Goal: Transaction & Acquisition: Purchase product/service

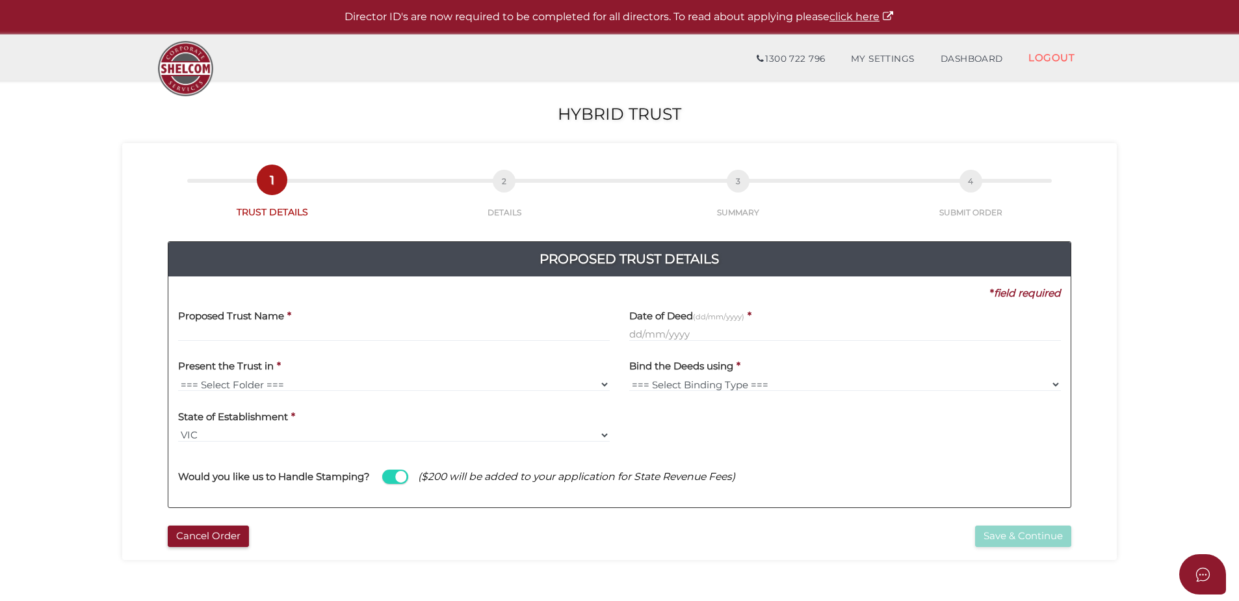
click at [265, 330] on input "text" at bounding box center [394, 334] width 432 height 14
click at [271, 334] on input "text" at bounding box center [394, 334] width 432 height 14
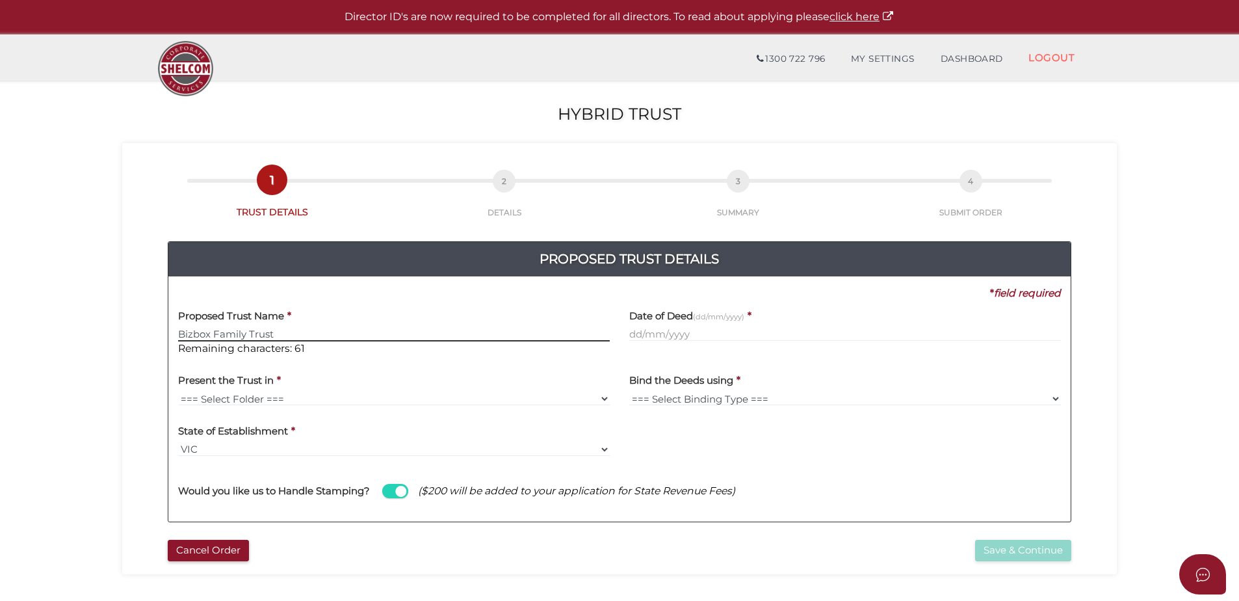
type input "Bizbox Family Trust"
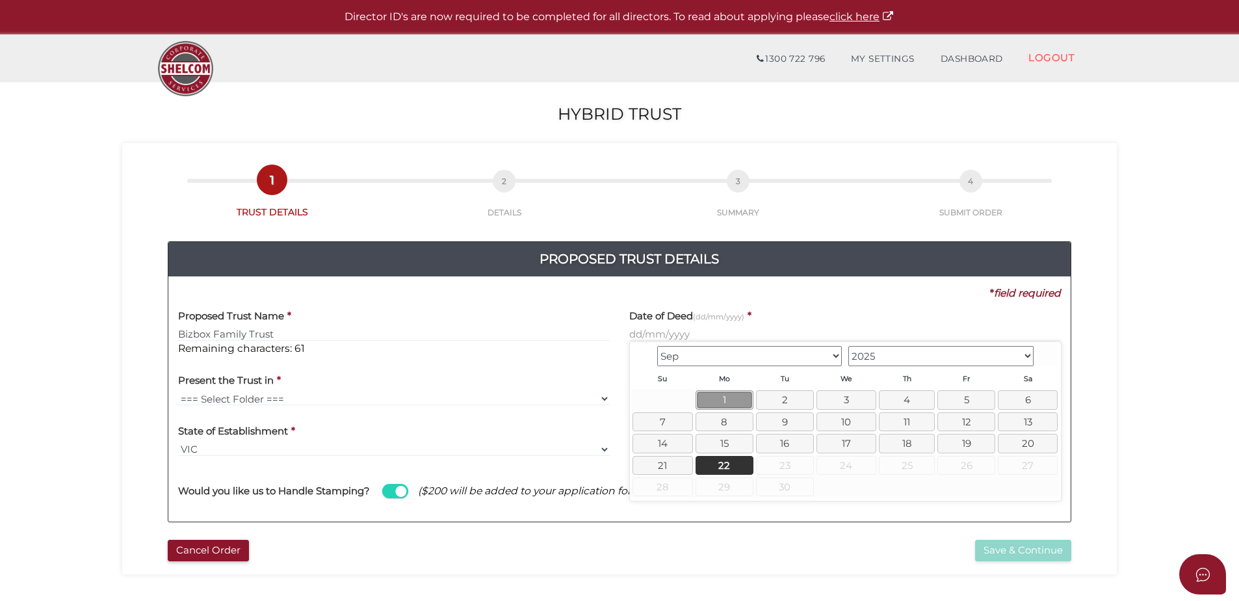
click at [733, 398] on link "1" at bounding box center [725, 399] width 58 height 19
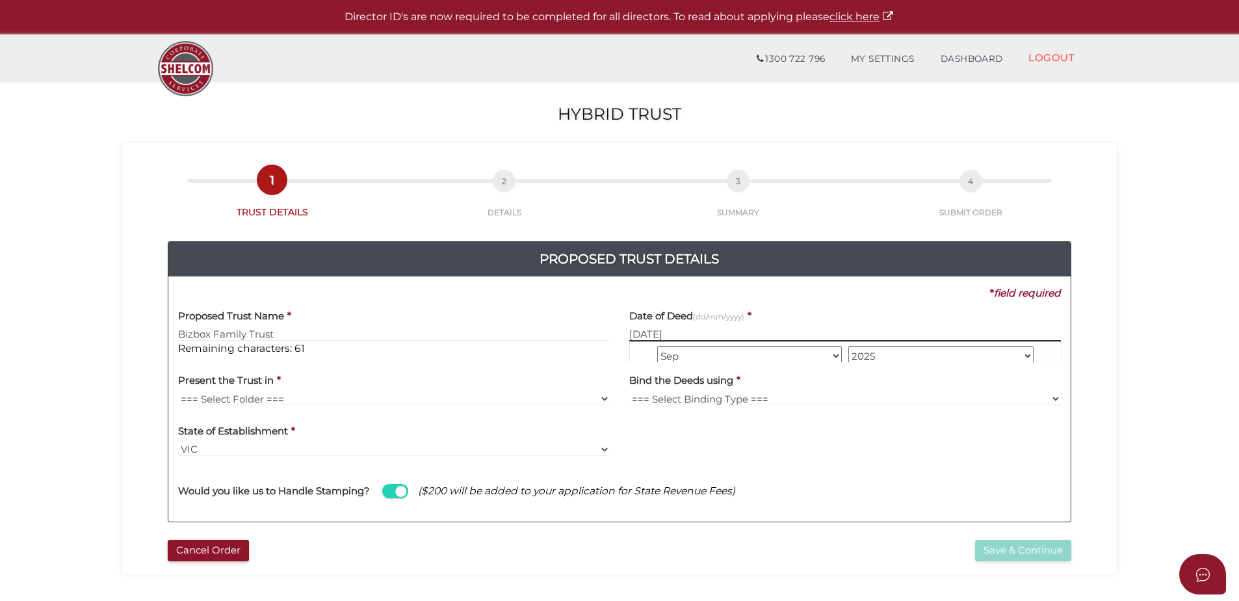
click at [699, 332] on input "01/09/2025" at bounding box center [845, 334] width 432 height 14
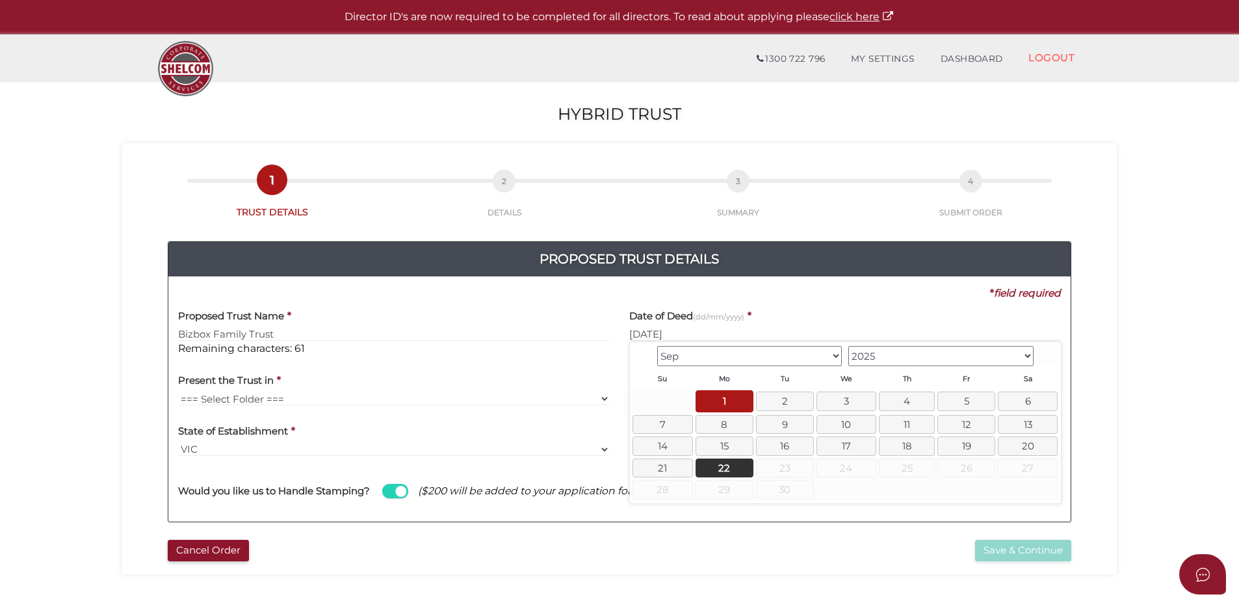
click at [824, 350] on select "Jan Feb Mar Apr May Jun Jul Aug Sep" at bounding box center [749, 356] width 185 height 20
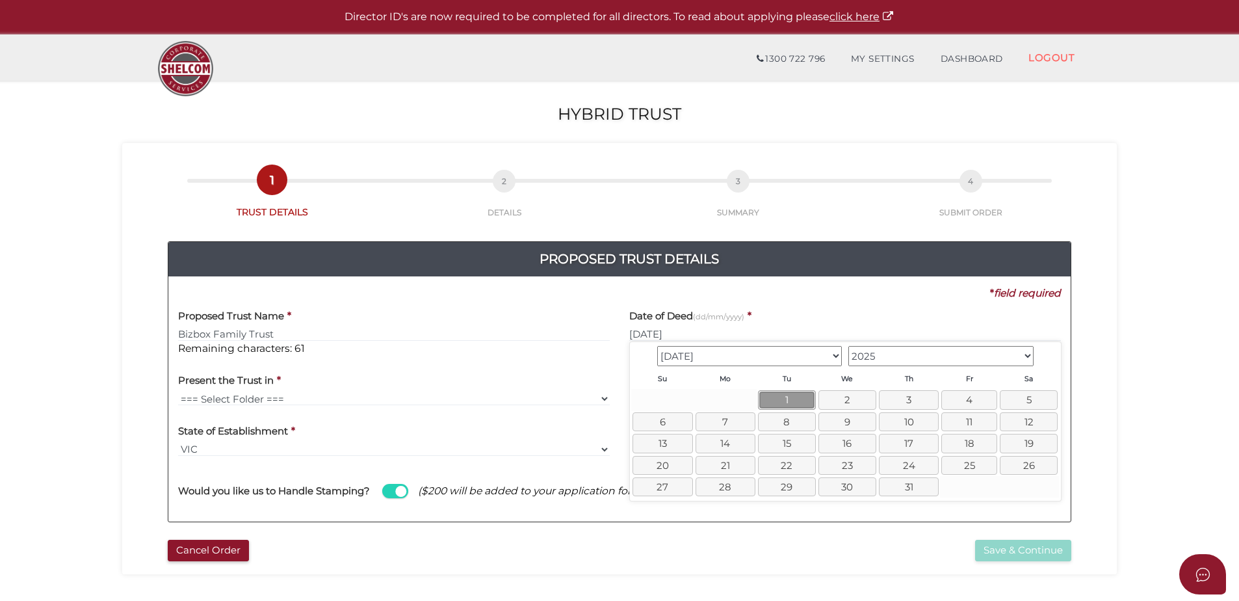
click at [783, 397] on link "1" at bounding box center [787, 399] width 58 height 19
type input "01/07/2025"
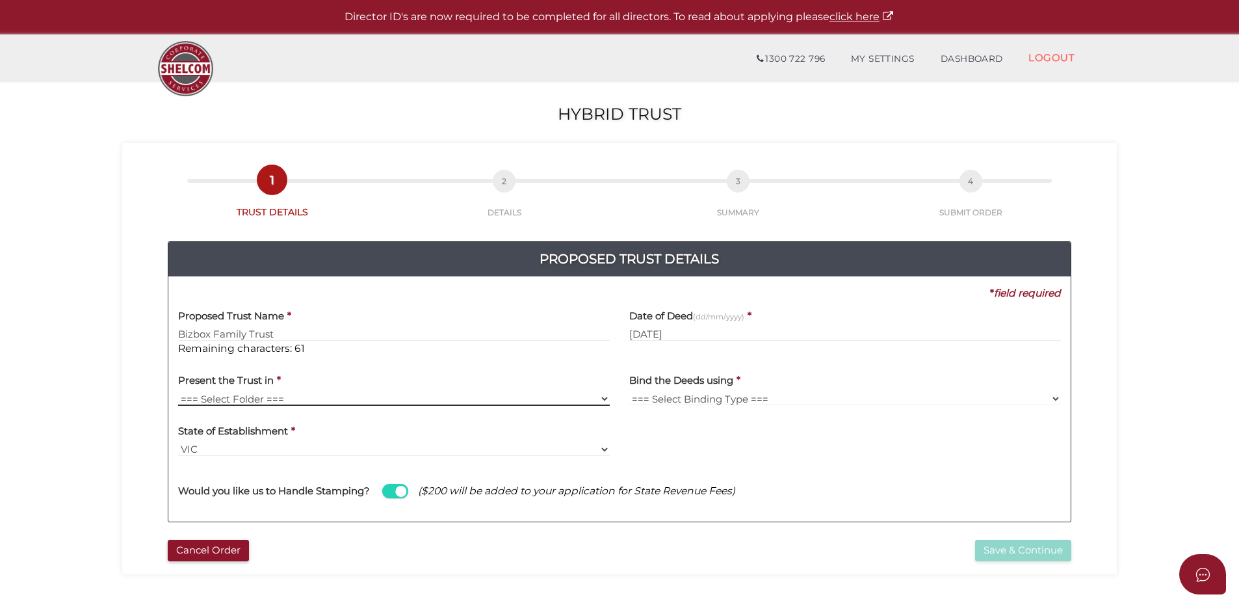
click at [259, 397] on select "=== Select Folder === Shelcom Folder Manilla Folder Client Supplied Folder No F…" at bounding box center [394, 398] width 432 height 14
select select "No Folder"
click at [178, 391] on select "=== Select Folder === Shelcom Folder Manilla Folder Client Supplied Folder No F…" at bounding box center [394, 398] width 432 height 14
click at [690, 396] on select "=== Select Binding Type === Comb Binding Heat Seal No Binding" at bounding box center [845, 398] width 432 height 14
select select "No Binding"
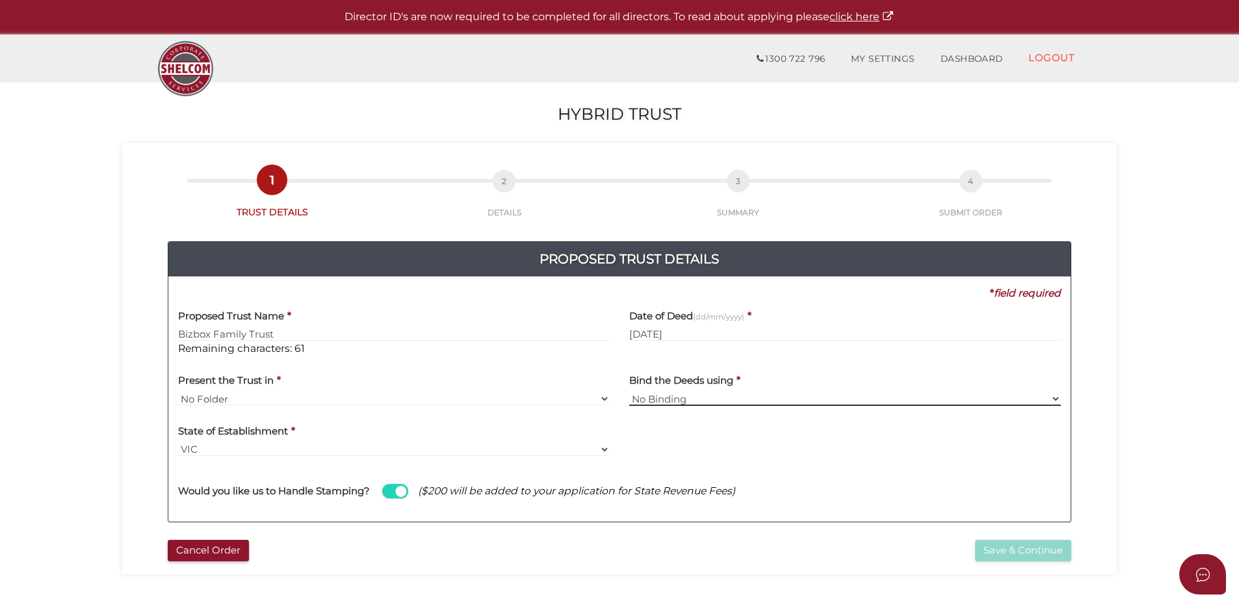
click at [629, 391] on select "=== Select Binding Type === Comb Binding Heat Seal No Binding" at bounding box center [845, 398] width 432 height 14
click at [1014, 547] on button "Save & Continue" at bounding box center [1023, 550] width 96 height 21
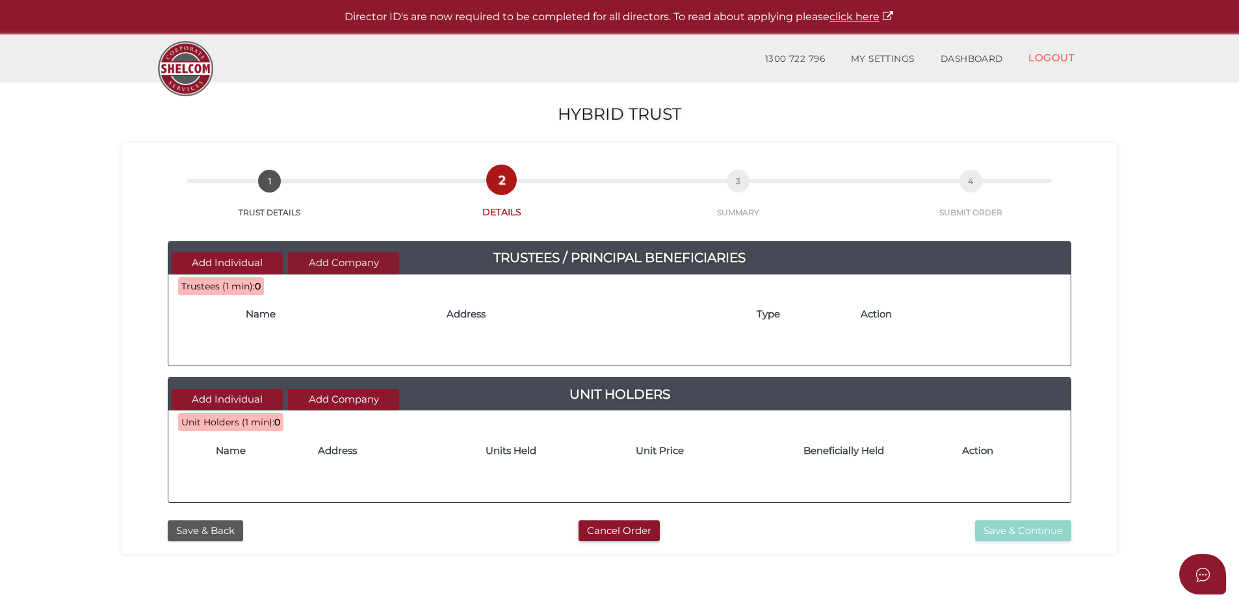
click at [317, 265] on button "Add Company" at bounding box center [343, 262] width 111 height 21
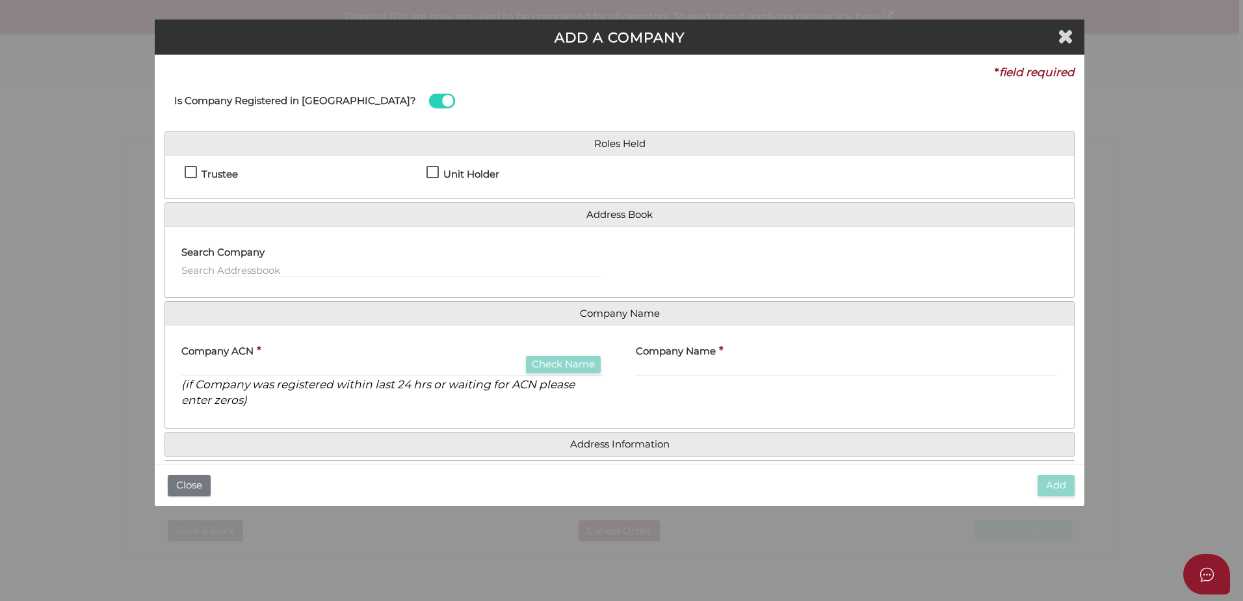
click at [193, 171] on label "Trustee" at bounding box center [211, 177] width 53 height 16
checkbox input "true"
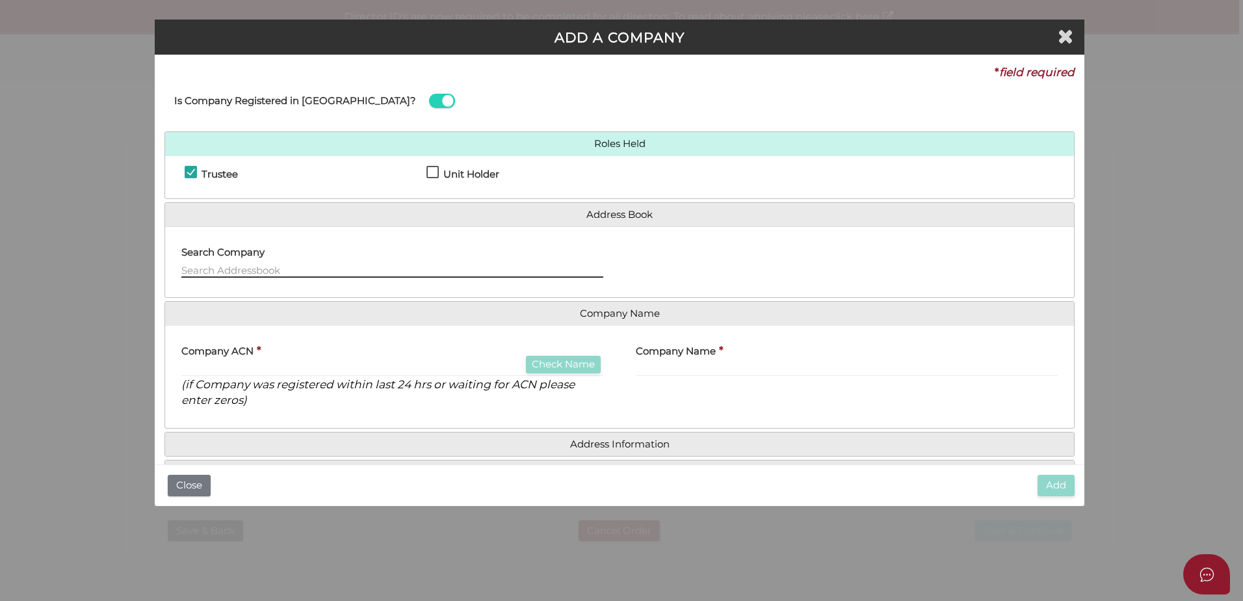
click at [205, 266] on input "text" at bounding box center [392, 270] width 422 height 14
drag, startPoint x: 259, startPoint y: 267, endPoint x: 171, endPoint y: 257, distance: 88.2
click at [171, 257] on div "Search Company - Please use 'arrow' keys & press 'Enter' to select. Bizbox Acco…" at bounding box center [392, 262] width 454 height 51
type input "ing"
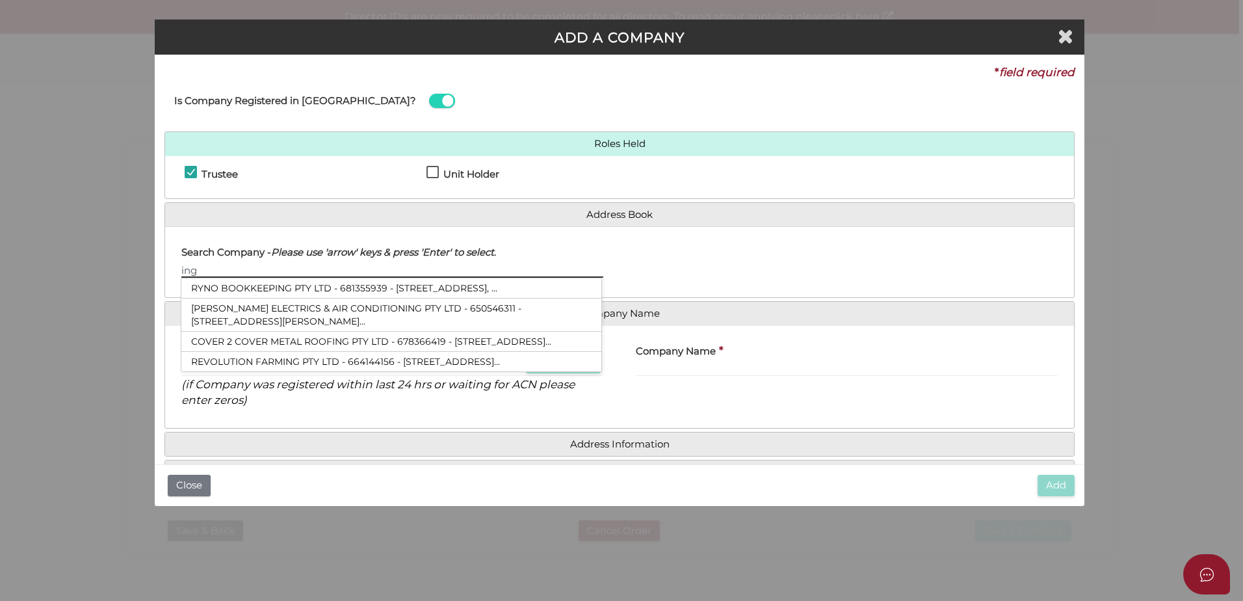
drag, startPoint x: 227, startPoint y: 265, endPoint x: 122, endPoint y: 265, distance: 104.7
click at [122, 265] on div "ADD A COMPANY * field required Is Company Registered in Australia? Roles Held T…" at bounding box center [621, 300] width 1243 height 601
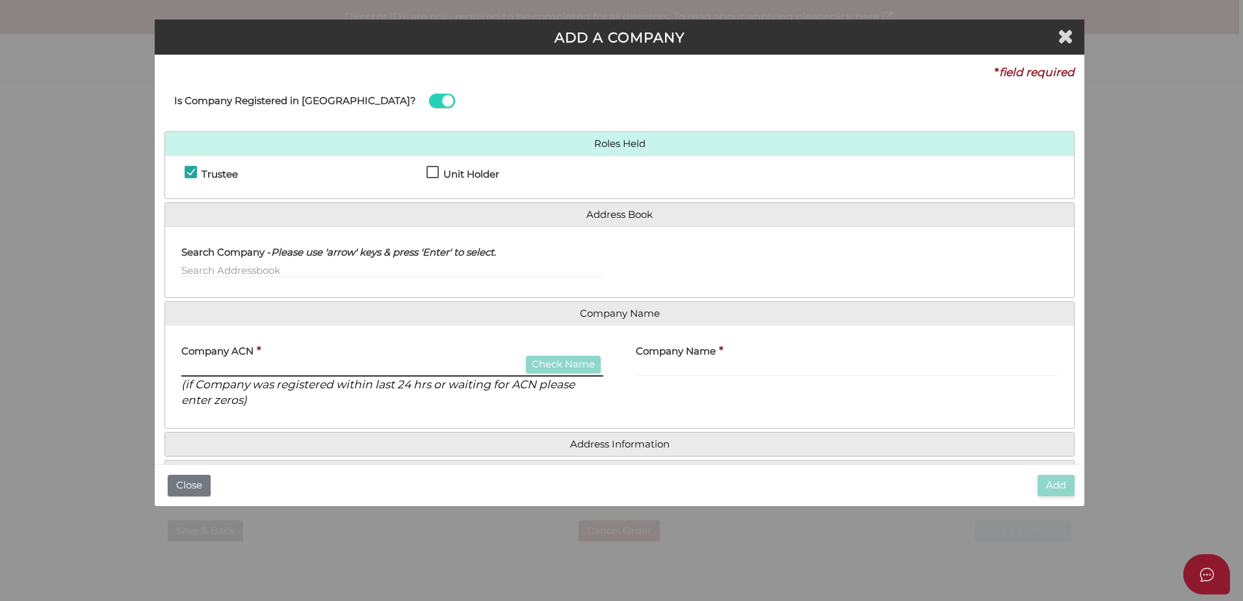
click at [213, 367] on input "text" at bounding box center [392, 369] width 422 height 14
click at [222, 366] on input "text" at bounding box center [392, 369] width 422 height 14
type input "640589706"
click at [669, 361] on label "Company Name" at bounding box center [676, 348] width 80 height 27
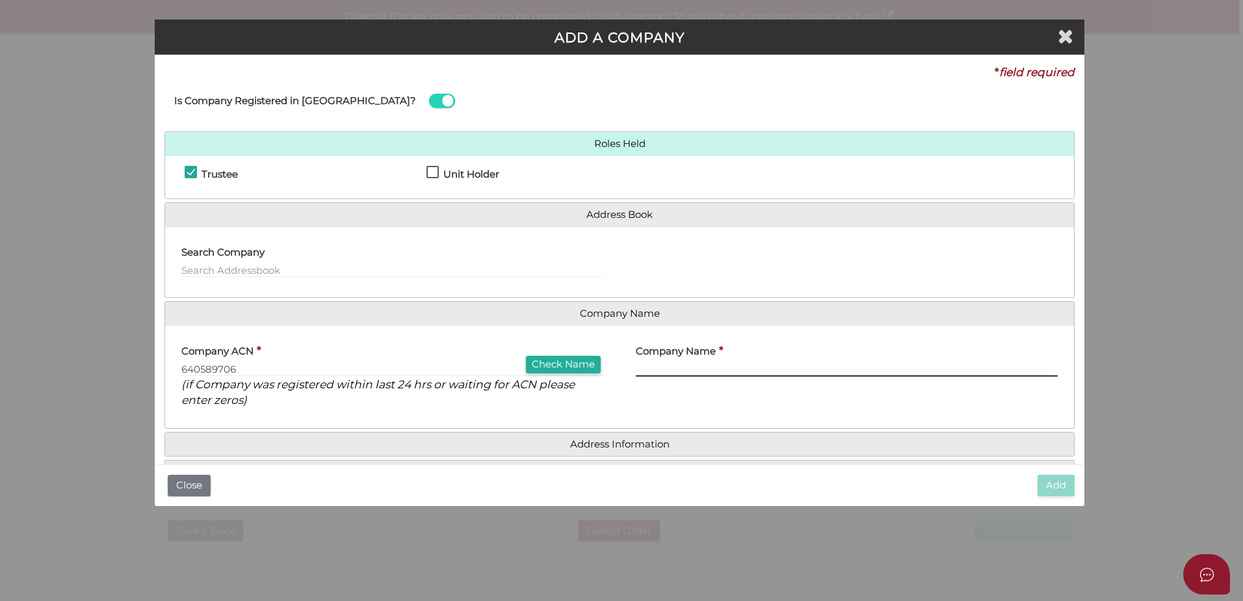
click at [675, 363] on input "text" at bounding box center [847, 369] width 422 height 14
click at [590, 368] on button "Check Name" at bounding box center [563, 365] width 75 height 18
type input "BIZBOX ACCOUNTING PTY LTD"
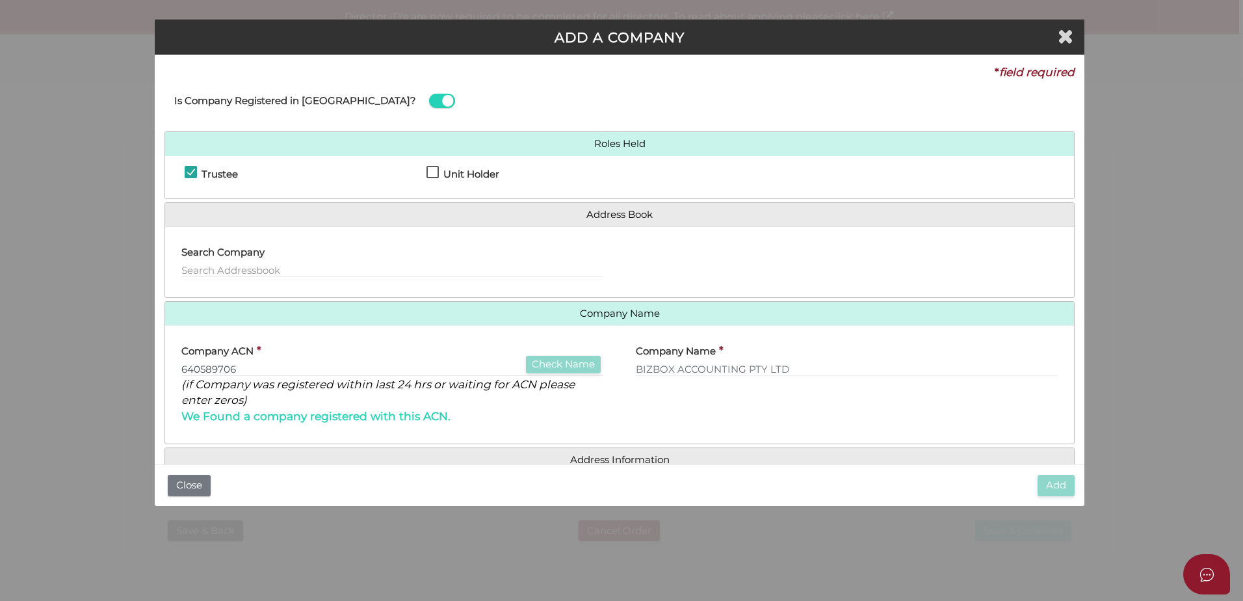
scroll to position [57, 0]
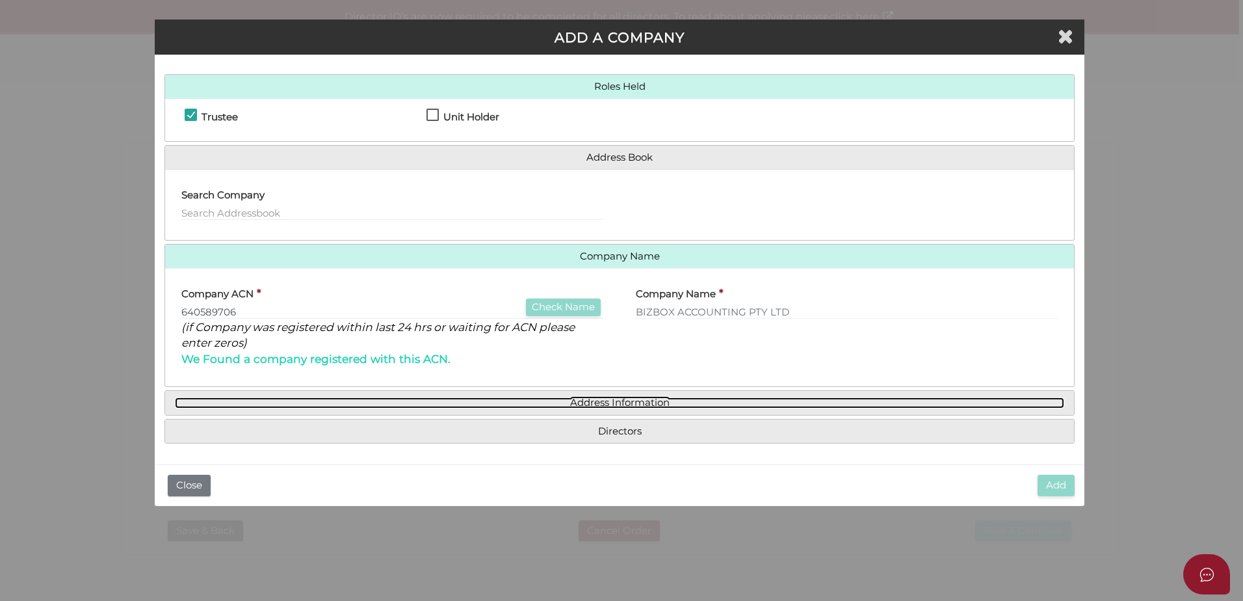
click at [601, 402] on link "Address Information" at bounding box center [619, 402] width 889 height 11
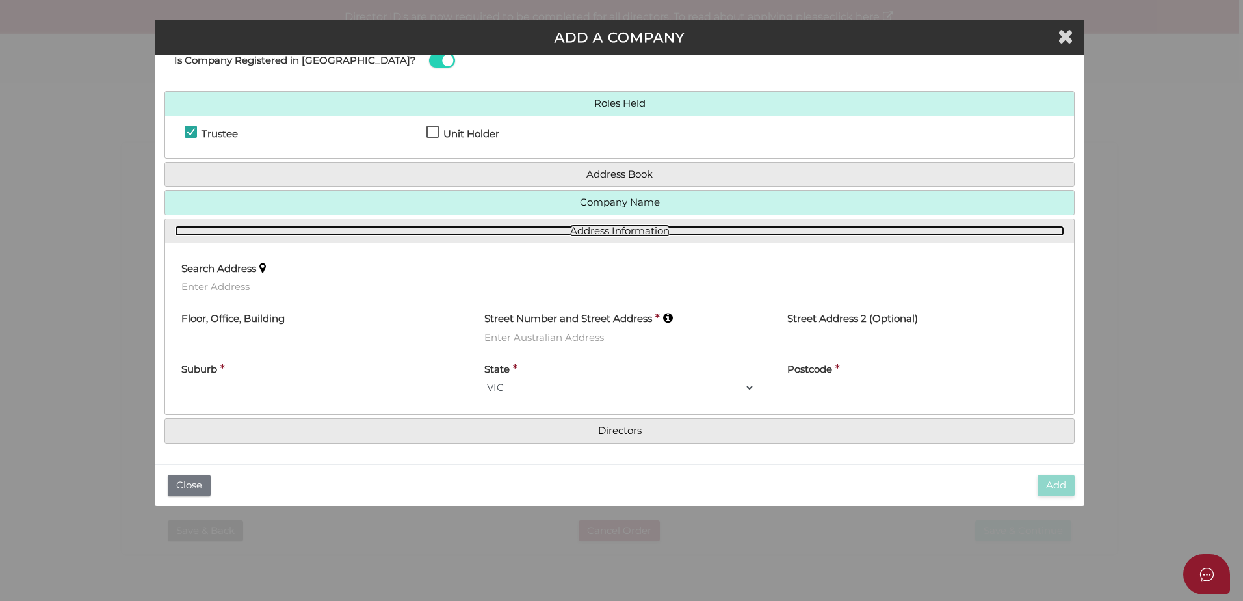
scroll to position [40, 0]
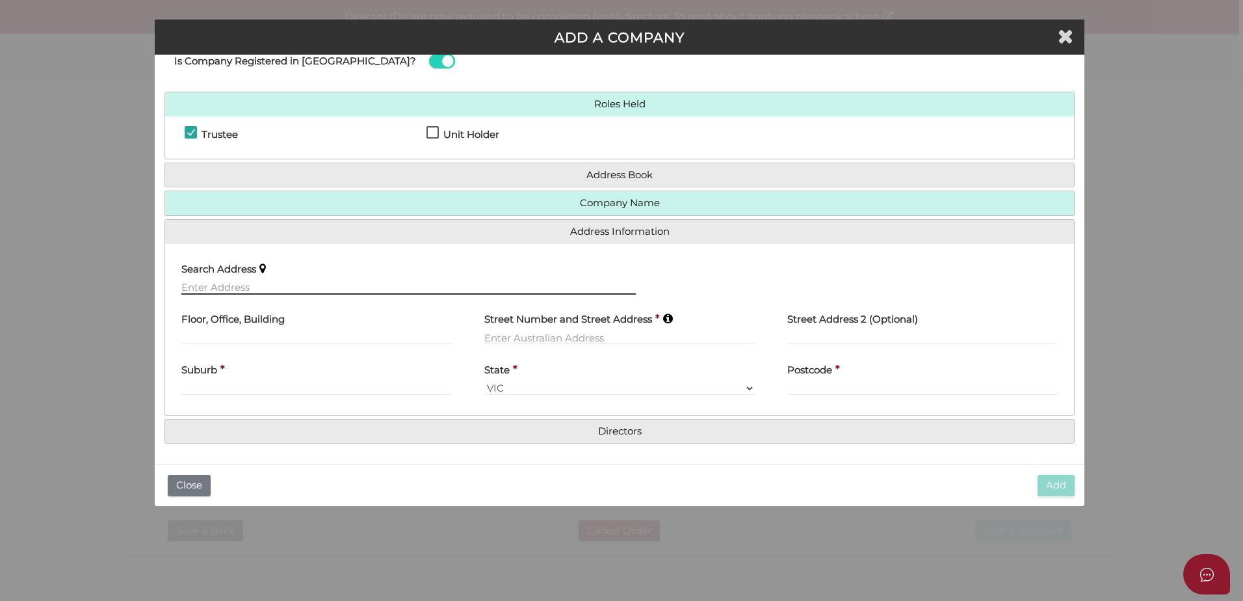
drag, startPoint x: 214, startPoint y: 288, endPoint x: 197, endPoint y: 287, distance: 16.9
click at [214, 287] on input "text" at bounding box center [408, 287] width 454 height 14
click at [194, 283] on input "text" at bounding box center [408, 287] width 454 height 14
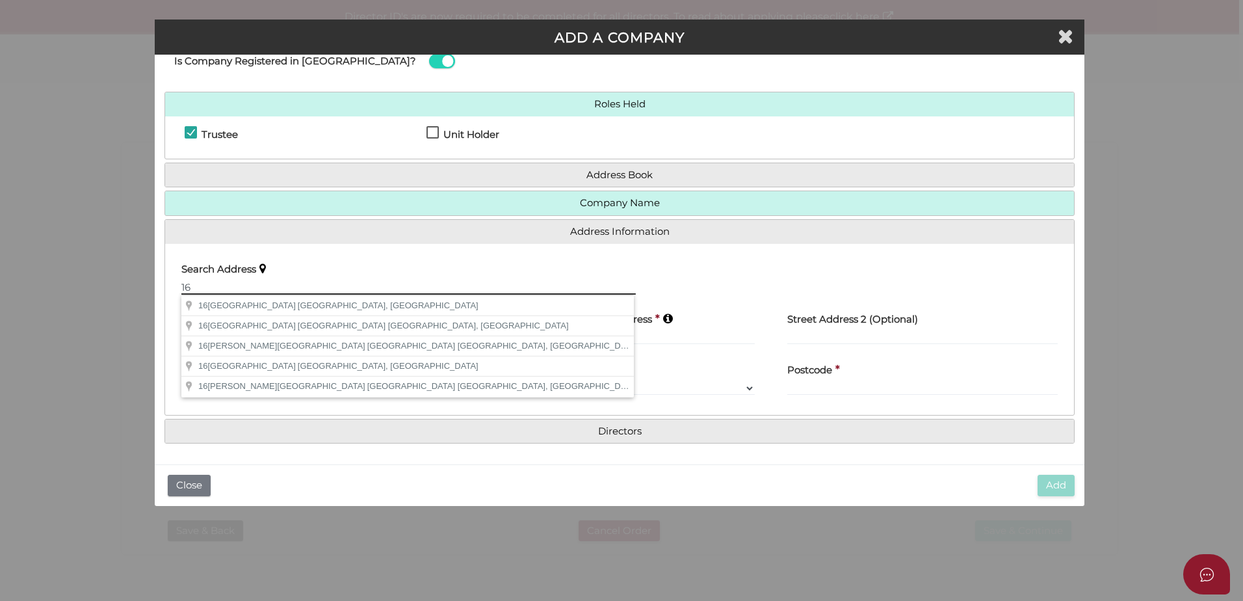
click at [219, 288] on input "16" at bounding box center [408, 287] width 454 height 14
click at [257, 283] on input "16 Blamey" at bounding box center [408, 287] width 454 height 14
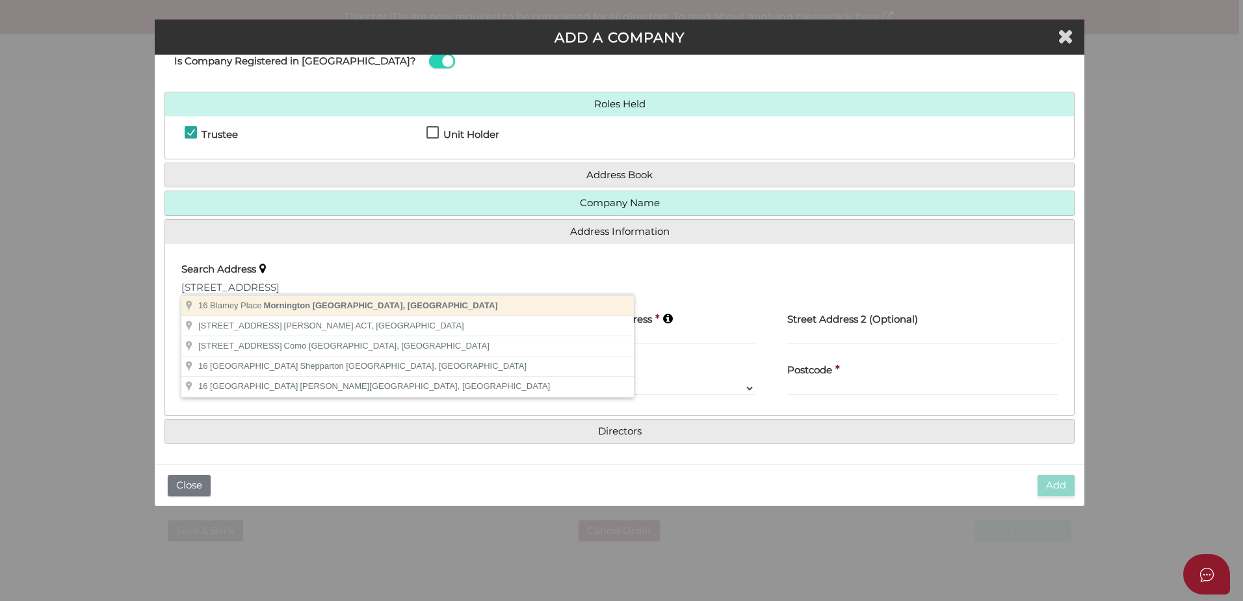
type input "16 Blamey Place, Mornington VIC, Australia"
type input "16 Blamey Place"
type input "Mornington"
select select "VIC"
type input "3931"
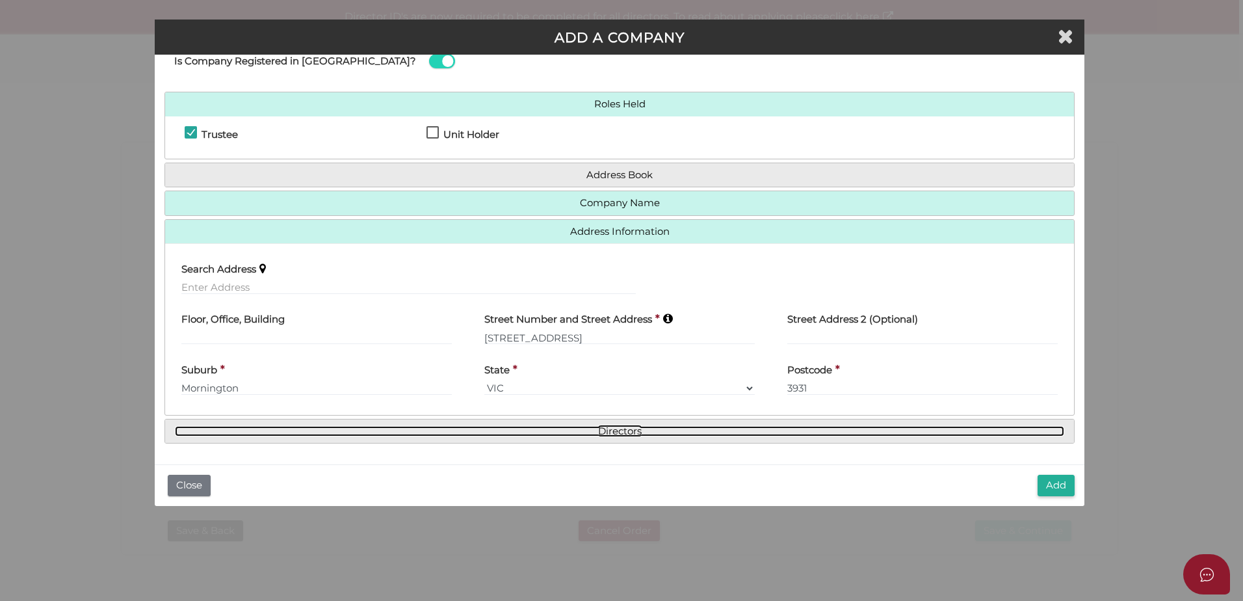
click at [638, 427] on link "Directors" at bounding box center [619, 431] width 889 height 11
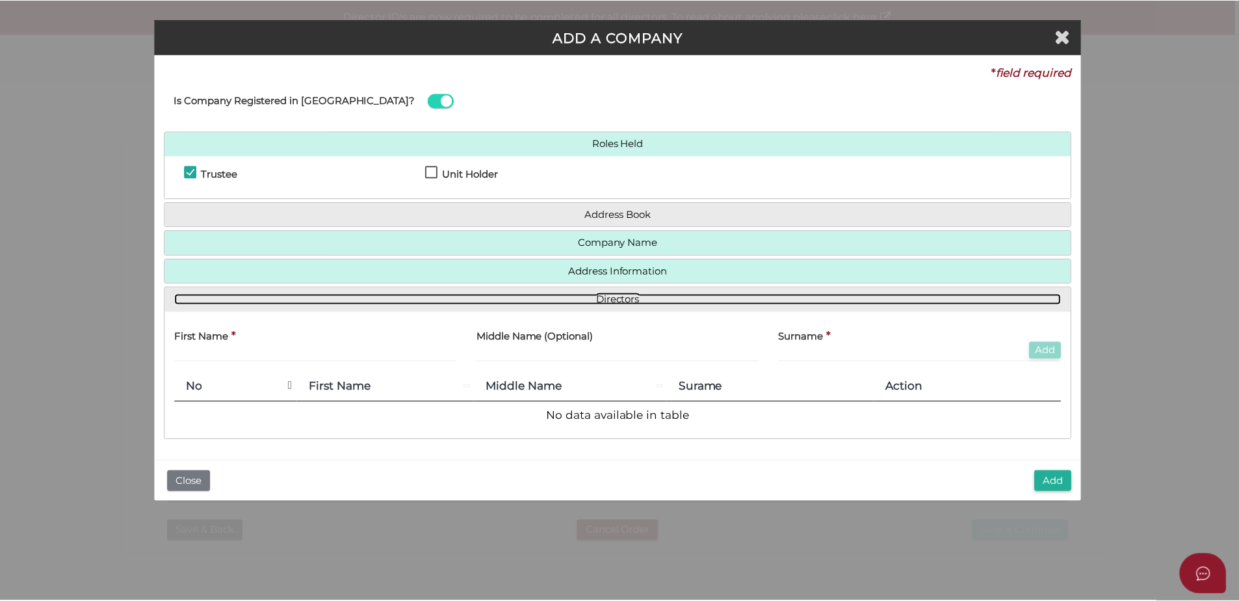
scroll to position [0, 0]
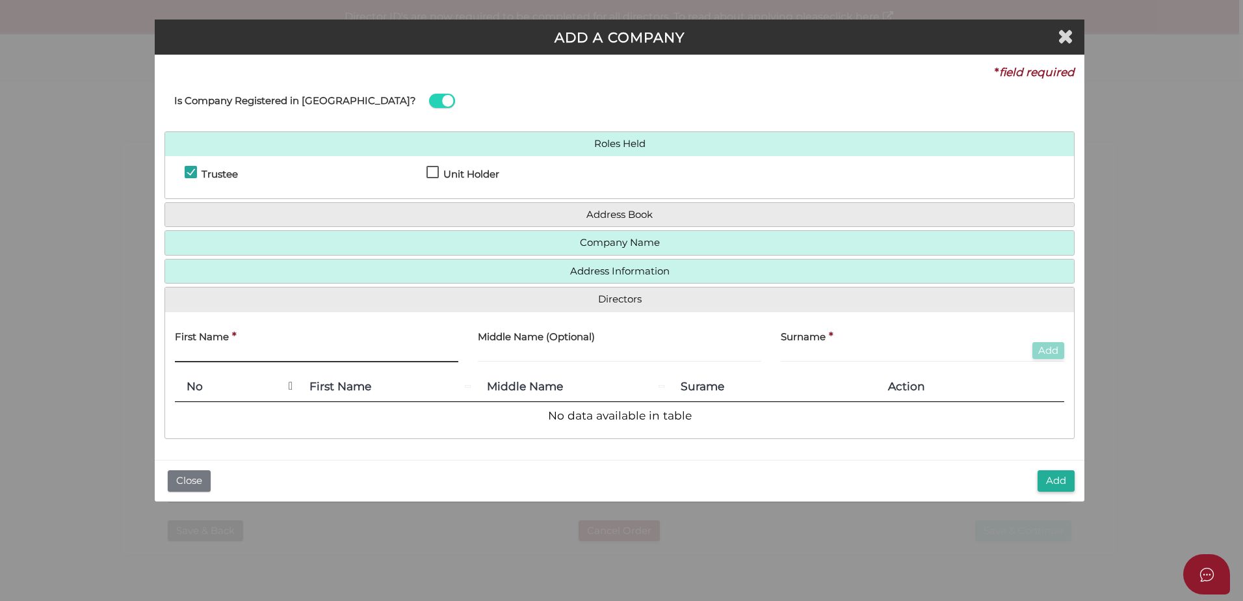
click at [213, 356] on input "text" at bounding box center [316, 355] width 283 height 14
type input "[PERSON_NAME]"
type input "Schoenmaekers"
drag, startPoint x: 566, startPoint y: 357, endPoint x: 475, endPoint y: 345, distance: 92.4
click at [477, 343] on div "Middle Name (Optional) Schoenmaekers" at bounding box center [619, 347] width 303 height 51
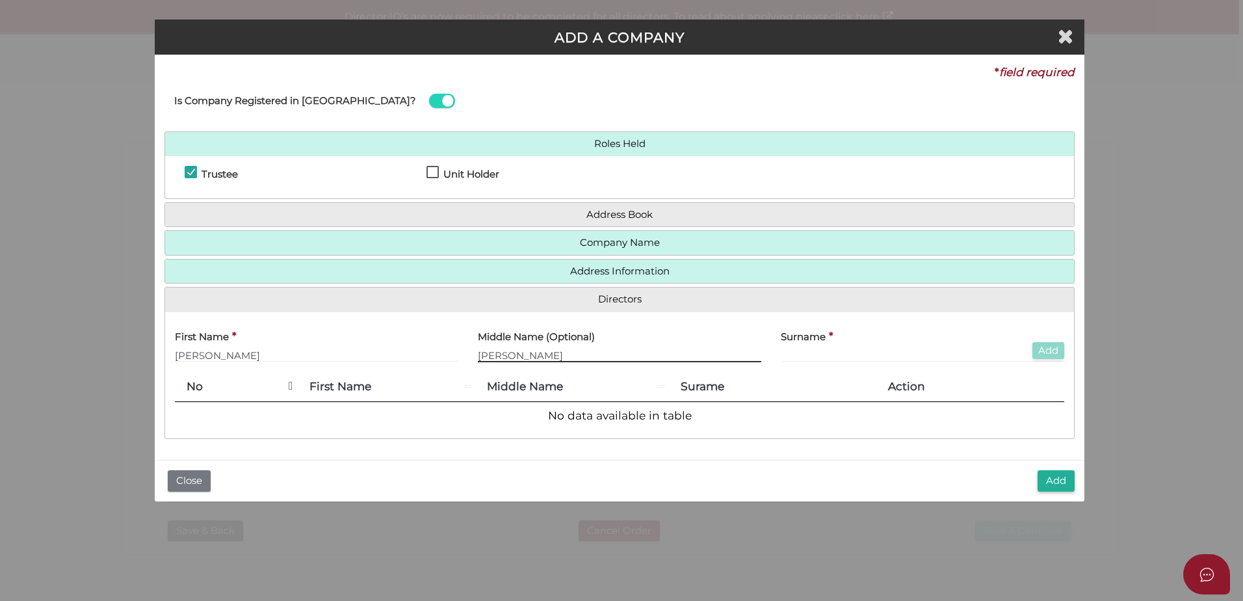
click at [544, 349] on input "Josephn" at bounding box center [619, 355] width 283 height 14
type input "Joseph"
paste input "Schoenmaekers"
type input "Schoenmaekers"
click at [1060, 352] on button "Add" at bounding box center [1048, 351] width 32 height 18
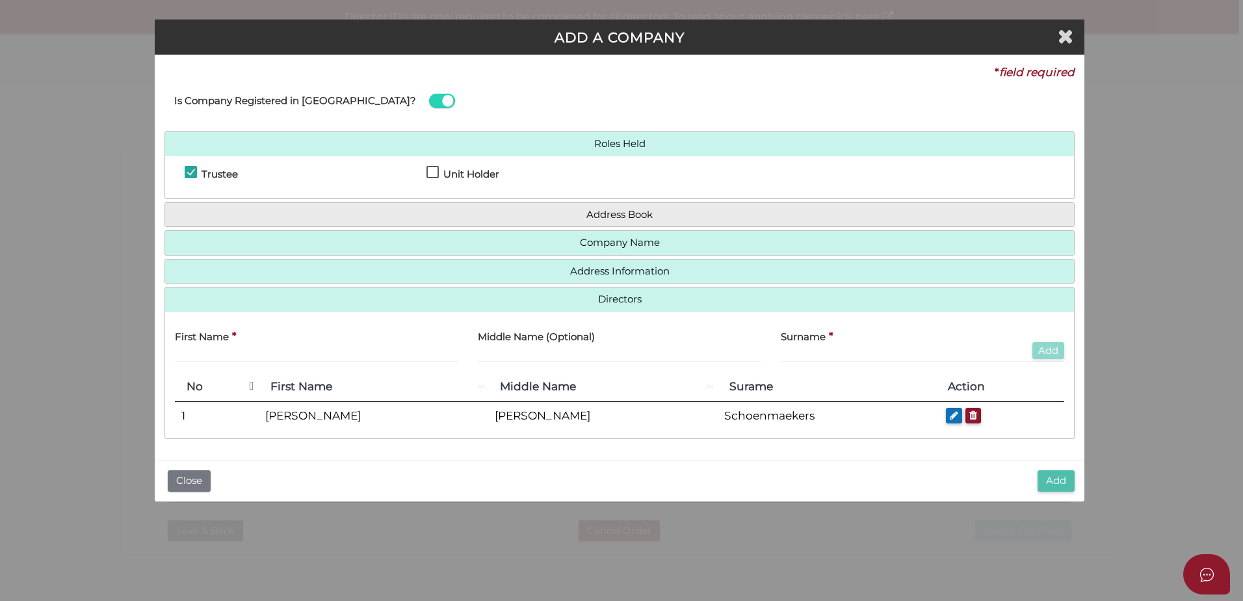
click at [1056, 479] on button "Add" at bounding box center [1056, 480] width 37 height 21
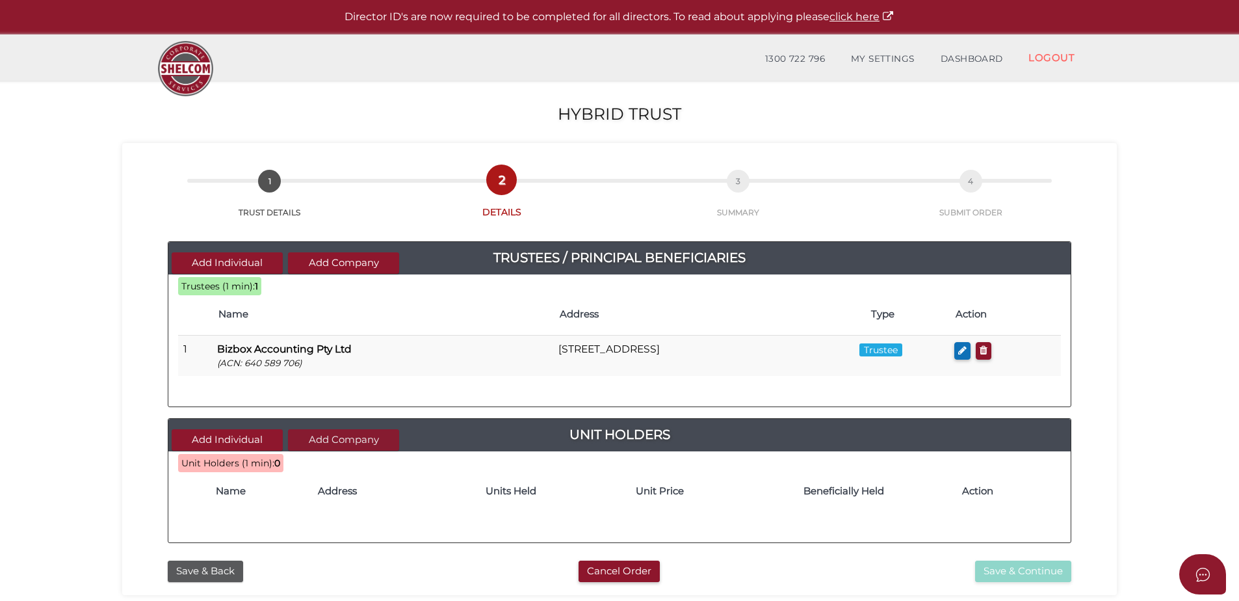
click at [313, 439] on button "Add Company" at bounding box center [343, 439] width 111 height 21
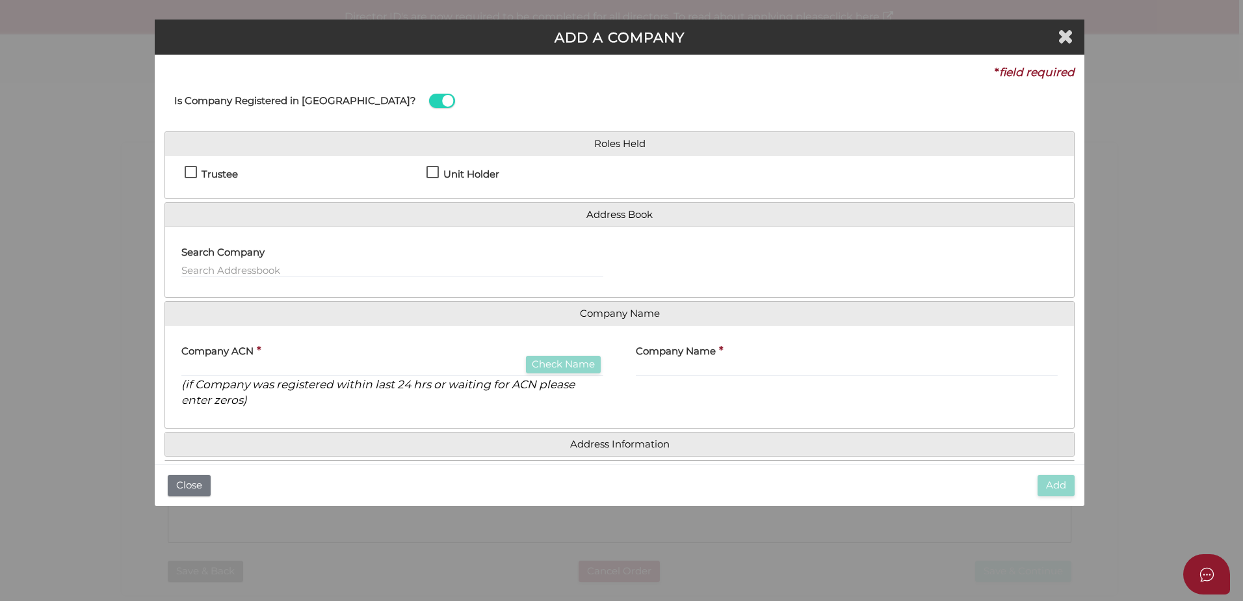
click at [183, 170] on div "Trustee" at bounding box center [296, 177] width 242 height 23
click at [192, 172] on label "Trustee" at bounding box center [211, 177] width 53 height 16
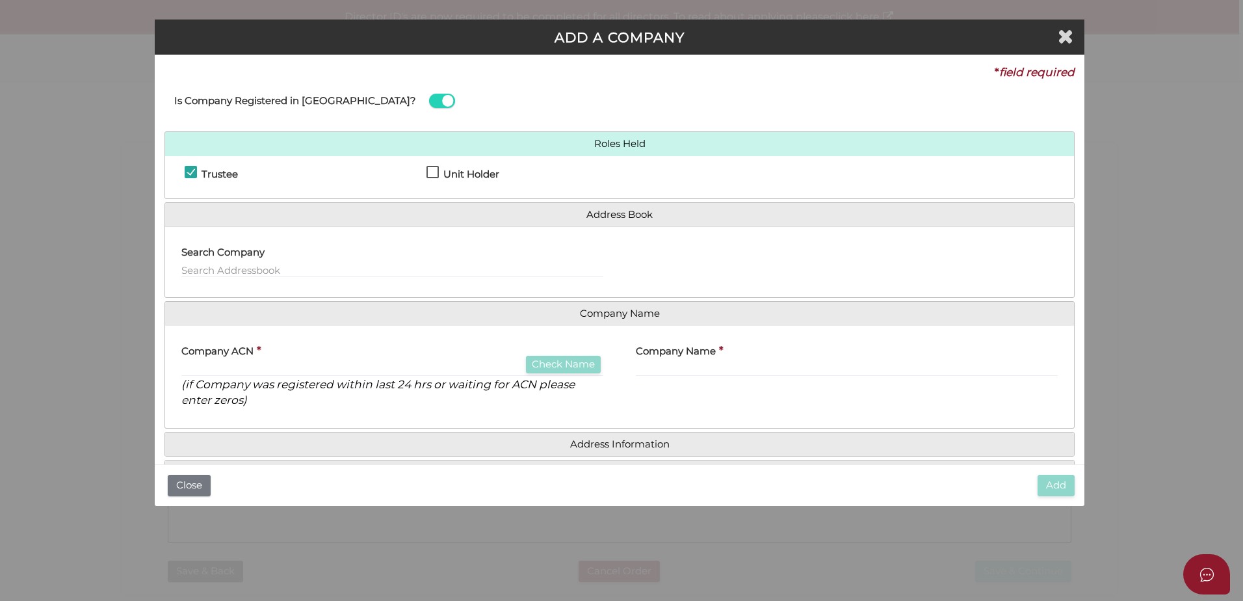
click at [192, 172] on label "Trustee" at bounding box center [211, 177] width 53 height 16
checkbox input "false"
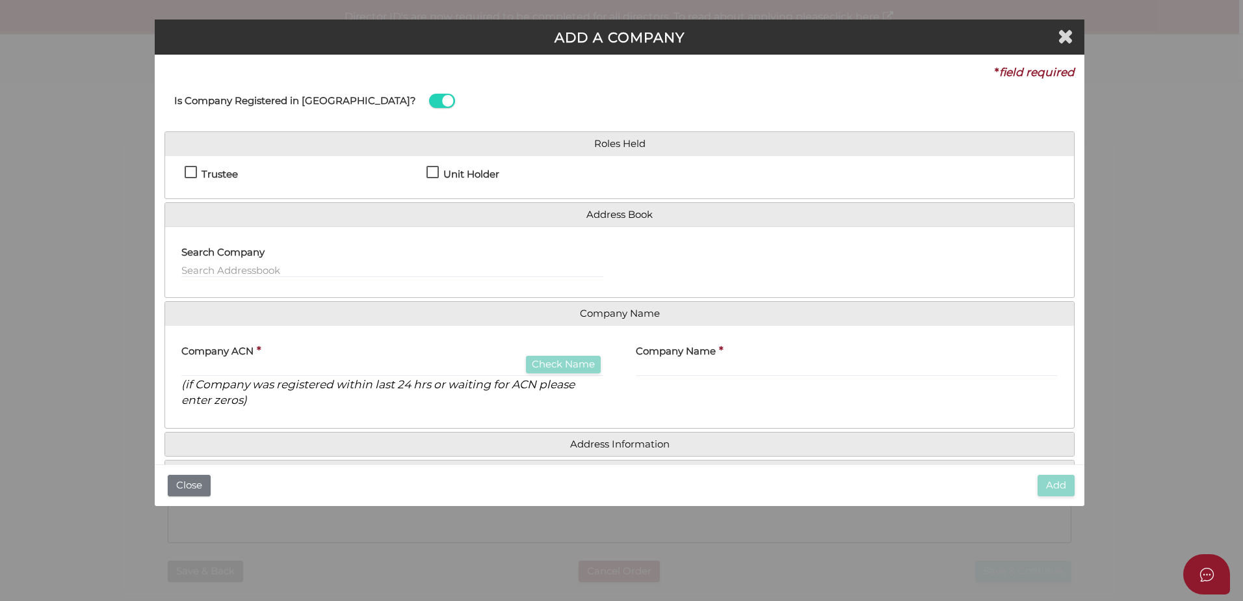
click at [434, 172] on label "Unit Holder" at bounding box center [462, 177] width 73 height 16
checkbox input "true"
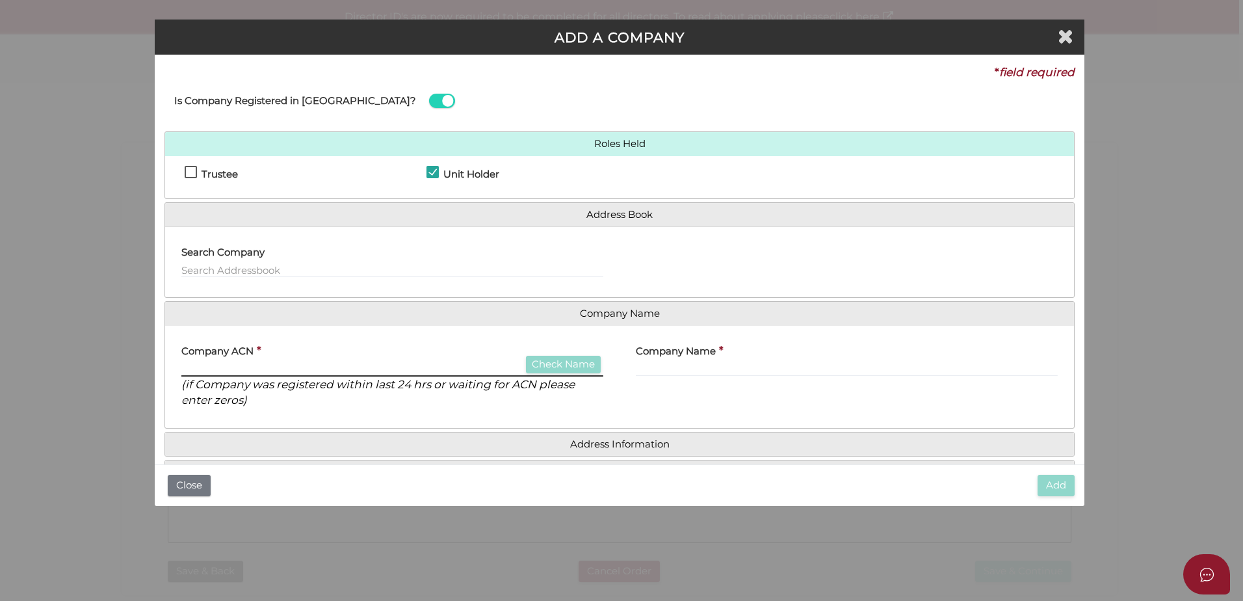
click at [197, 371] on input "text" at bounding box center [392, 369] width 422 height 14
click at [204, 358] on label "Company ACN" at bounding box center [217, 348] width 72 height 27
click at [205, 365] on input "text" at bounding box center [392, 369] width 422 height 14
type input "158618127"
click at [555, 364] on button "Check Name" at bounding box center [563, 365] width 75 height 18
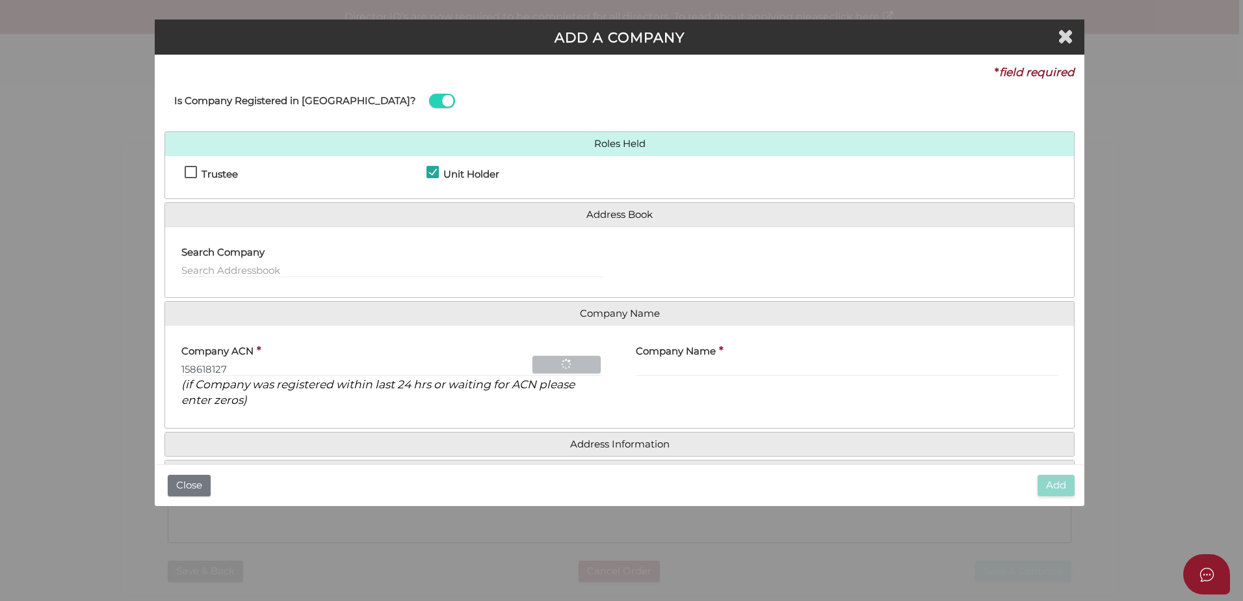
type input "TRELEON HOLDINGS PTY LTD"
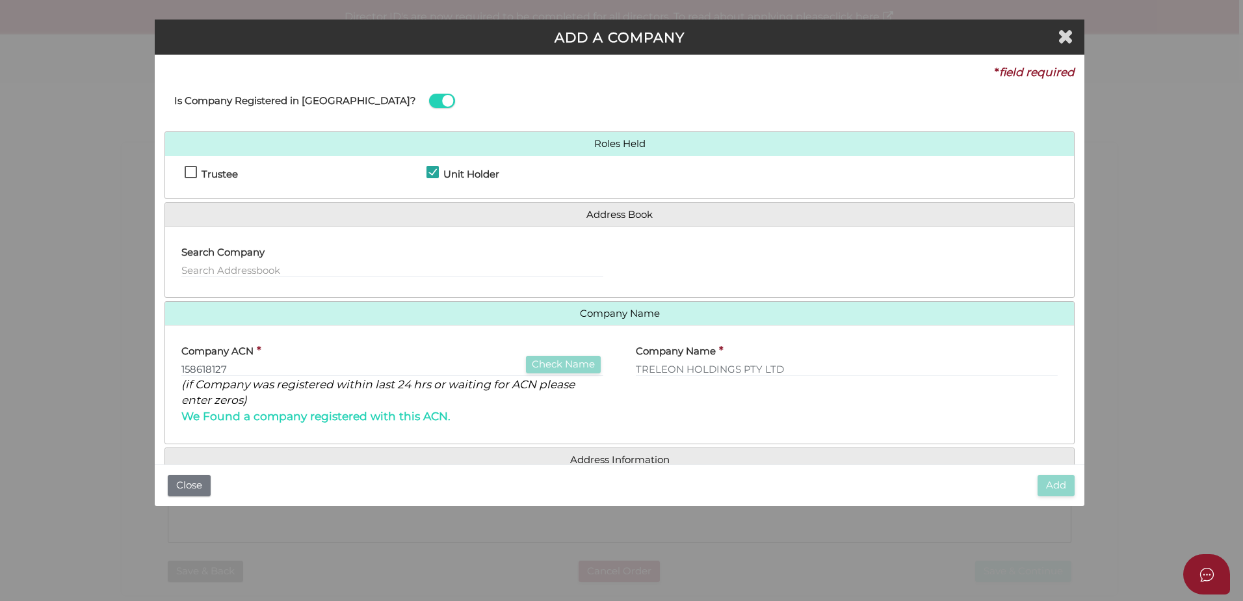
drag, startPoint x: 595, startPoint y: 419, endPoint x: 479, endPoint y: 422, distance: 116.4
click at [594, 419] on div "Company ACN * 158618127 Check Name (if Company was registered within last 24 hr…" at bounding box center [392, 379] width 422 height 88
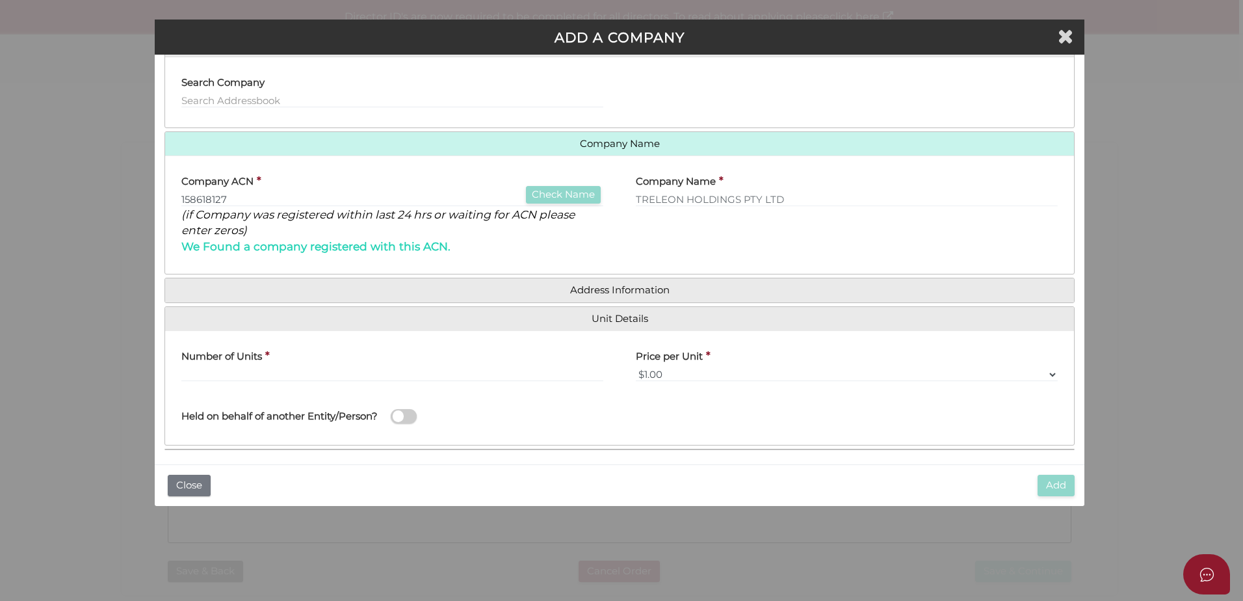
scroll to position [176, 0]
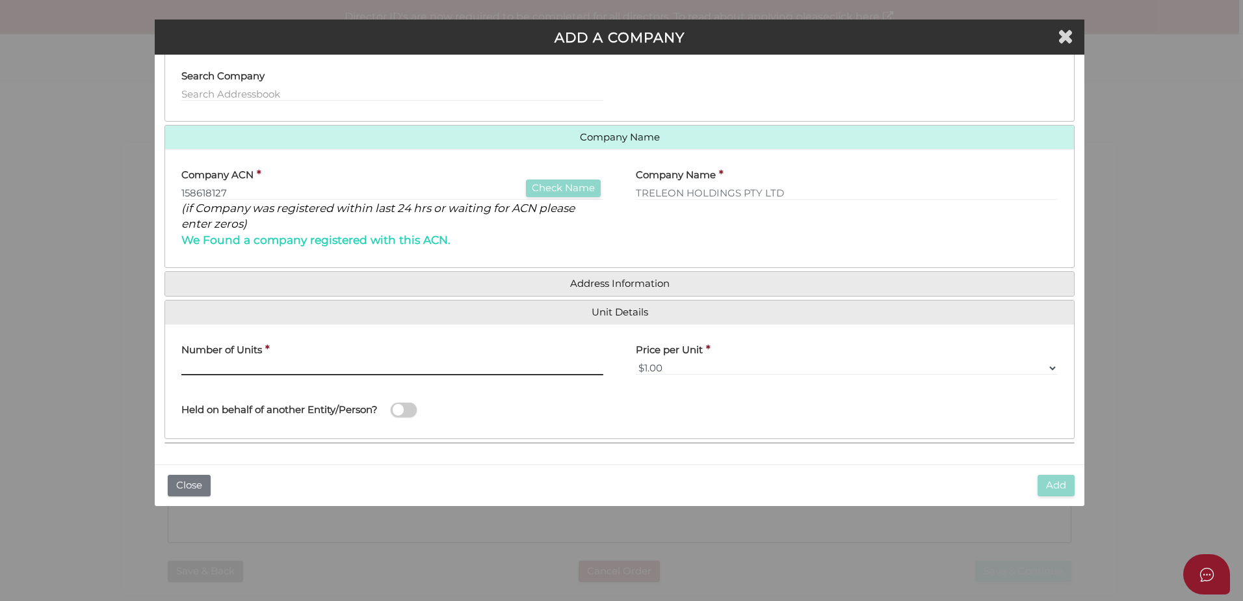
click at [231, 368] on input "text" at bounding box center [392, 368] width 422 height 14
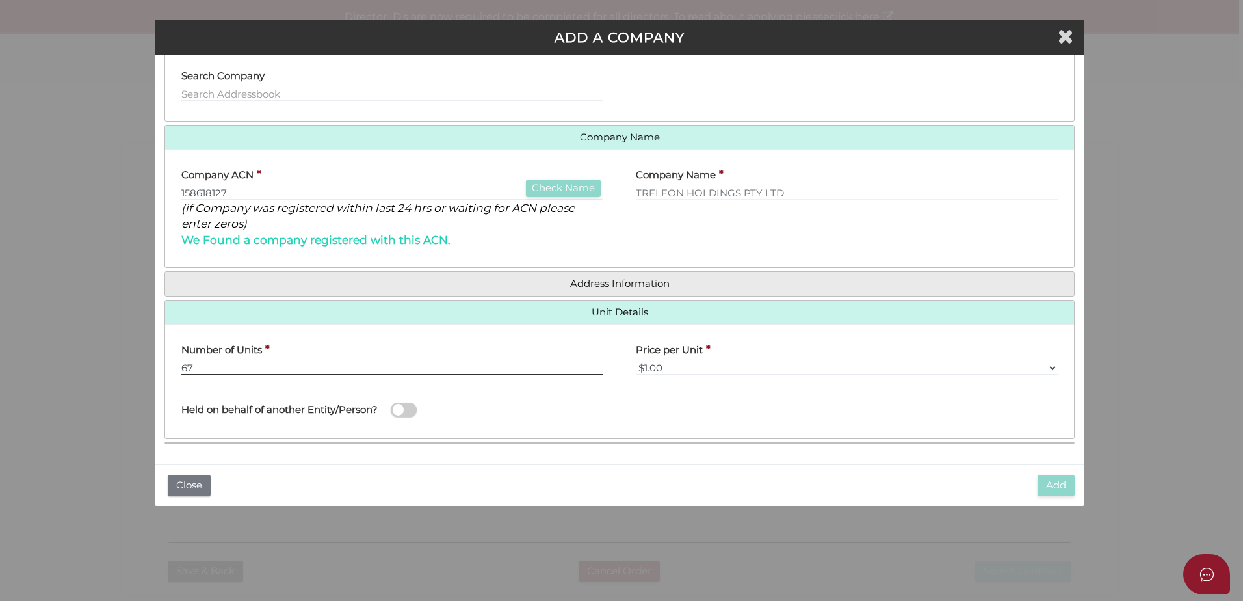
type input "67"
click at [587, 397] on div "Held on behalf of another Entity/Person?" at bounding box center [408, 403] width 454 height 36
click at [415, 411] on span at bounding box center [404, 409] width 26 height 15
click at [0, 0] on input "checkbox" at bounding box center [0, 0] width 0 height 0
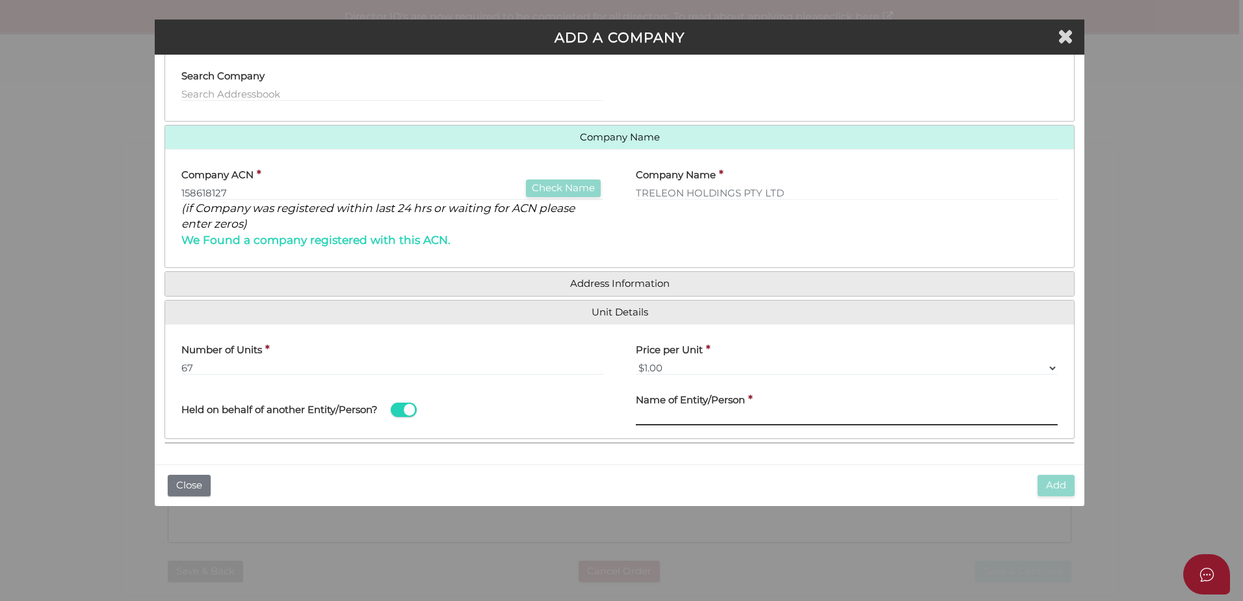
click at [651, 412] on input "text" at bounding box center [847, 418] width 422 height 14
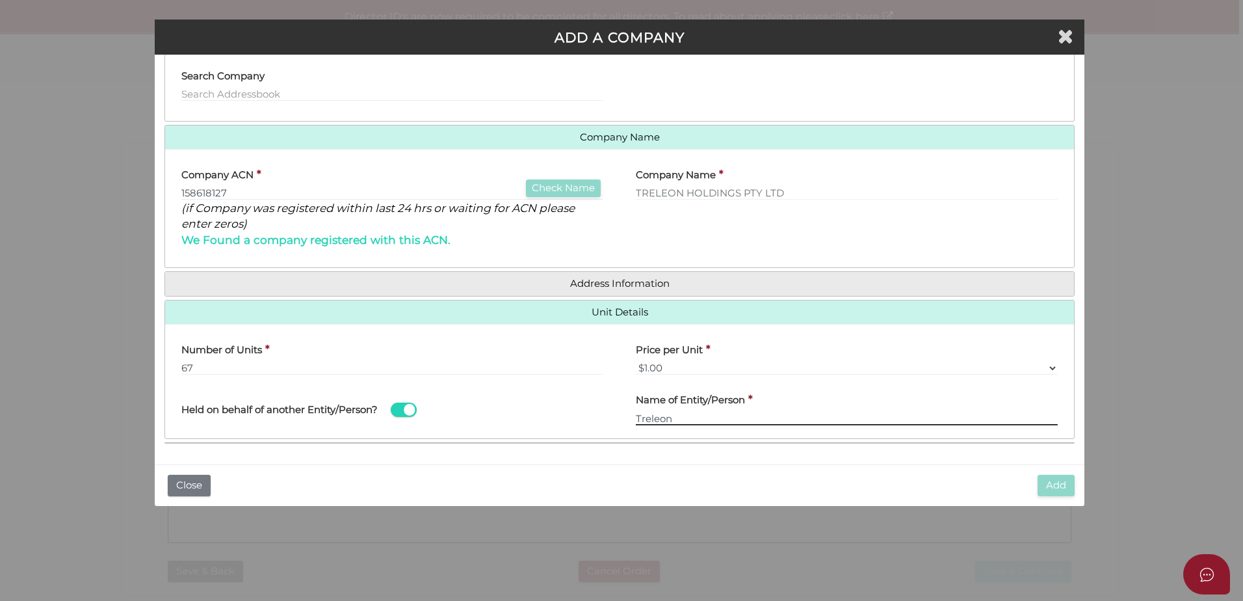
click at [678, 417] on input "Treleon" at bounding box center [847, 418] width 422 height 14
drag, startPoint x: 672, startPoint y: 415, endPoint x: 598, endPoint y: 415, distance: 73.5
click at [598, 415] on div "Held on behalf of another Entity/Person? Name of Entity/Person * Treleon Treleo…" at bounding box center [619, 407] width 909 height 44
type input "Treleon Family Trust"
click at [432, 468] on div "Add Close" at bounding box center [620, 485] width 930 height 42
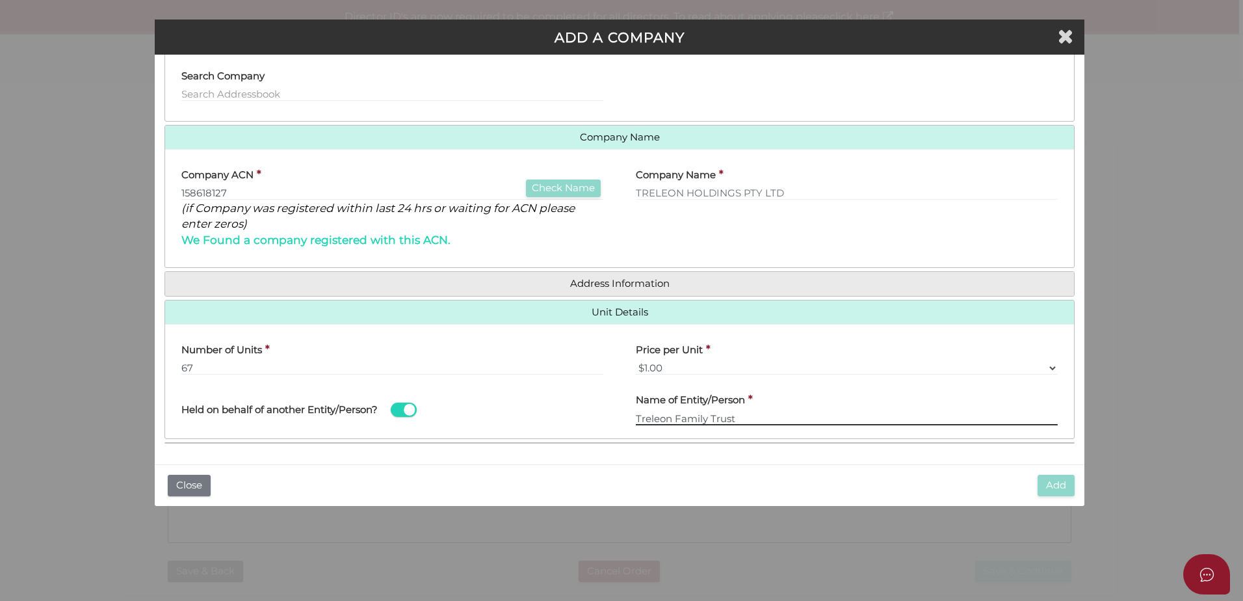
click at [764, 421] on input "Treleon Family Trust" at bounding box center [847, 418] width 422 height 14
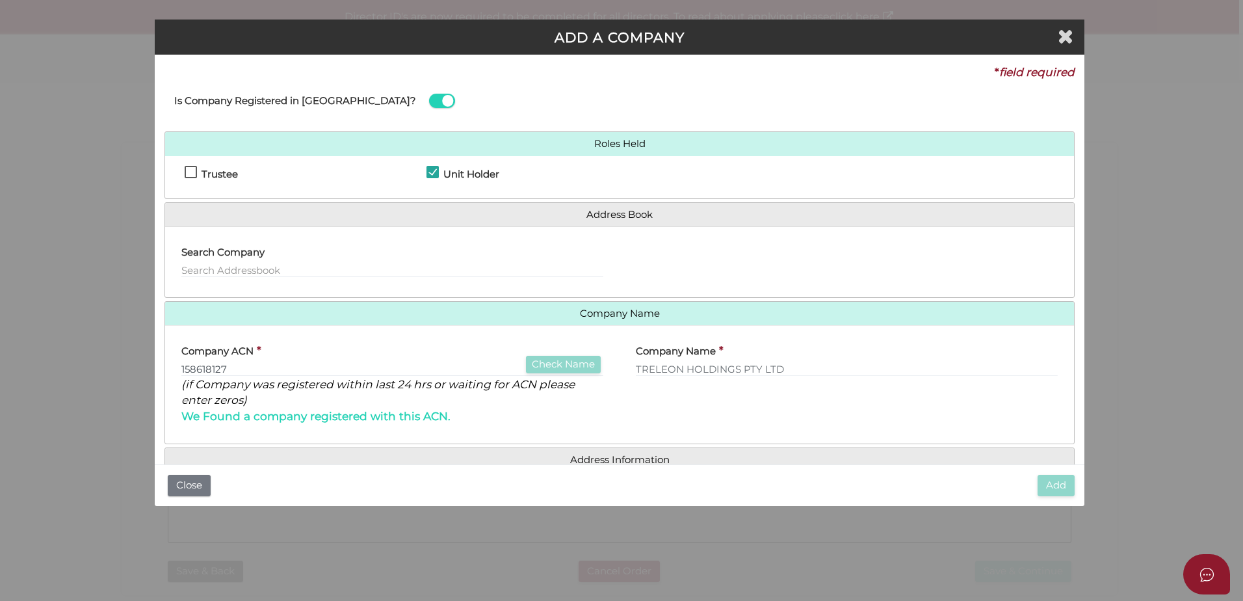
scroll to position [130, 0]
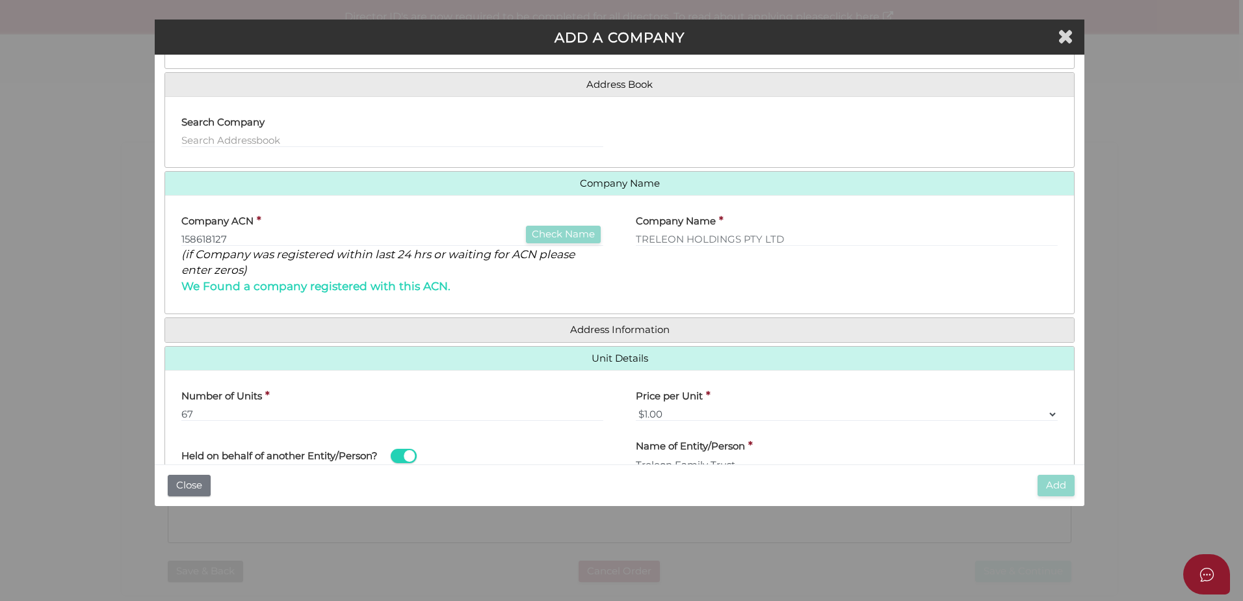
click at [410, 343] on div "Roles Held Trustee Unit Holder Address Book Search Company Company Name Company…" at bounding box center [619, 245] width 910 height 488
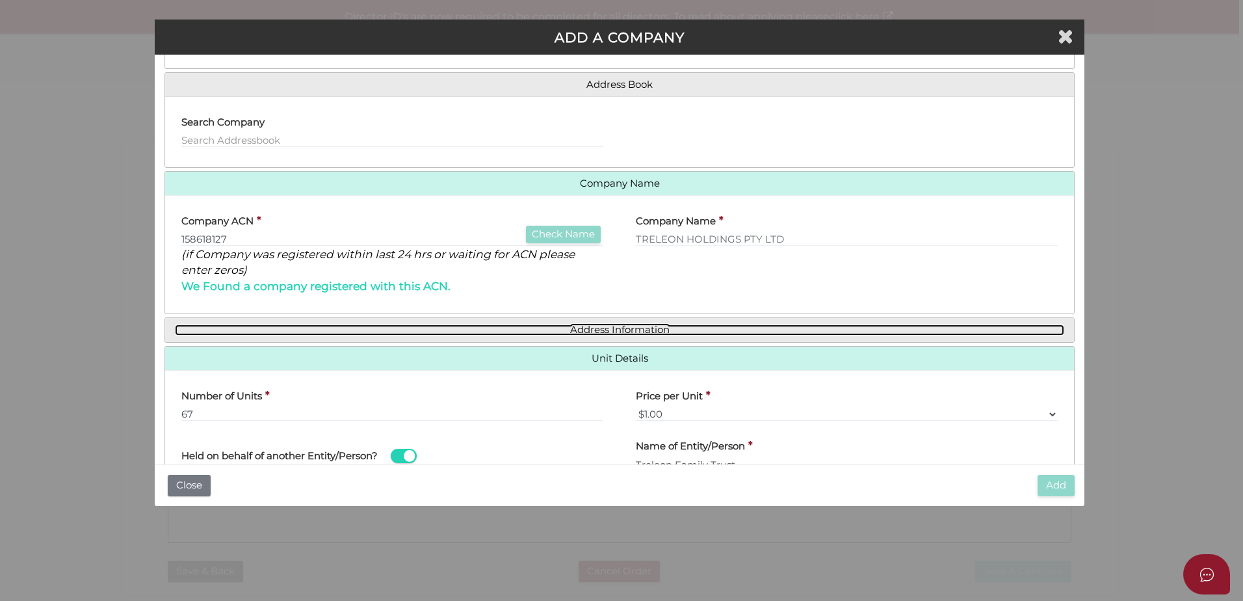
click at [417, 334] on link "Address Information" at bounding box center [619, 329] width 889 height 11
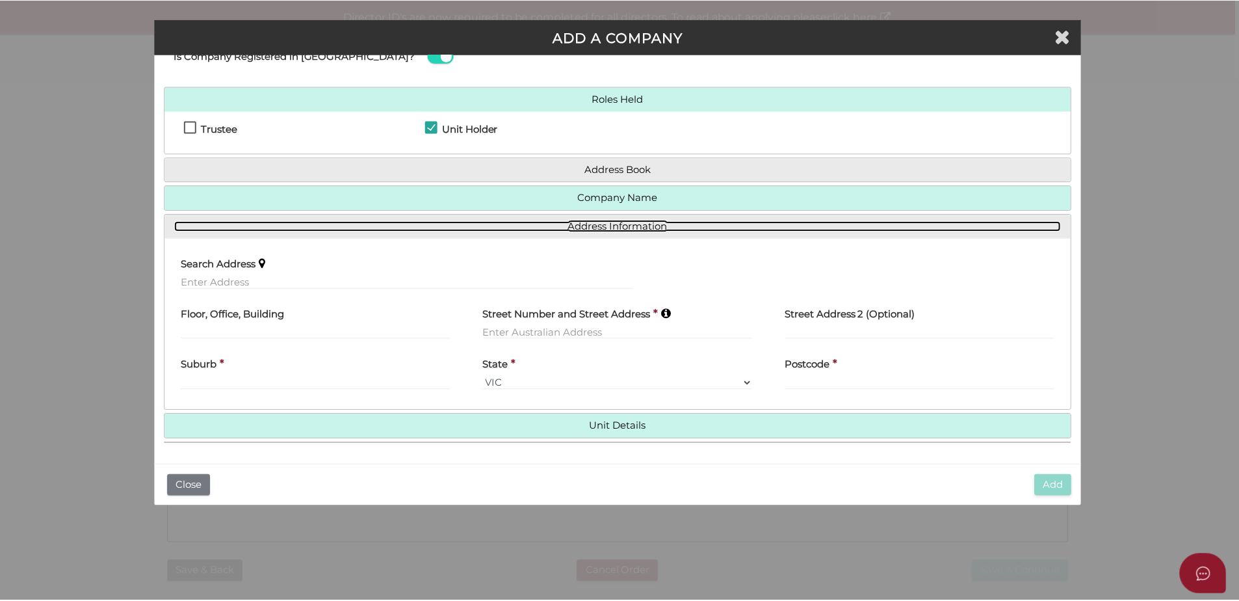
scroll to position [44, 0]
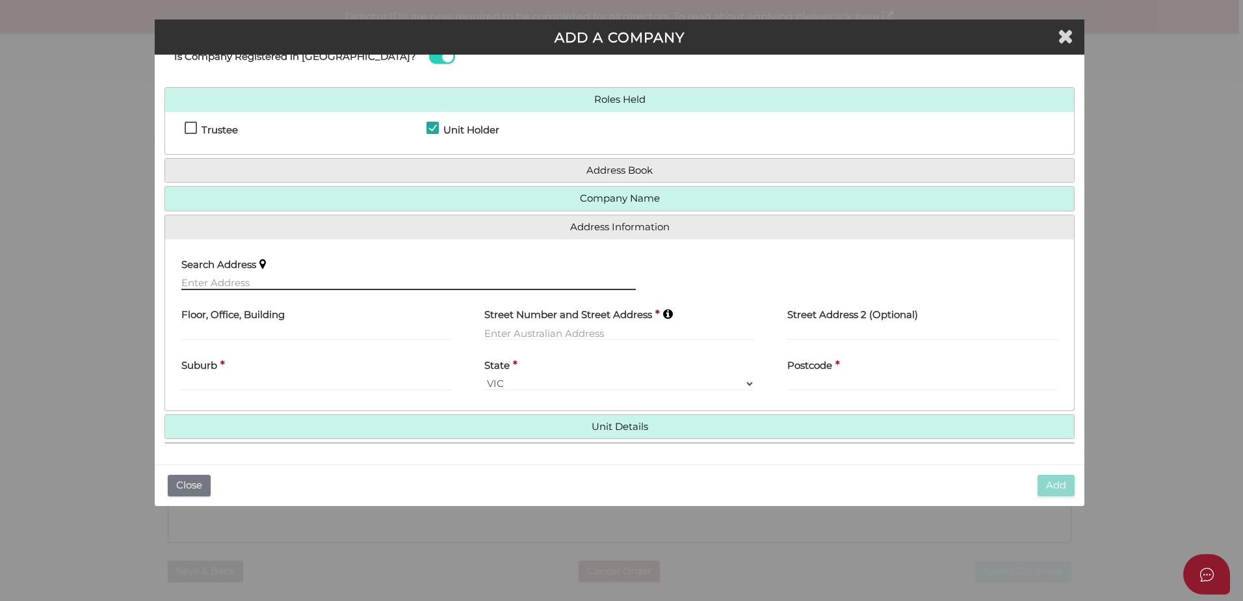
click at [236, 289] on input "text" at bounding box center [408, 283] width 454 height 14
drag, startPoint x: 222, startPoint y: 285, endPoint x: 295, endPoint y: 284, distance: 73.5
click at [225, 285] on input "text" at bounding box center [408, 283] width 454 height 14
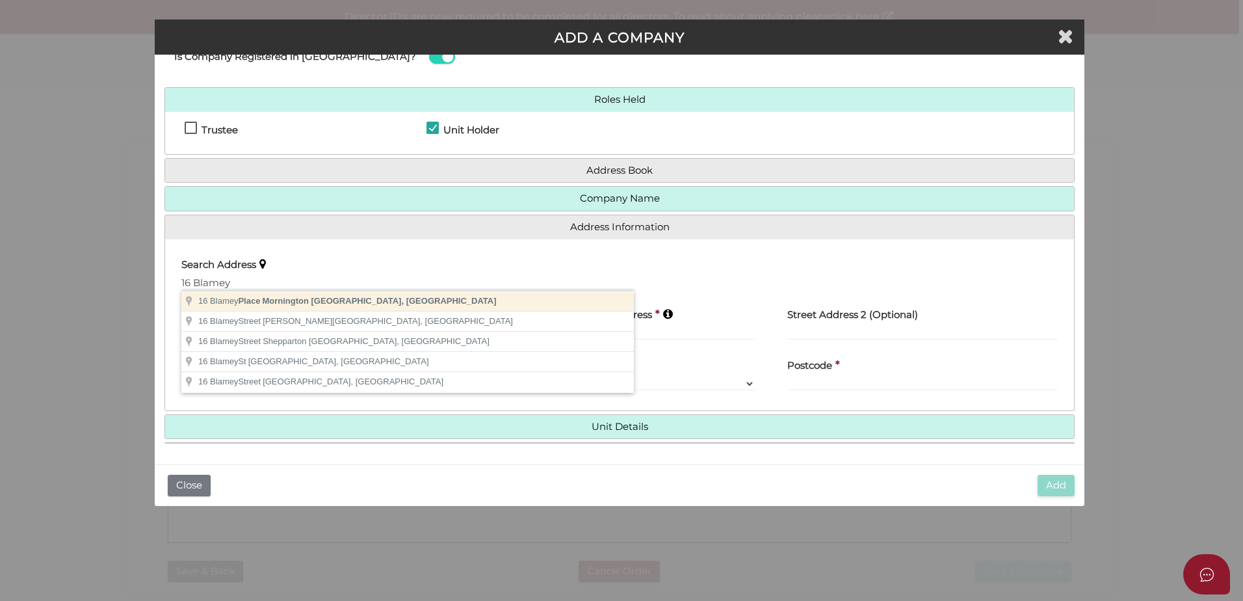
type input "16 Blamey Place, Mornington VIC, Australia"
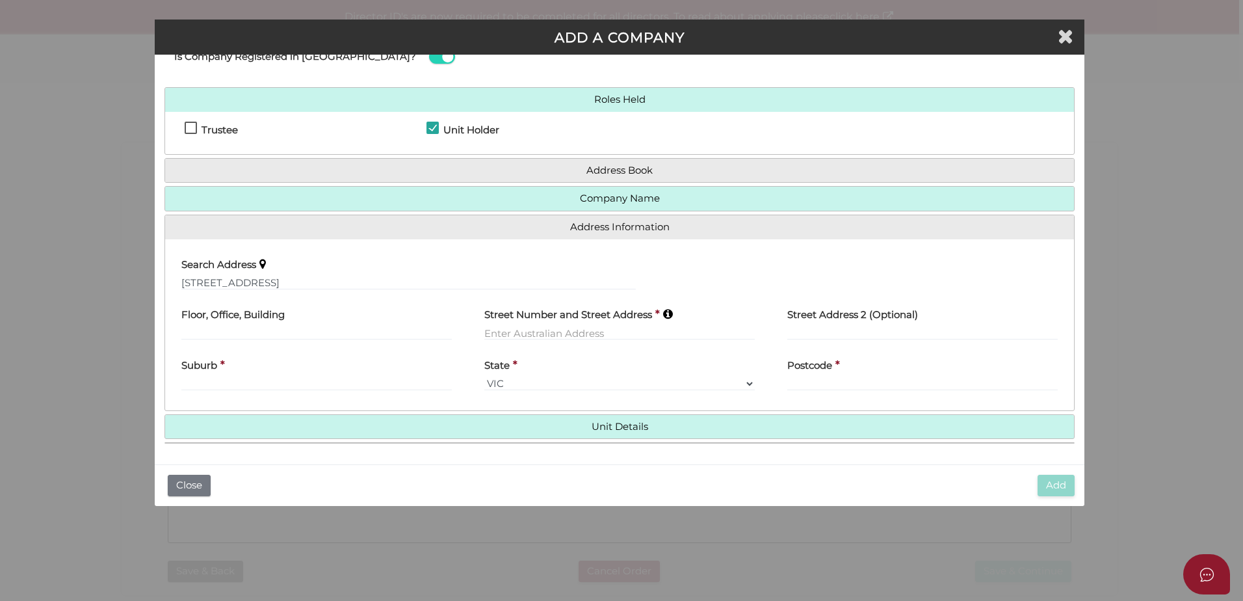
type input "16 Blamey Place"
type input "Mornington"
select select "VIC"
type input "3931"
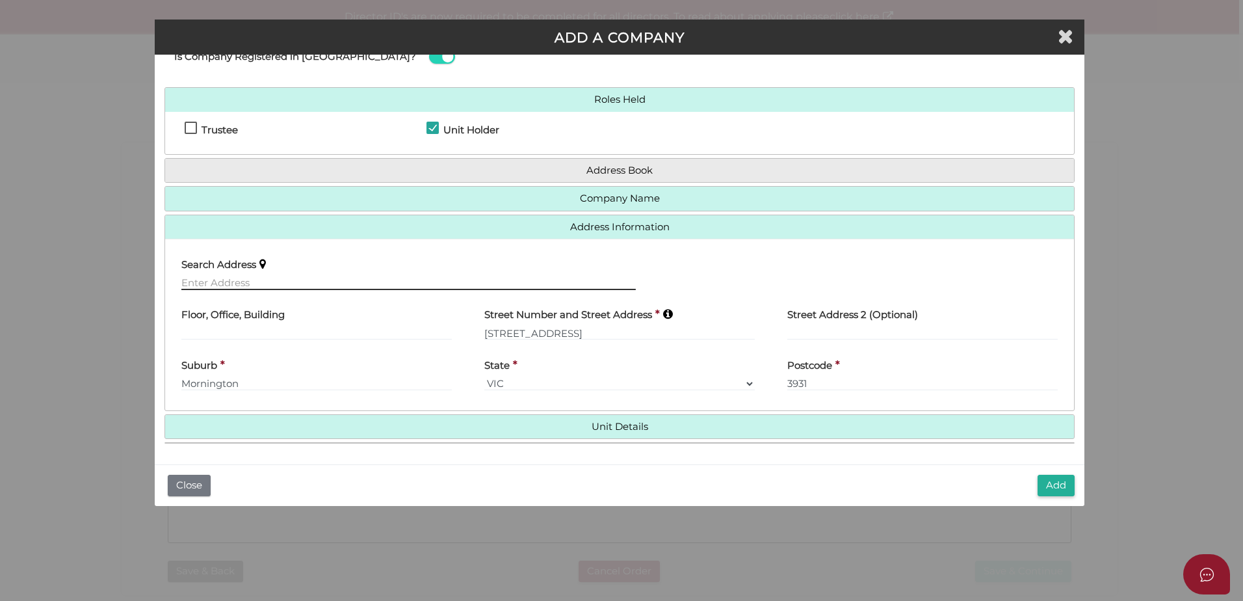
click at [239, 287] on input "text" at bounding box center [408, 283] width 454 height 14
click at [1060, 491] on button "Add" at bounding box center [1056, 485] width 37 height 21
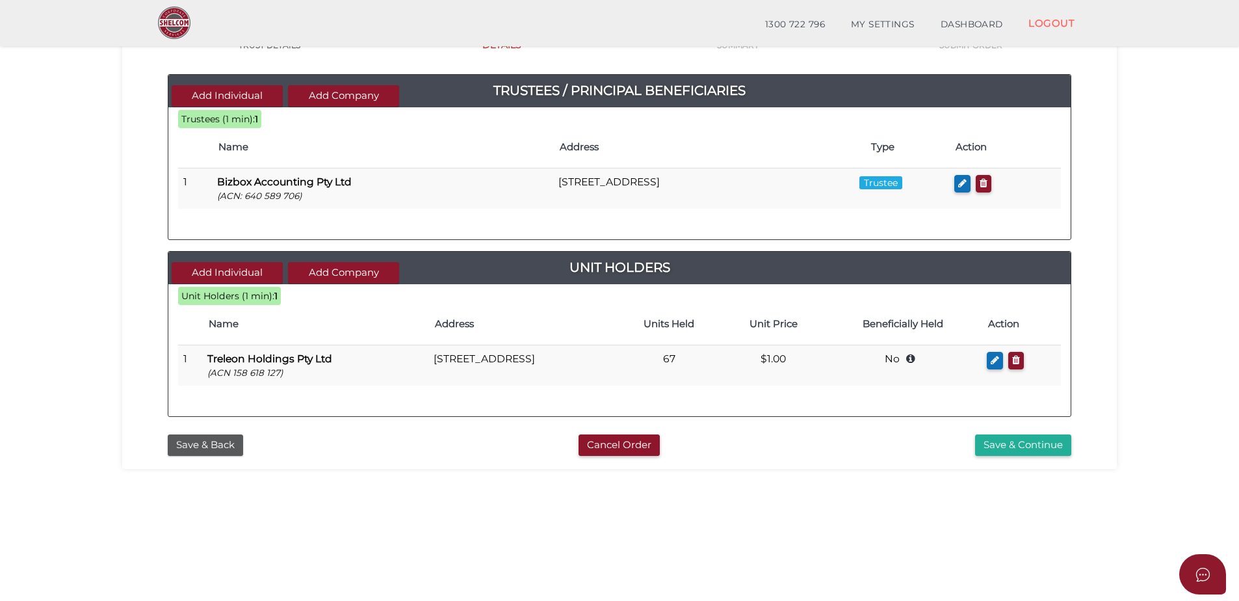
scroll to position [292, 0]
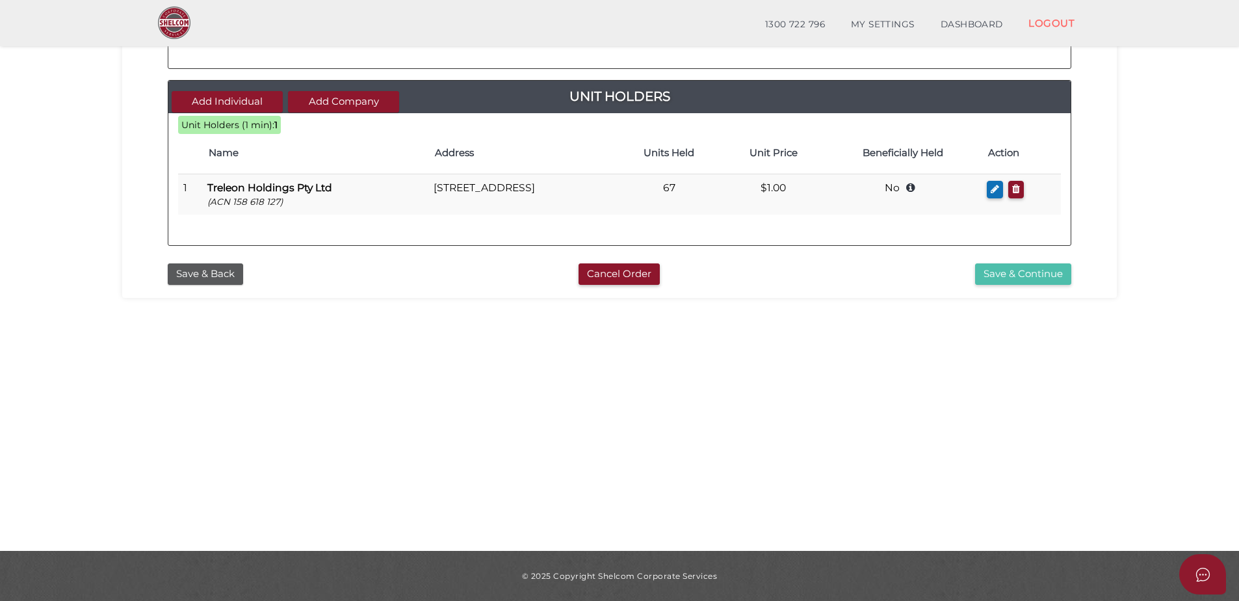
click at [982, 273] on button "Save & Continue" at bounding box center [1023, 273] width 96 height 21
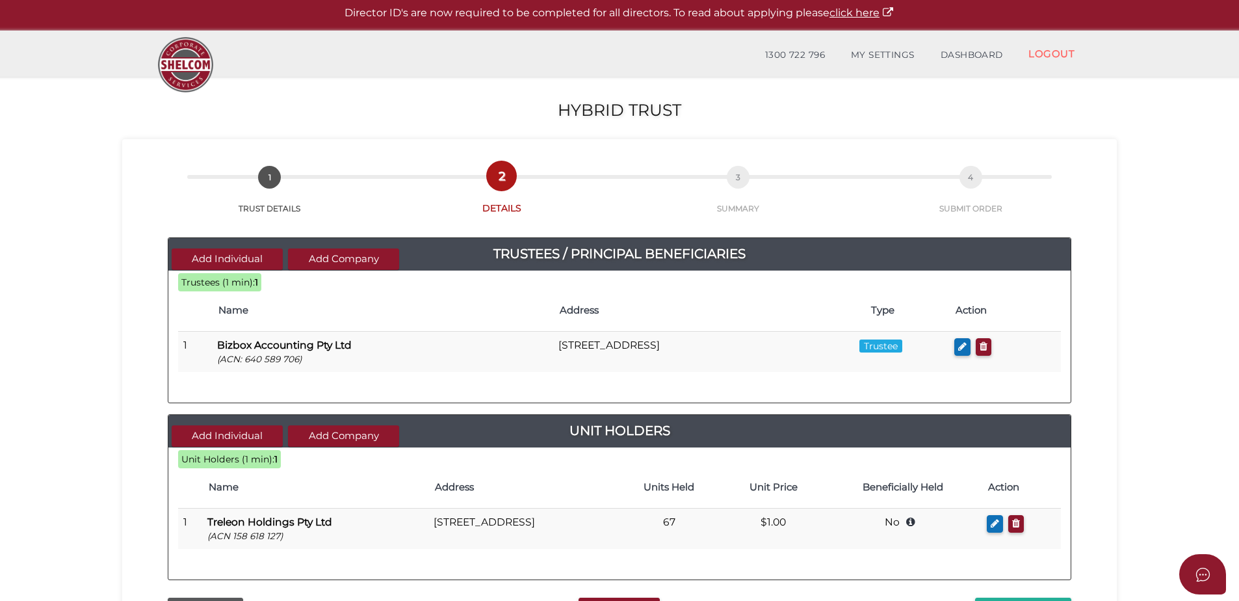
scroll to position [0, 0]
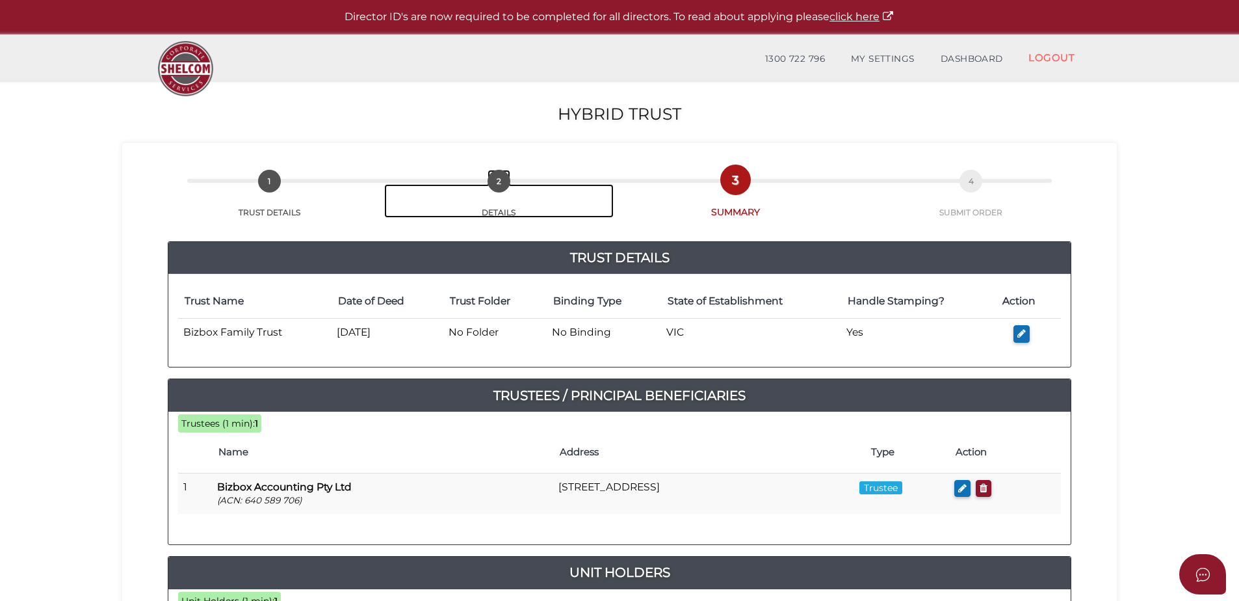
click at [499, 181] on span "2" at bounding box center [499, 181] width 23 height 23
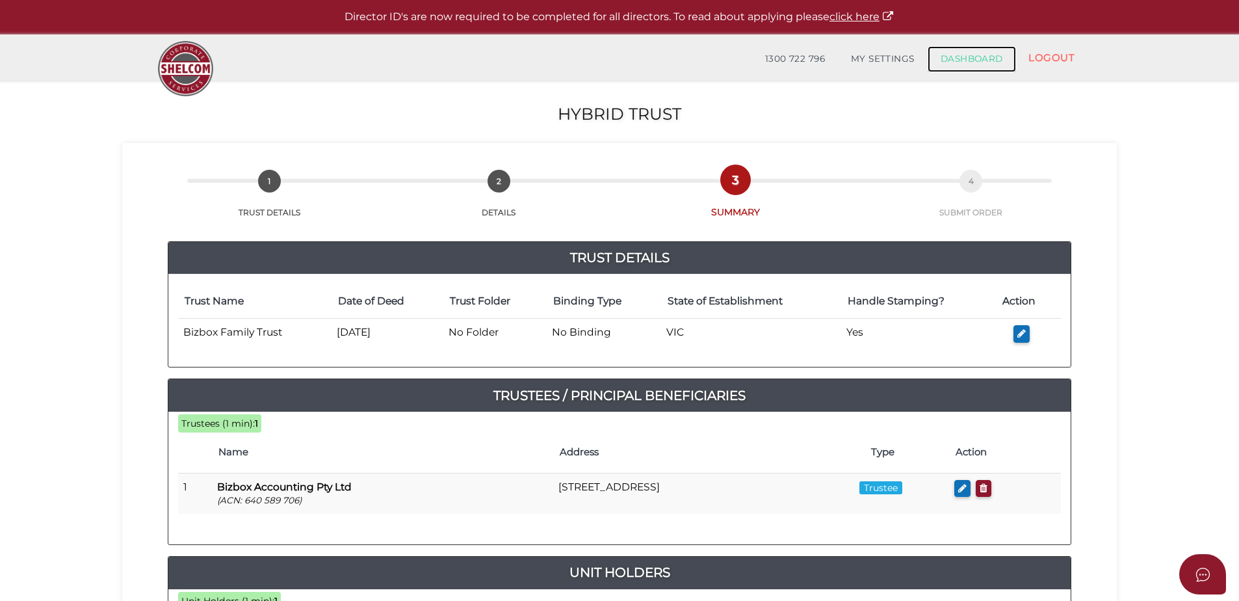
click at [969, 61] on link "DASHBOARD" at bounding box center [972, 59] width 88 height 26
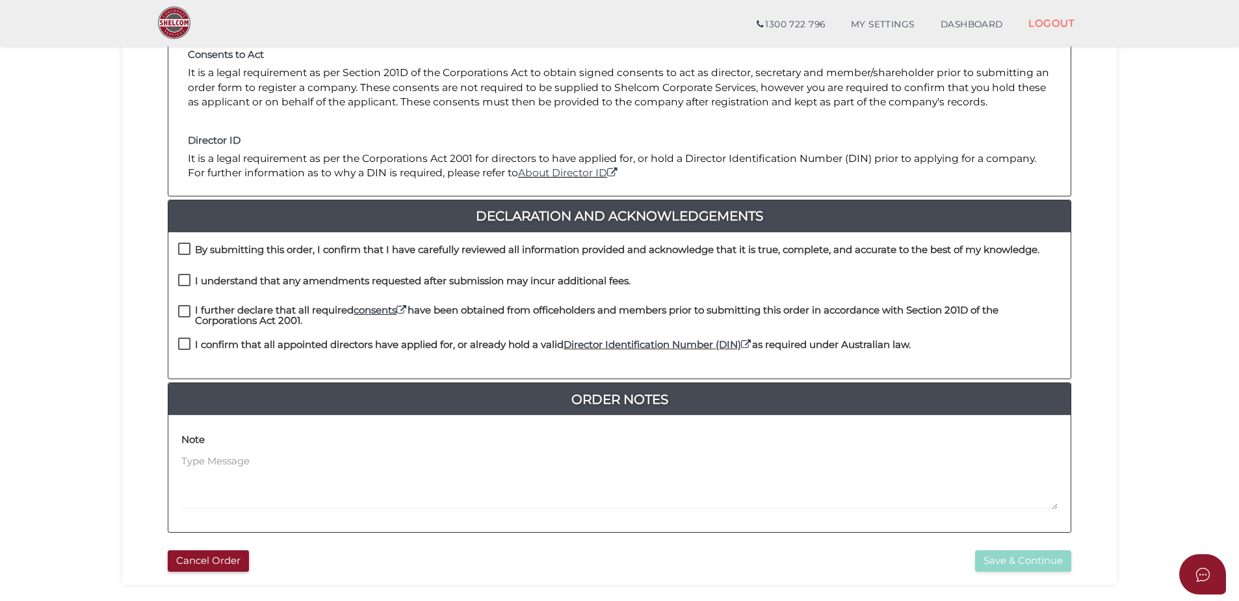
scroll to position [195, 0]
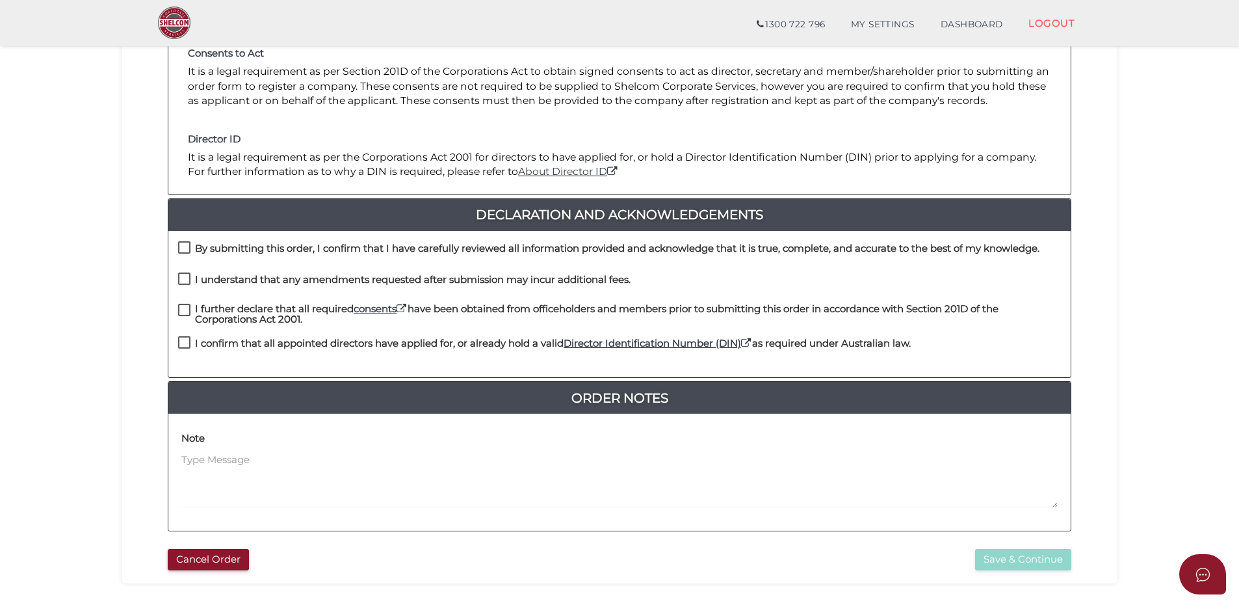
click at [186, 250] on label "By submitting this order, I confirm that I have carefully reviewed all informat…" at bounding box center [608, 251] width 861 height 16
checkbox input "true"
click at [186, 278] on label "I understand that any amendments requested after submission may incur additiona…" at bounding box center [404, 282] width 452 height 16
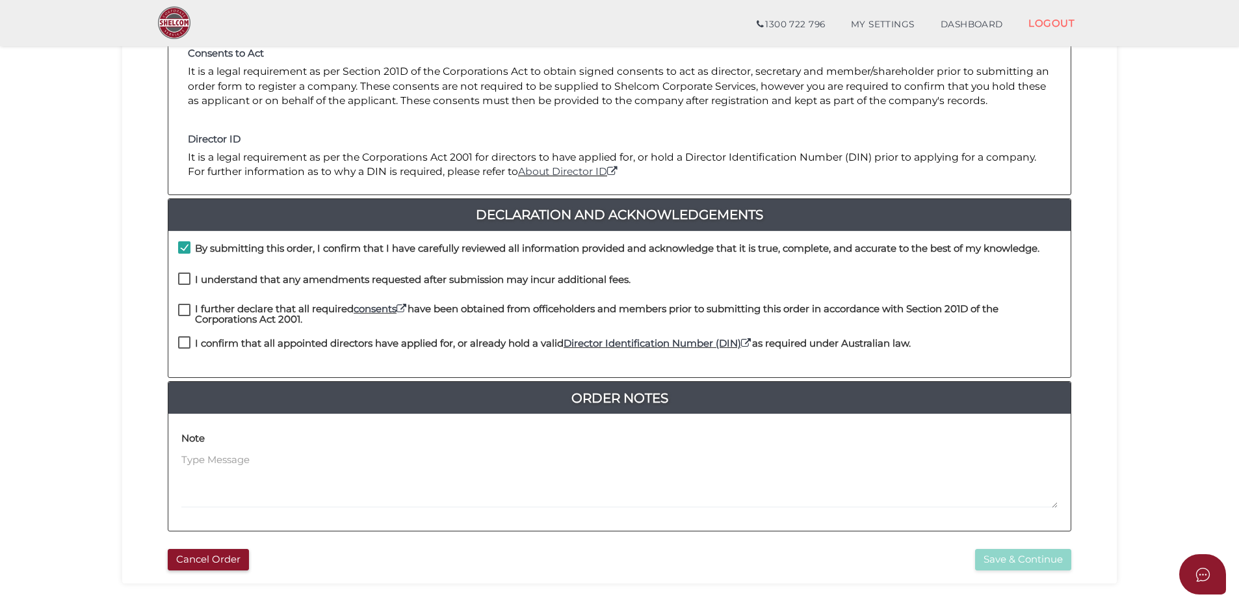
checkbox input "true"
click at [184, 308] on div "By submitting this order, I confirm that I have carefully reviewed all informat…" at bounding box center [619, 304] width 902 height 147
drag, startPoint x: 184, startPoint y: 308, endPoint x: 191, endPoint y: 344, distance: 37.1
click at [191, 345] on label "I confirm that all appointed directors have applied for, or already hold a vali…" at bounding box center [544, 346] width 733 height 16
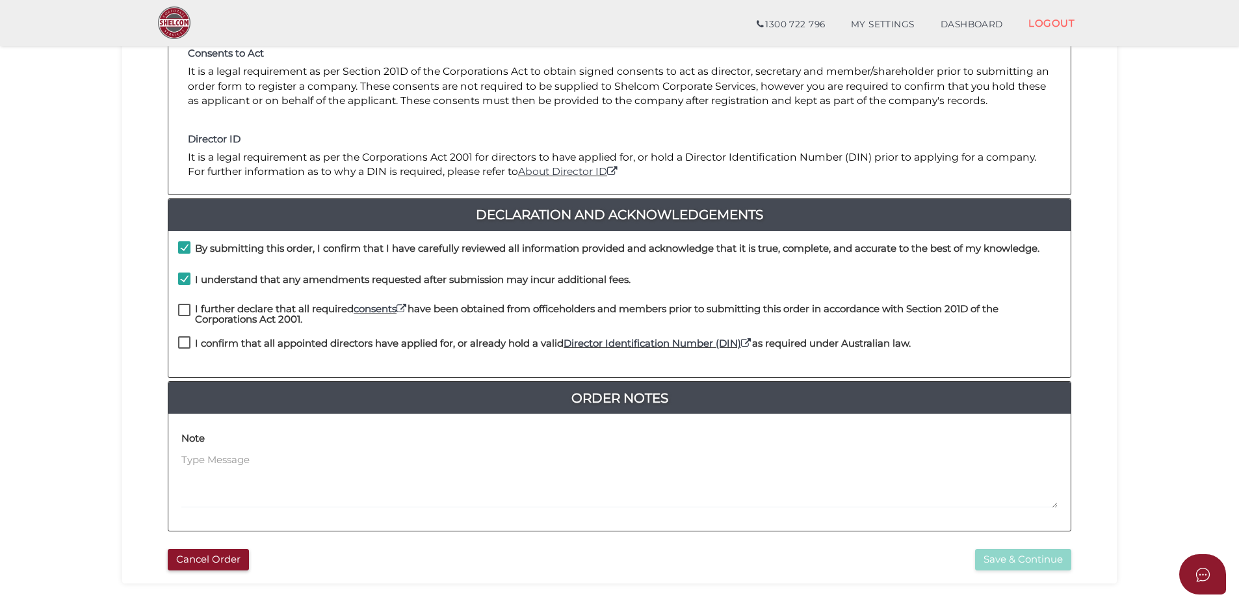
checkbox input "true"
click at [189, 315] on label "I further declare that all required consents have been obtained from officehold…" at bounding box center [619, 312] width 883 height 16
checkbox input "true"
click at [1032, 562] on button "Save & Continue" at bounding box center [1023, 559] width 96 height 21
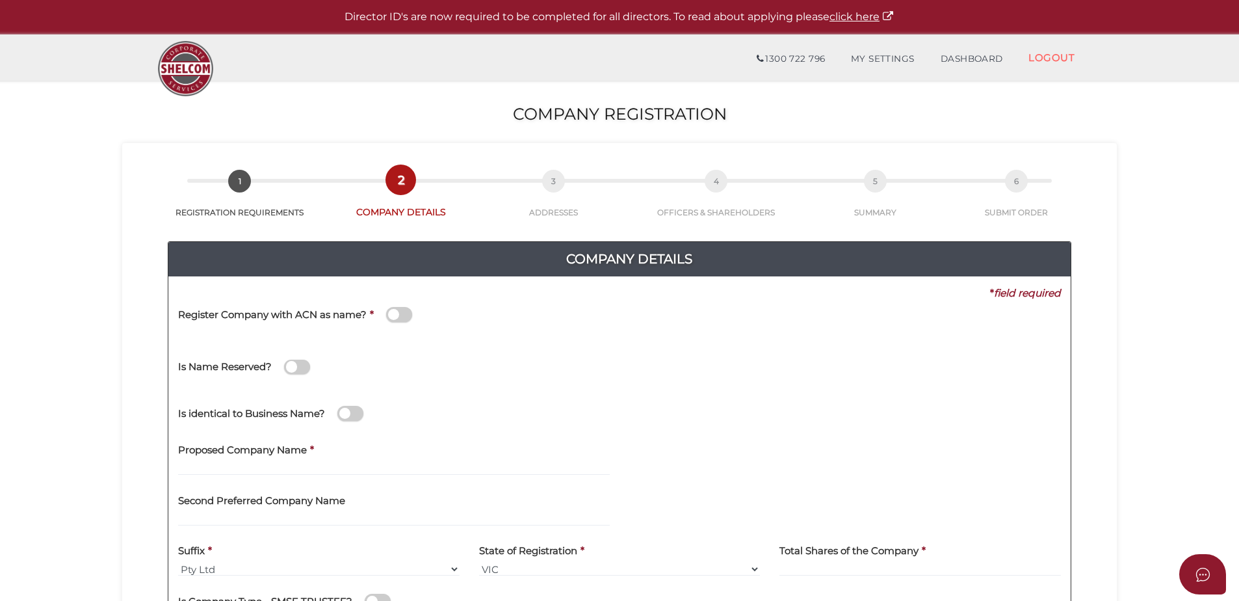
click at [404, 312] on span at bounding box center [399, 314] width 26 height 15
click at [0, 0] on input "checkbox" at bounding box center [0, 0] width 0 height 0
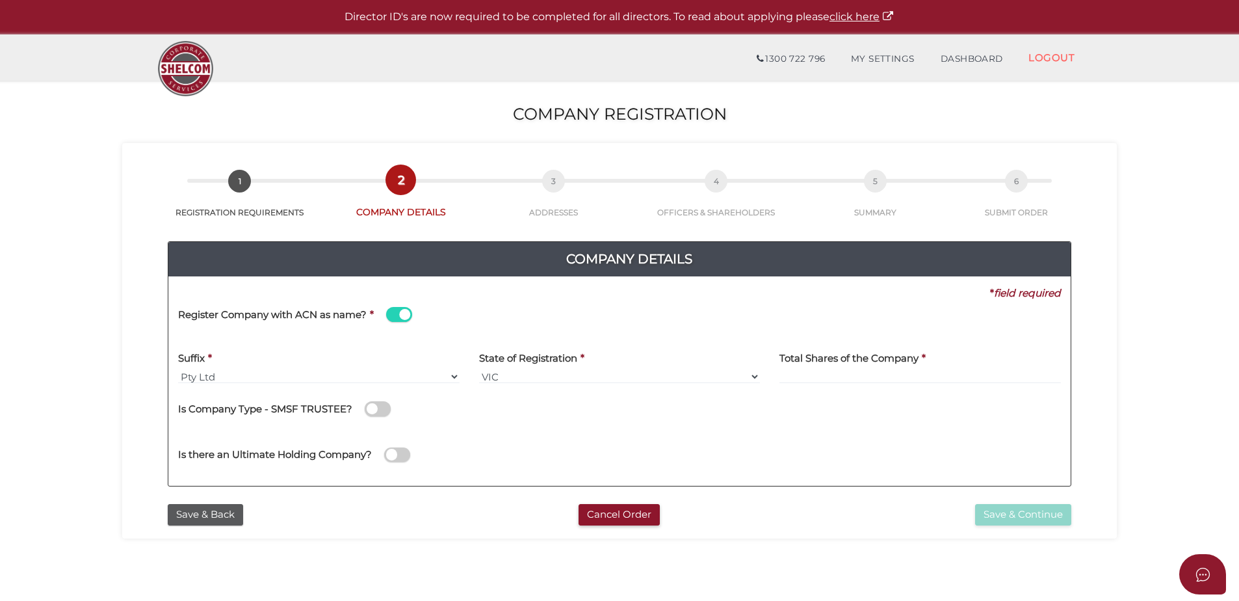
click at [268, 385] on div "Suffix * Pty Ltd Pty Ltd Pty. Ltd. Pty Limited Proprietary Limited Proprietary …" at bounding box center [318, 368] width 301 height 51
click at [181, 376] on select "Pty Ltd Pty Ltd Pty. Ltd. Pty Limited Proprietary Limited Proprietary Ltd" at bounding box center [319, 376] width 282 height 14
click at [391, 312] on span at bounding box center [399, 314] width 26 height 15
click at [0, 0] on input "checkbox" at bounding box center [0, 0] width 0 height 0
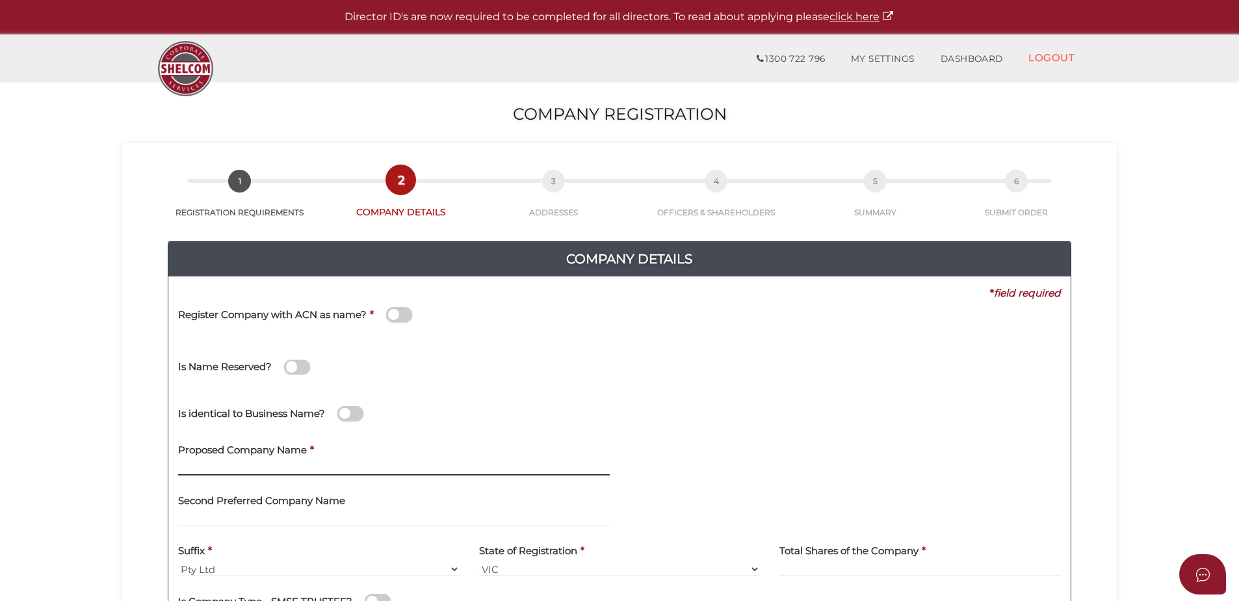
click at [236, 466] on input "text" at bounding box center [394, 468] width 432 height 14
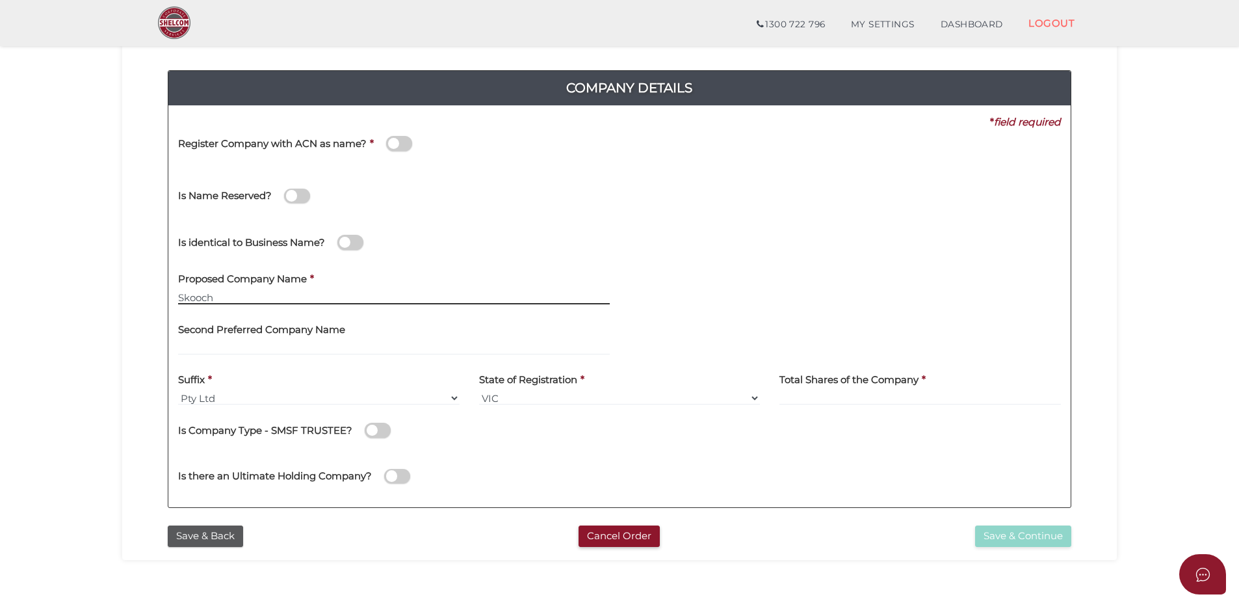
scroll to position [130, 0]
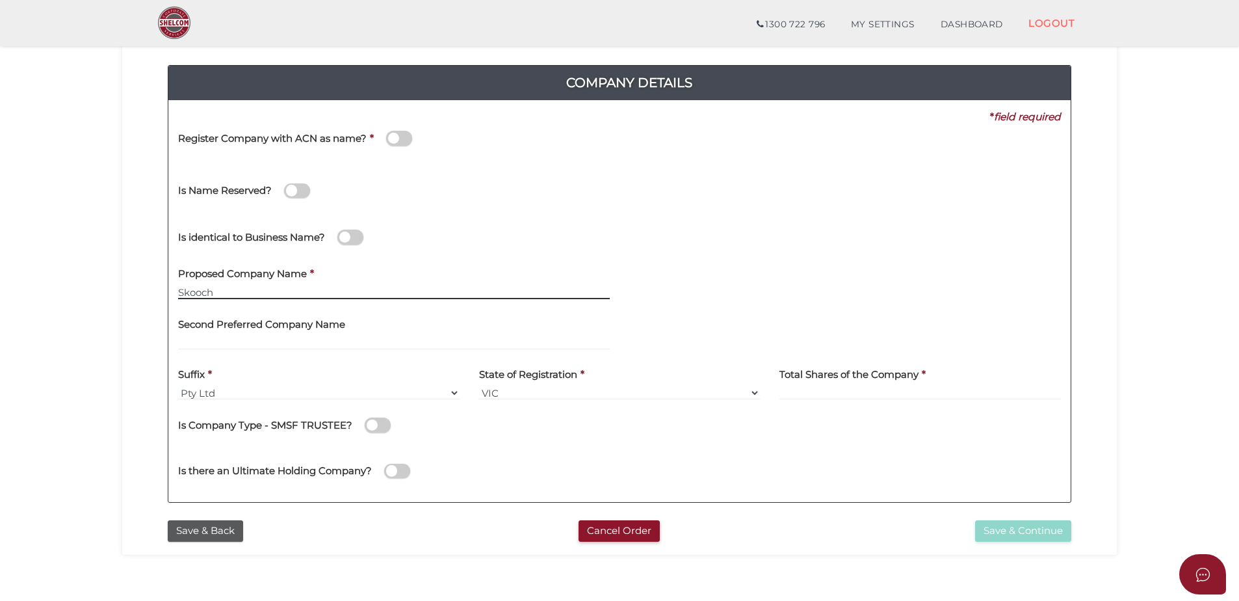
type input "Skooch"
click at [819, 390] on input at bounding box center [921, 393] width 282 height 14
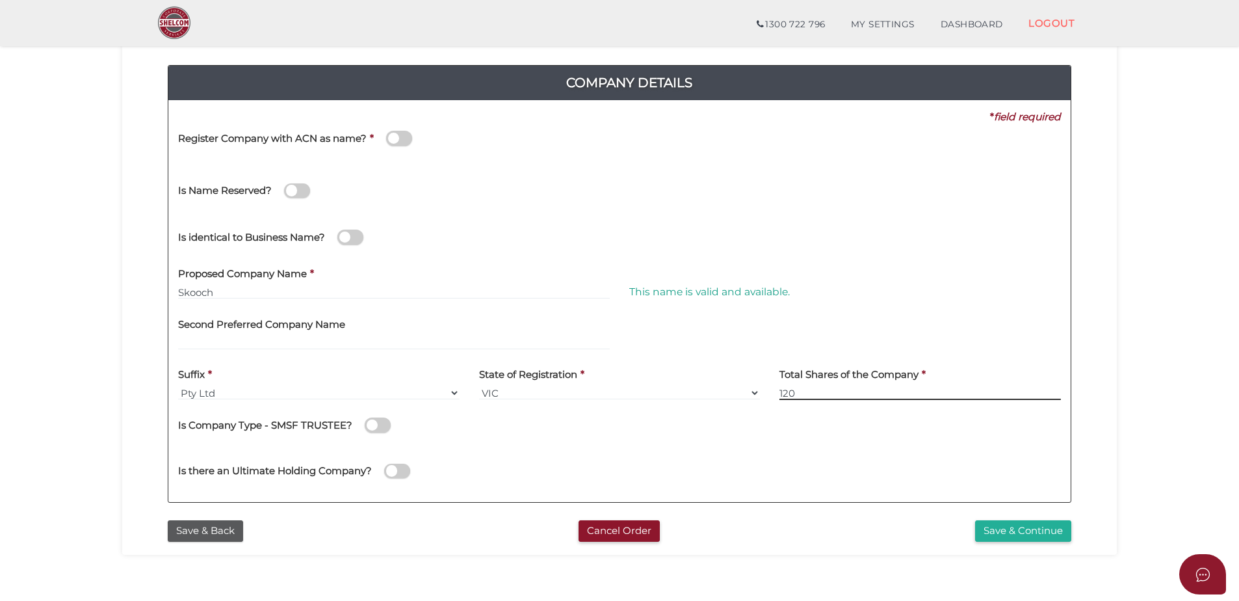
type input "120"
click at [718, 422] on div "Is Company Type - SMSF TRUSTEE?" at bounding box center [619, 423] width 883 height 27
click at [1032, 525] on button "Save & Continue" at bounding box center [1023, 530] width 96 height 21
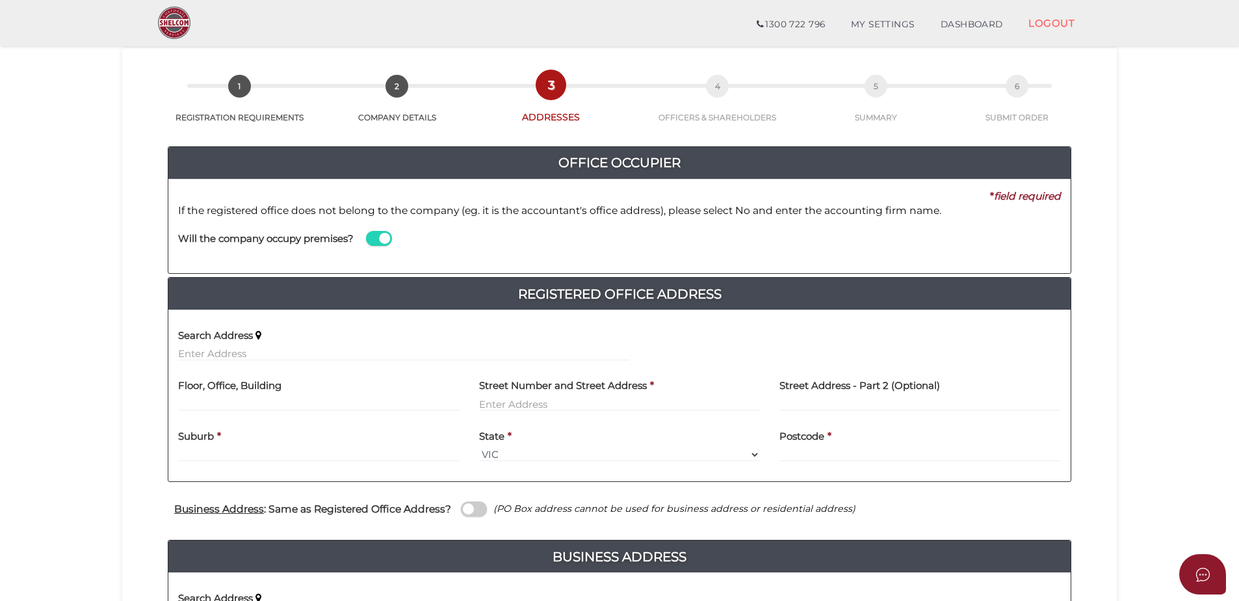
scroll to position [195, 0]
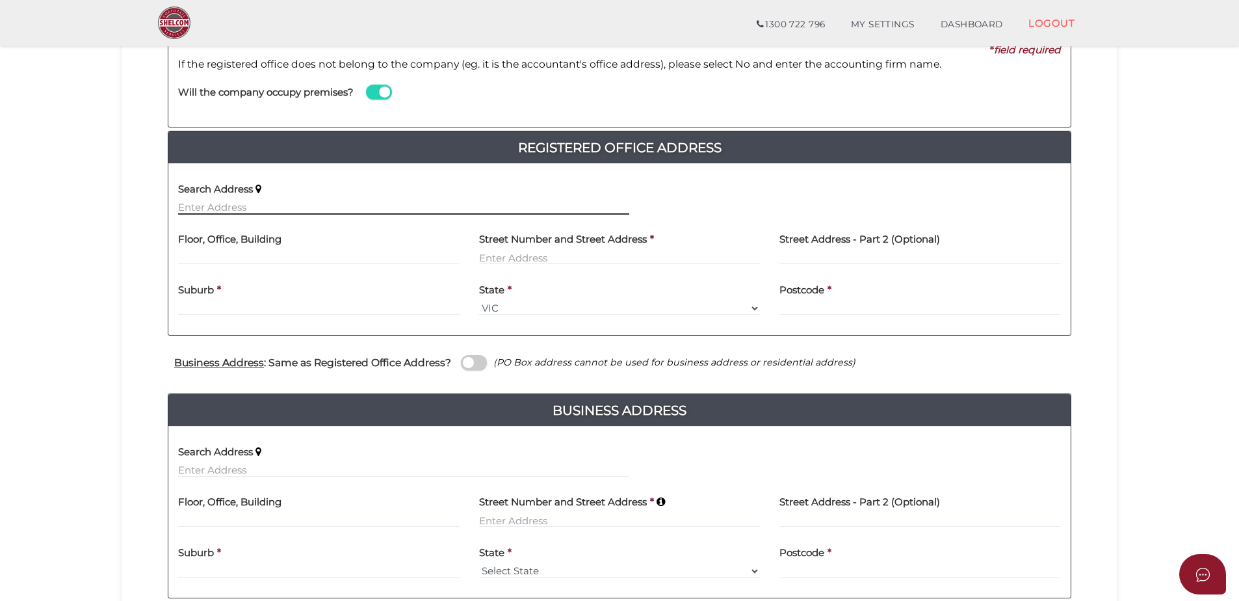
click at [191, 211] on input "text" at bounding box center [403, 207] width 451 height 14
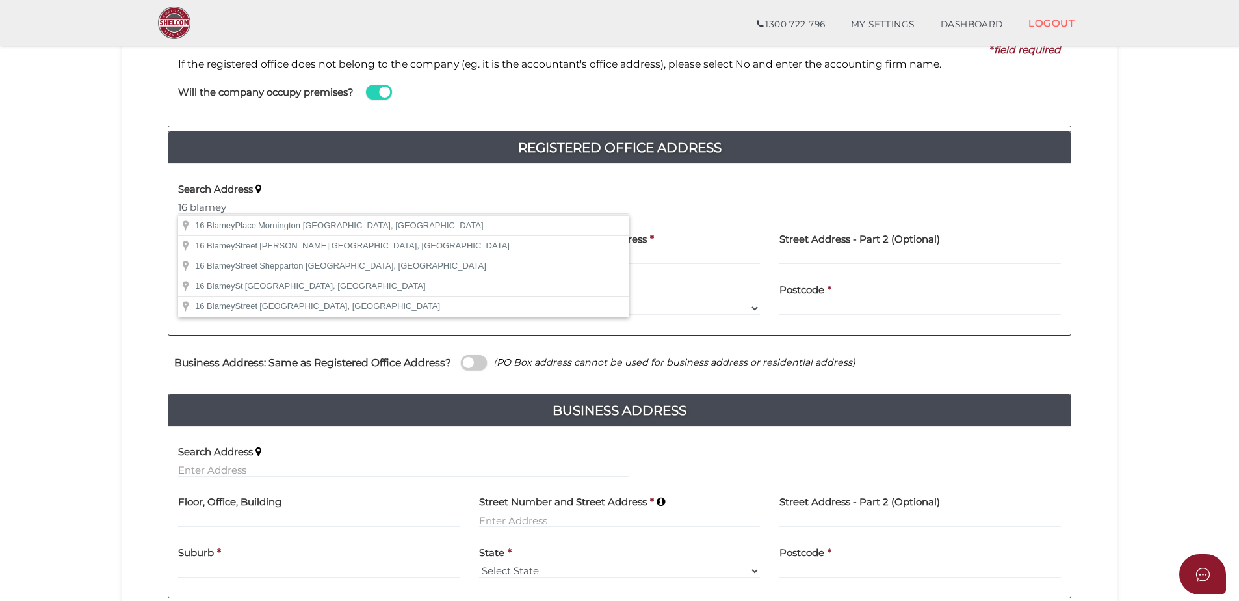
type input "[STREET_ADDRESS]"
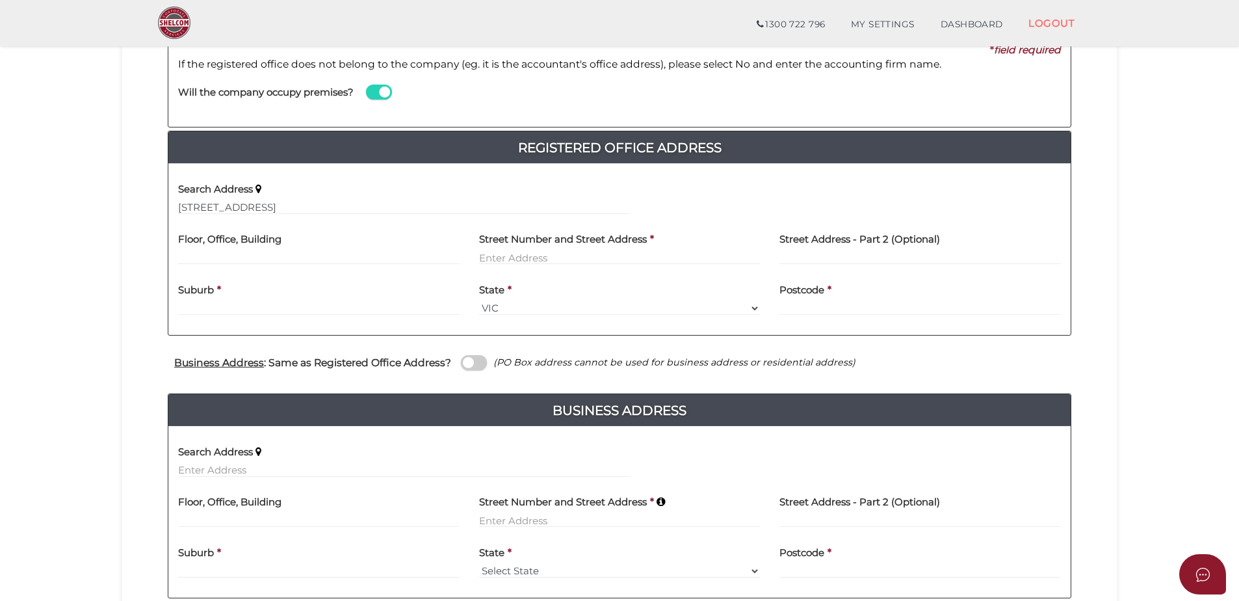
type input "[STREET_ADDRESS]"
type input "Mornington"
select select "VIC"
type input "3931"
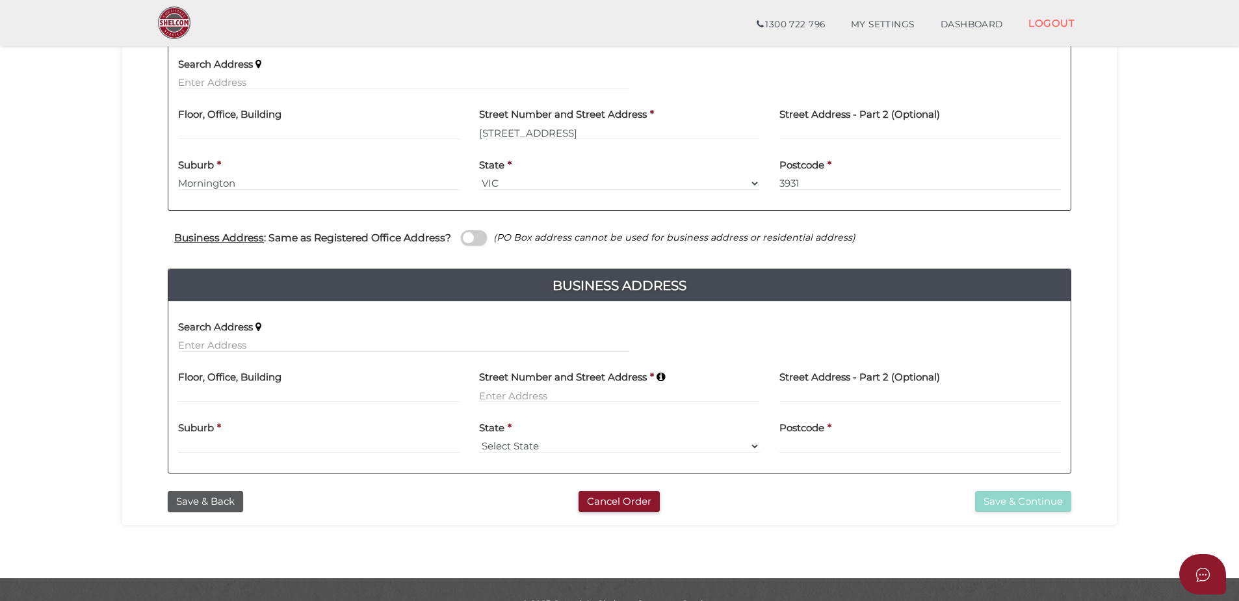
scroll to position [325, 0]
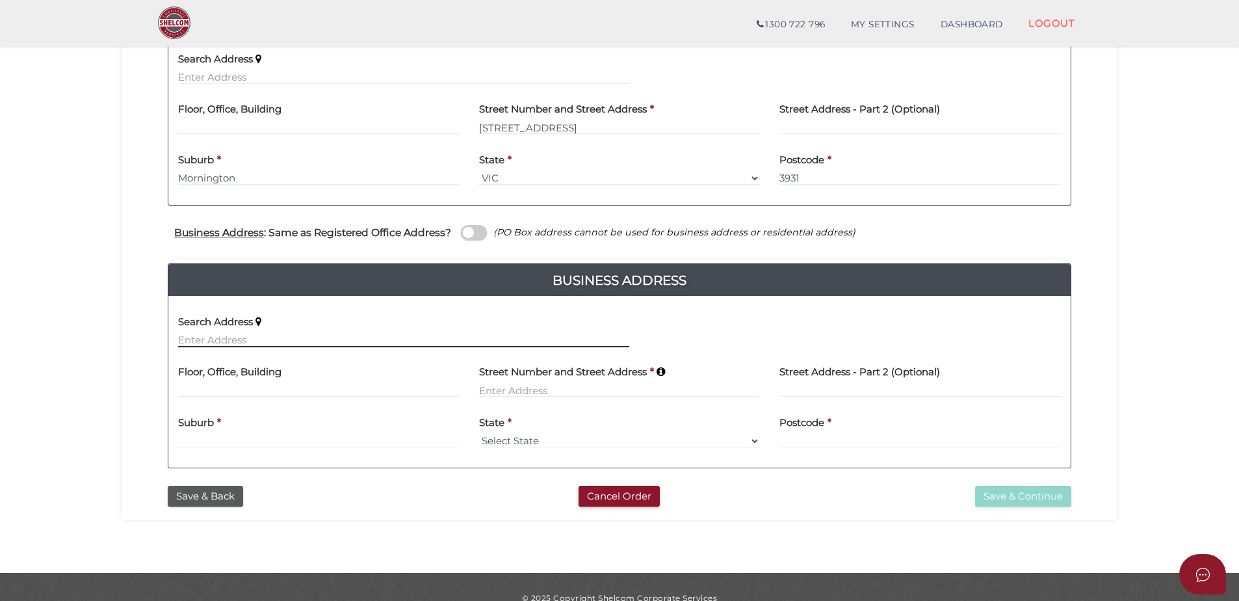
click at [213, 344] on input "text" at bounding box center [403, 340] width 451 height 14
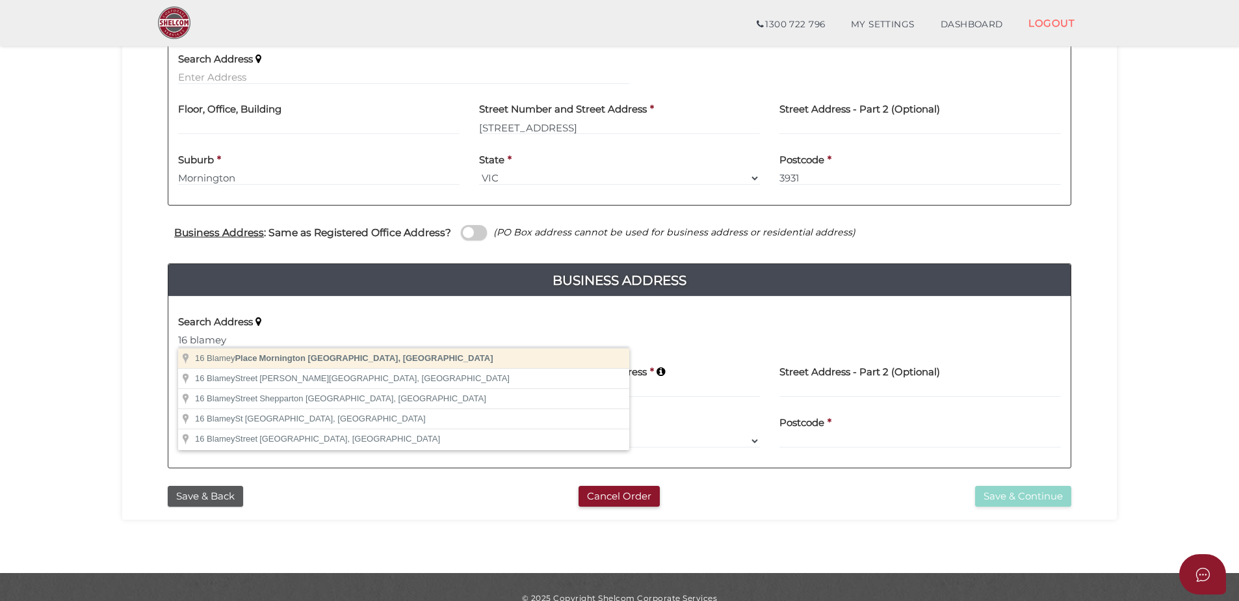
type input "[STREET_ADDRESS]"
type input "Mornington"
select select "VIC"
type input "3931"
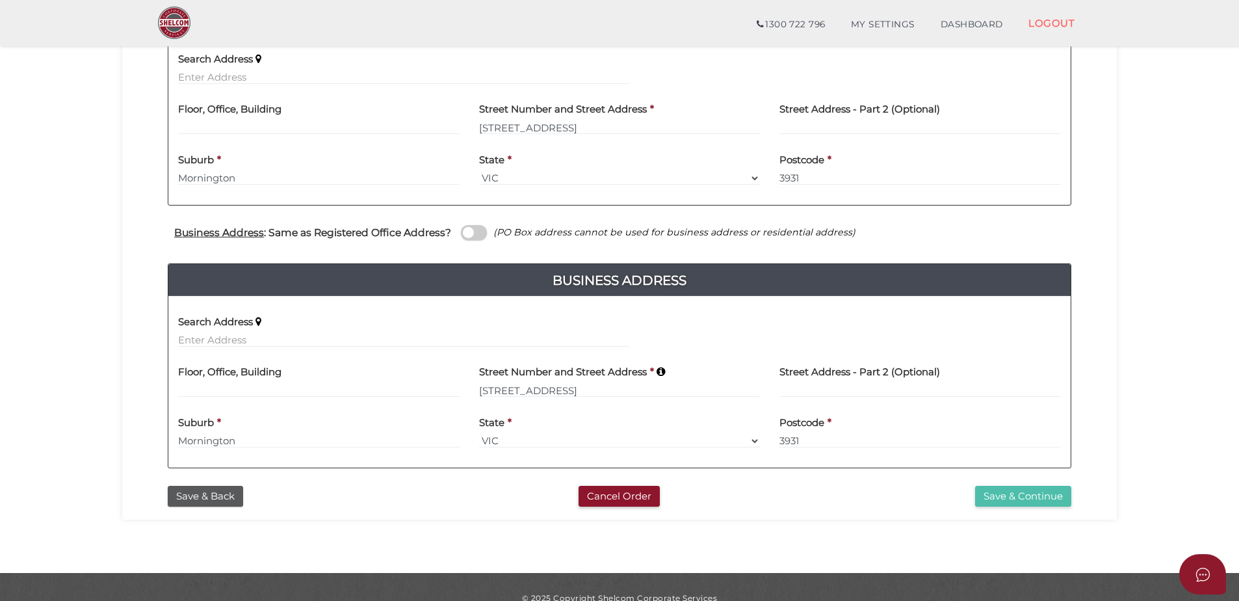
click at [987, 493] on button "Save & Continue" at bounding box center [1023, 496] width 96 height 21
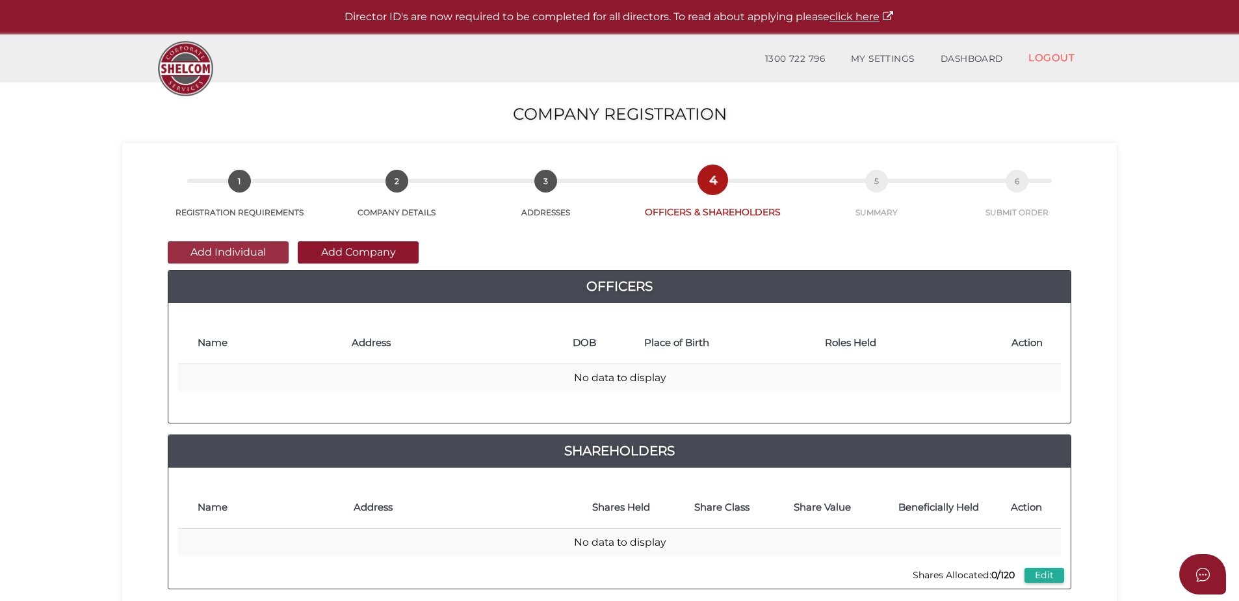
click at [236, 254] on button "Add Individual" at bounding box center [228, 252] width 121 height 22
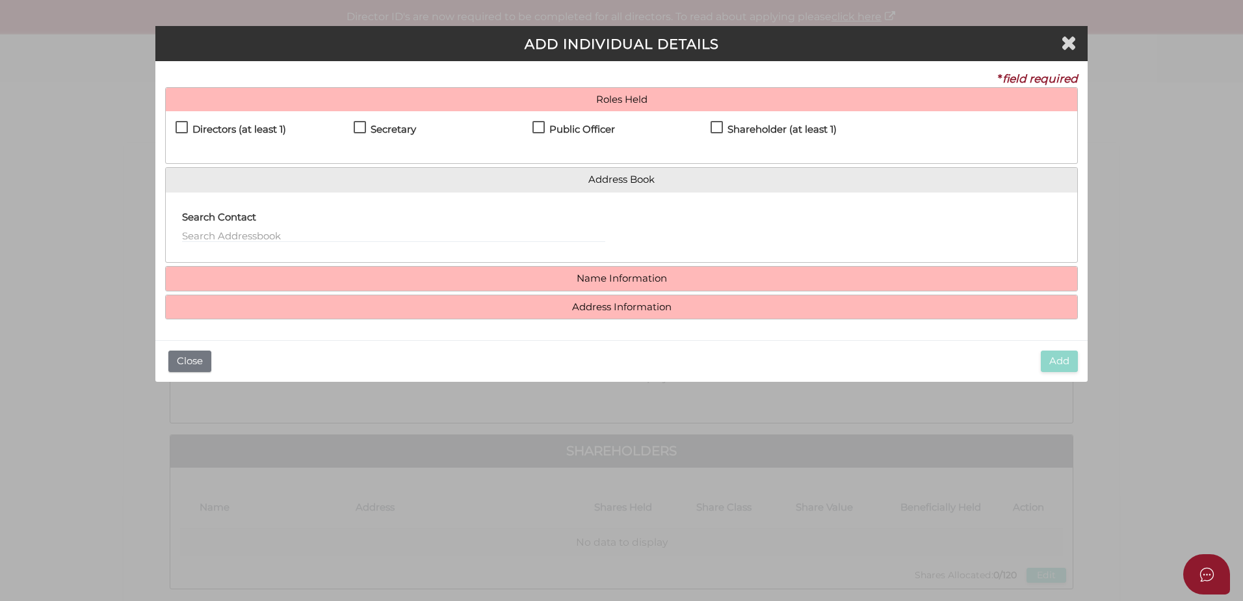
click at [183, 129] on label "Directors (at least 1)" at bounding box center [231, 132] width 111 height 16
checkbox input "true"
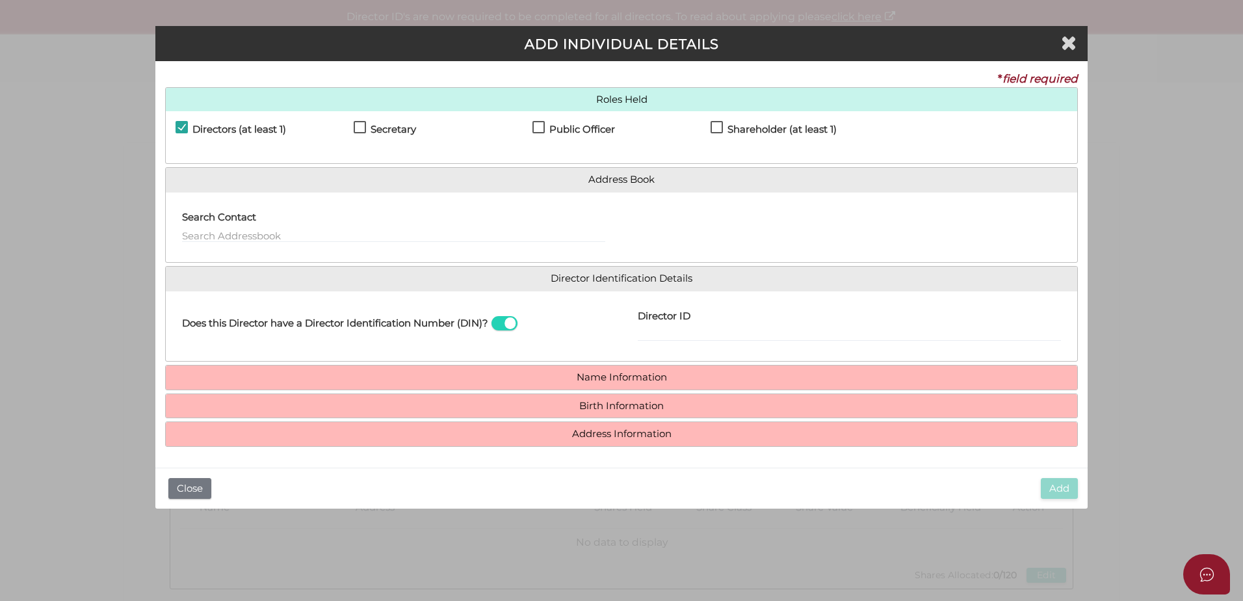
click at [358, 125] on label "Secretary" at bounding box center [385, 132] width 62 height 16
checkbox input "true"
click at [540, 127] on label "Public Officer" at bounding box center [573, 132] width 83 height 16
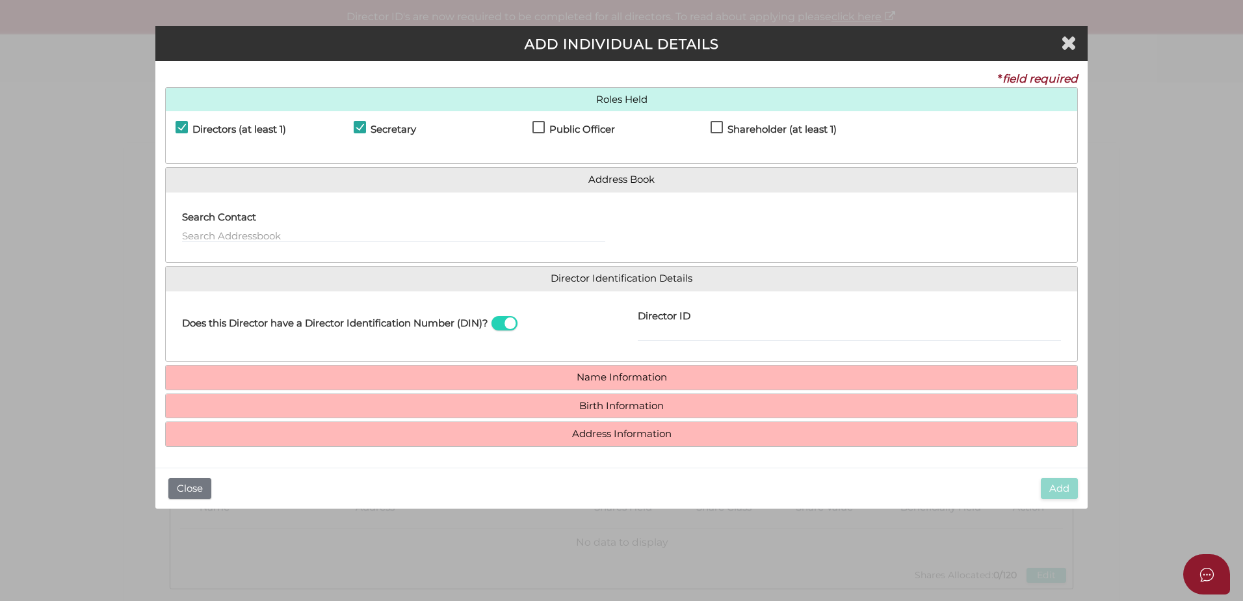
checkbox input "true"
click at [721, 125] on label "Shareholder (at least 1)" at bounding box center [774, 132] width 126 height 16
checkbox input "true"
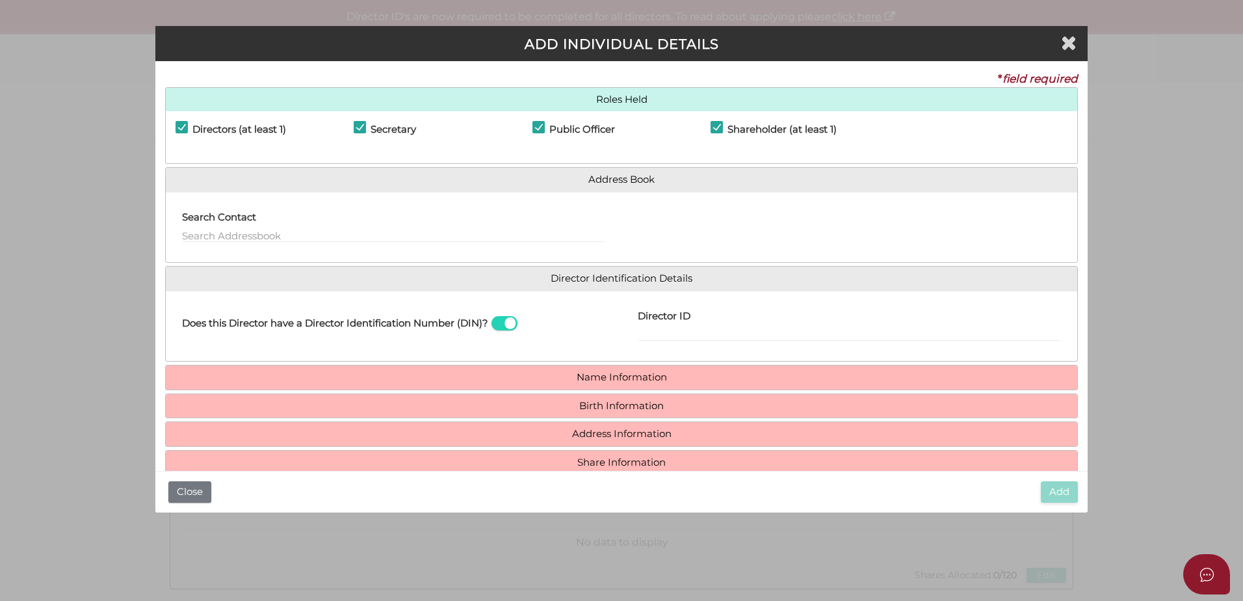
click at [337, 371] on h4 "Name Information" at bounding box center [621, 377] width 911 height 24
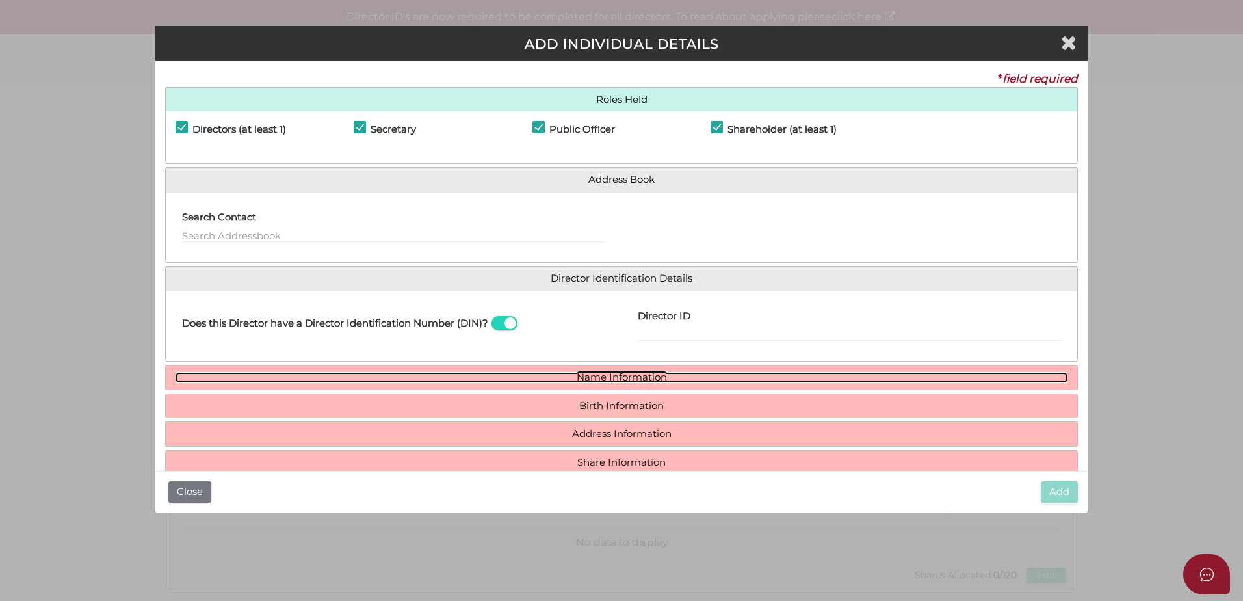
click at [347, 380] on link "Name Information" at bounding box center [622, 377] width 892 height 11
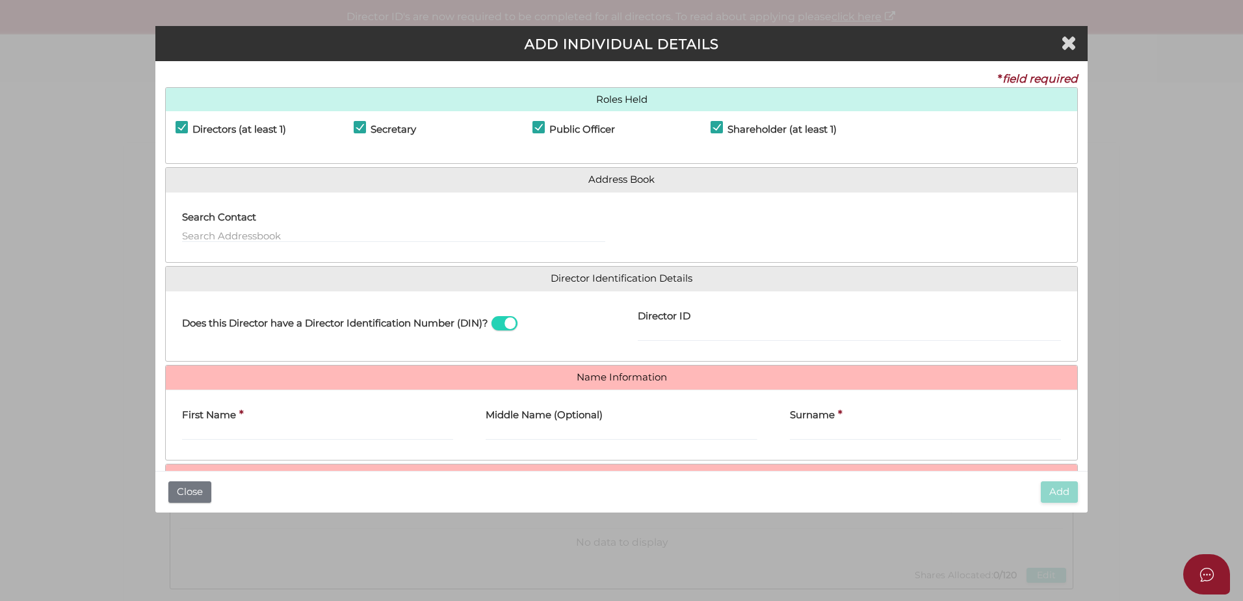
drag, startPoint x: 244, startPoint y: 441, endPoint x: 282, endPoint y: 443, distance: 37.1
click at [244, 441] on div "First Name *" at bounding box center [318, 425] width 304 height 51
click at [265, 436] on input "First Name" at bounding box center [317, 433] width 271 height 14
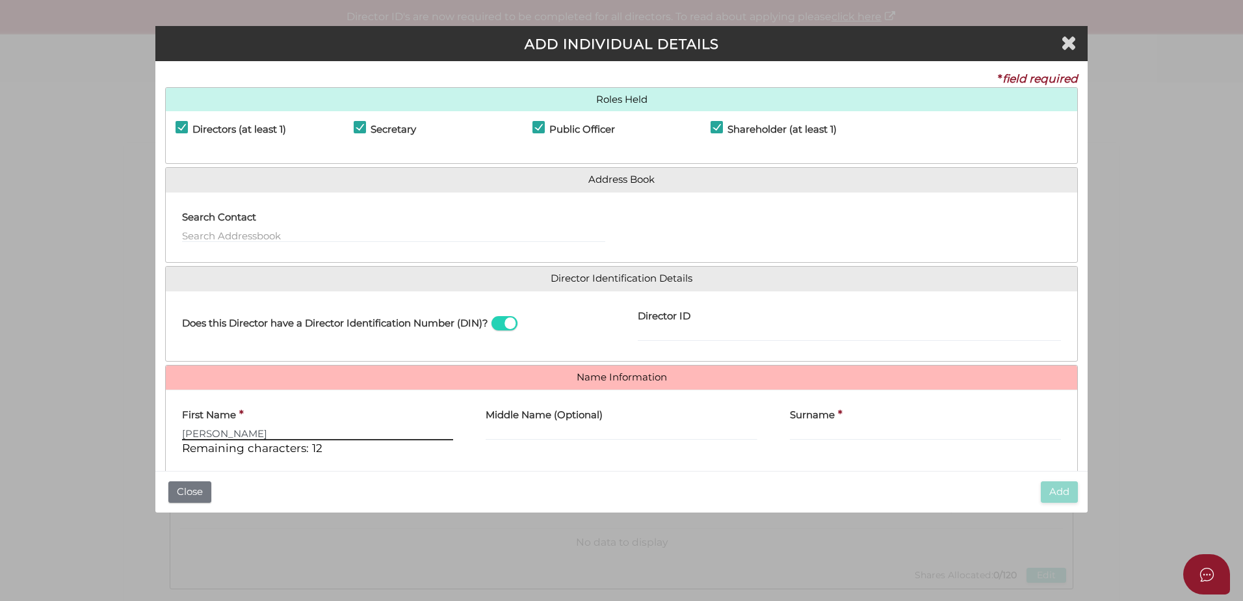
type input "Benjamin"
click at [256, 236] on input "text" at bounding box center [393, 235] width 423 height 14
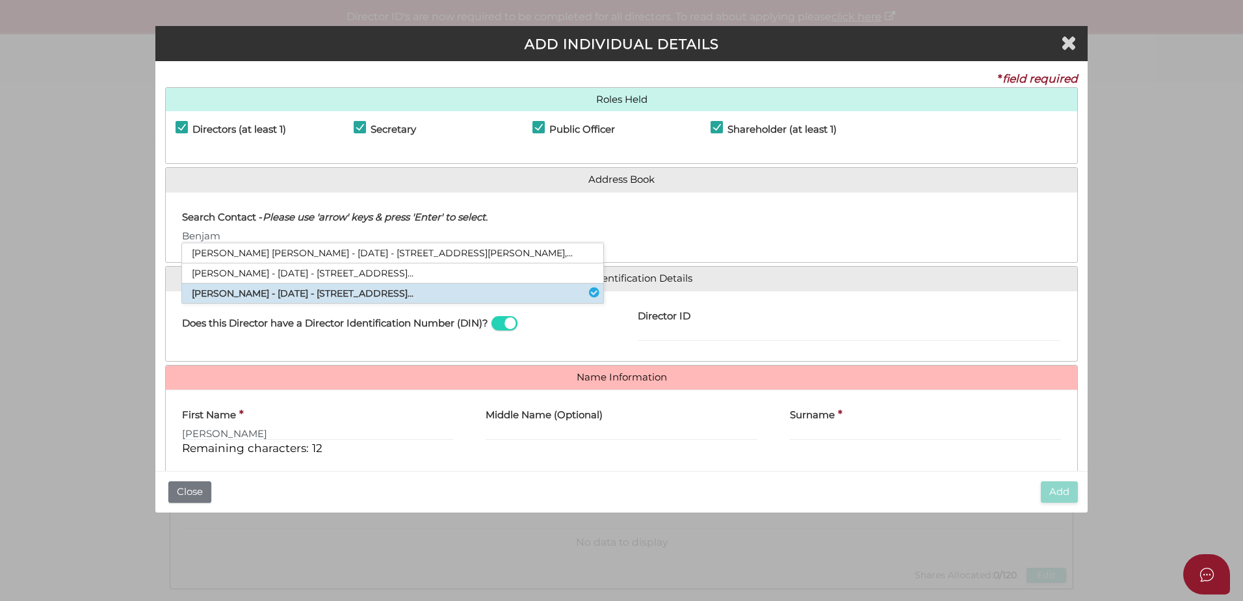
click at [250, 287] on li "Benjamin Charles Schoenmaekers - 04/06/1995 - 3 Mount Eliza Way, Mount Eliza..." at bounding box center [392, 293] width 421 height 20
type input "Benjamin"
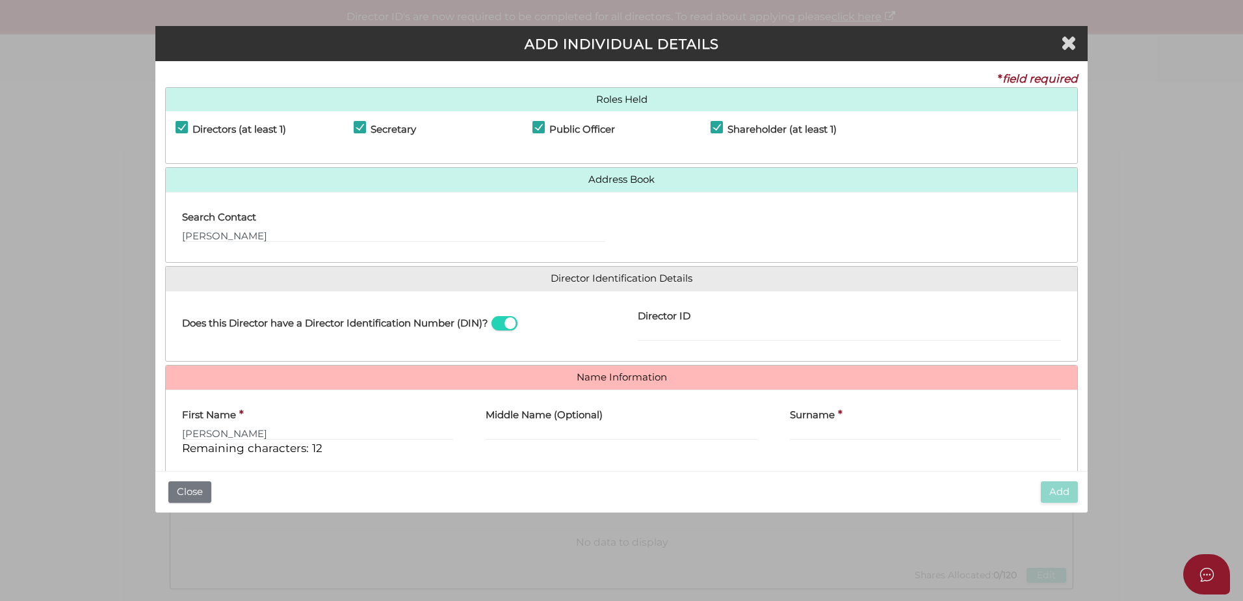
type input "Charles"
type input "Schoenmaekers"
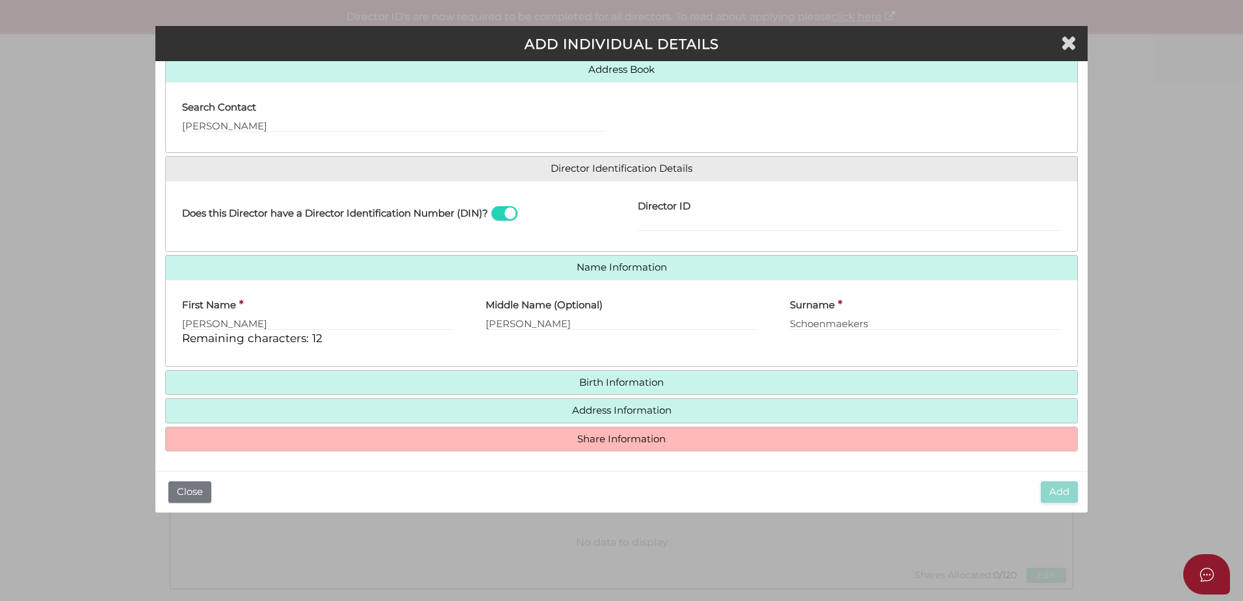
scroll to position [111, 0]
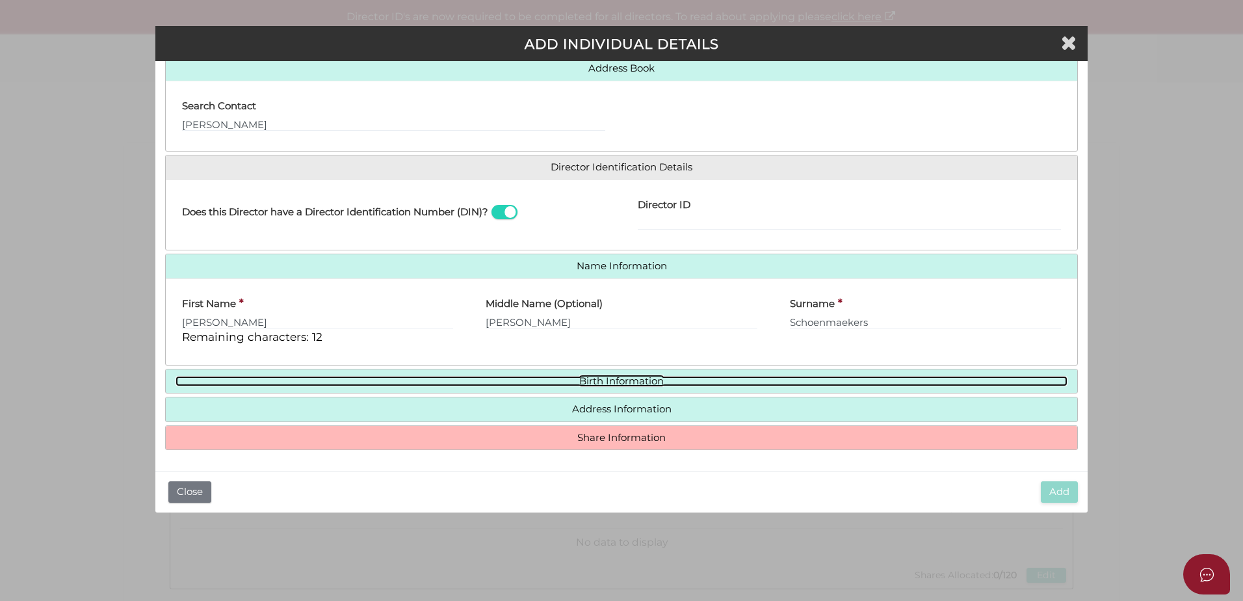
drag, startPoint x: 610, startPoint y: 386, endPoint x: 604, endPoint y: 386, distance: 6.5
click at [610, 386] on link "Birth Information" at bounding box center [622, 381] width 892 height 11
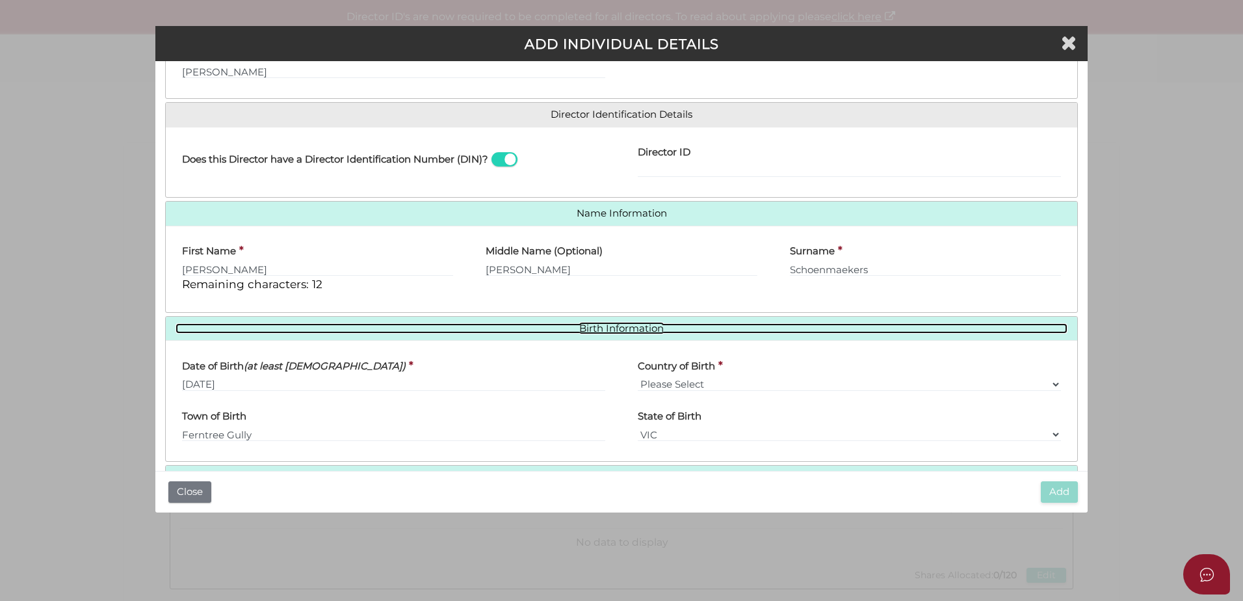
scroll to position [232, 0]
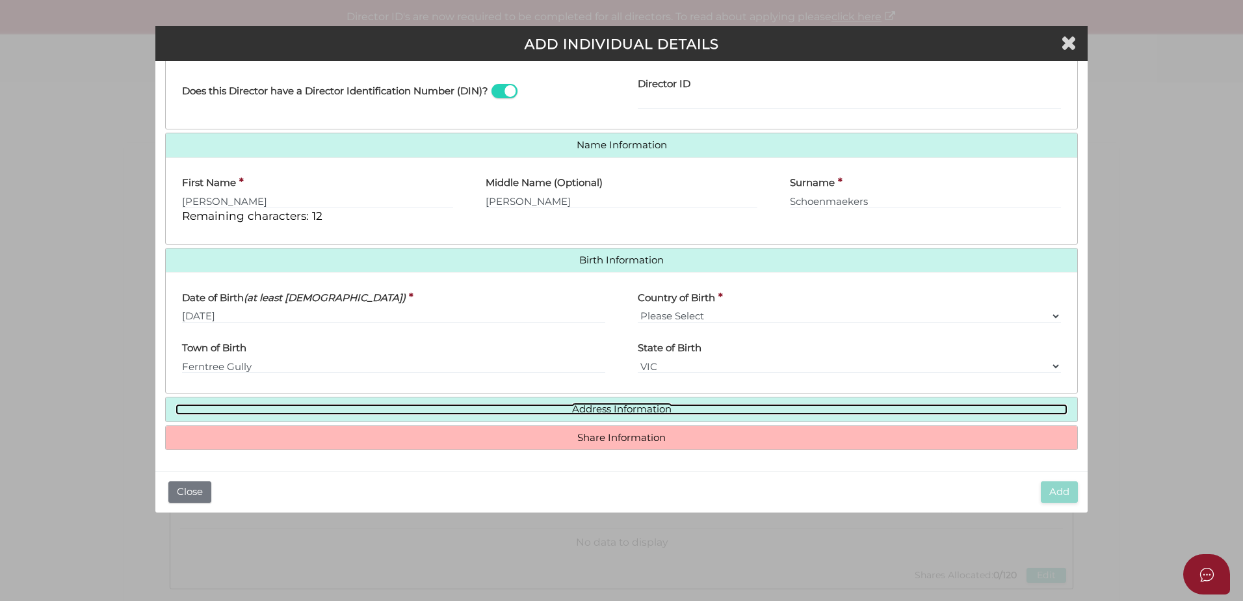
click at [625, 413] on link "Address Information" at bounding box center [622, 409] width 892 height 11
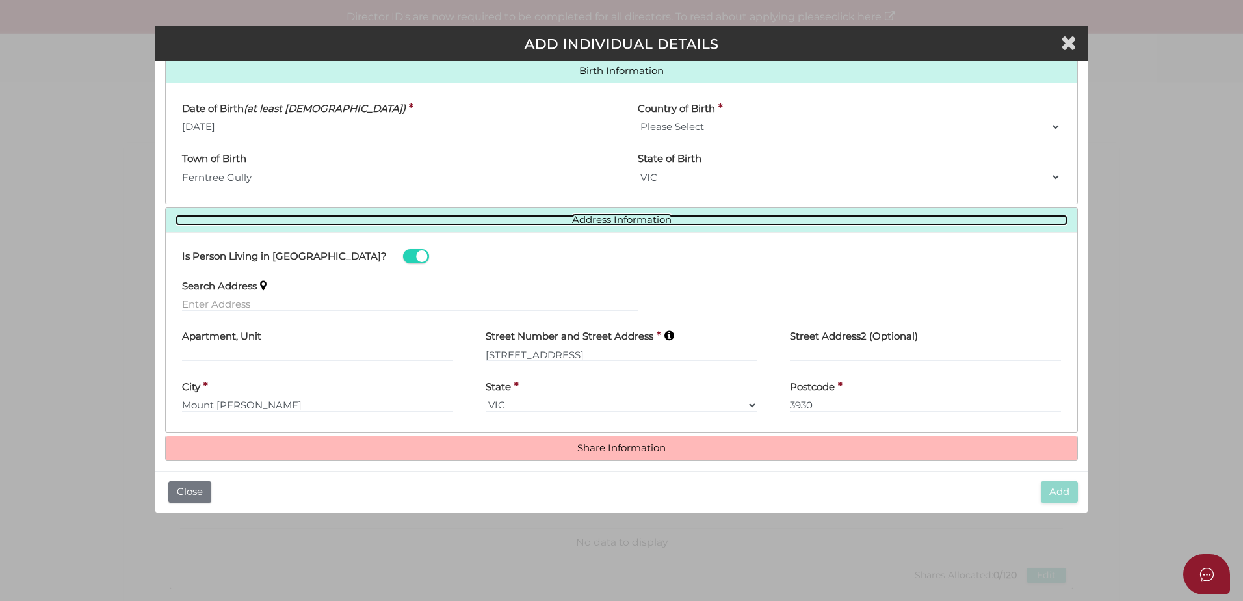
scroll to position [427, 0]
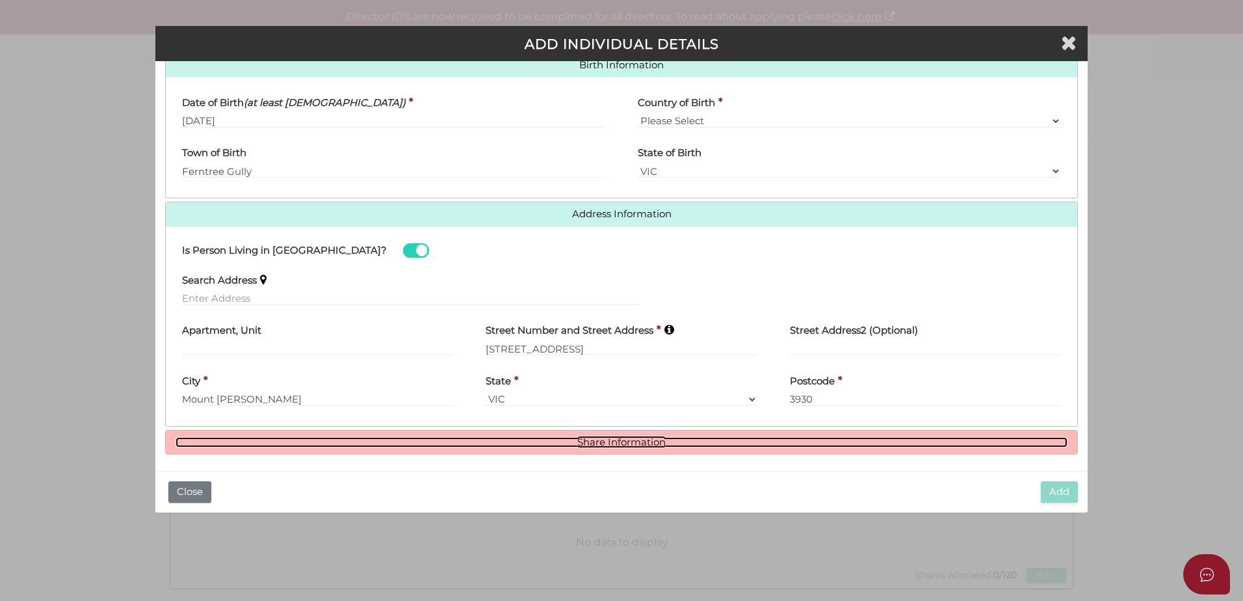
click at [671, 441] on link "Share Information" at bounding box center [622, 442] width 892 height 11
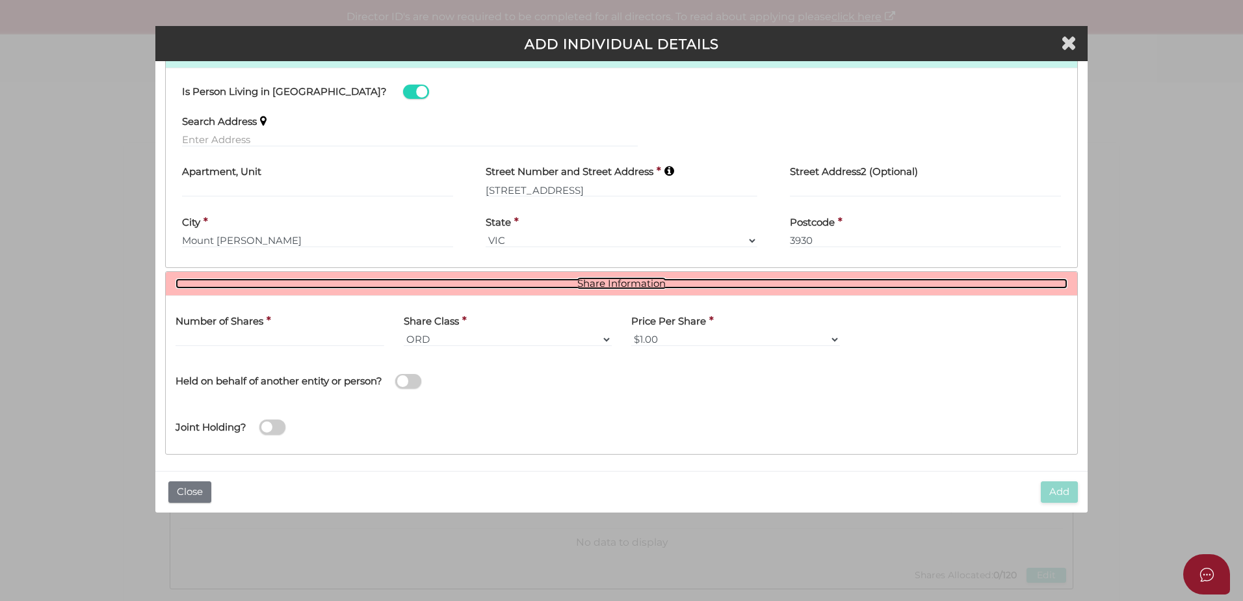
scroll to position [590, 0]
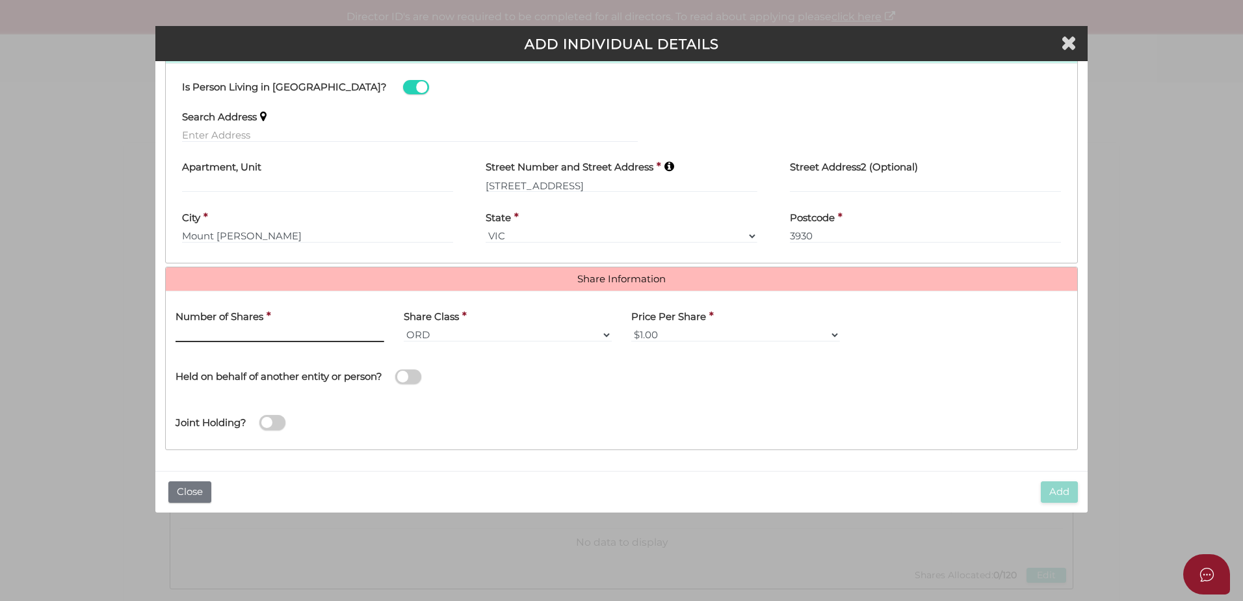
click at [249, 339] on input "text" at bounding box center [280, 335] width 209 height 14
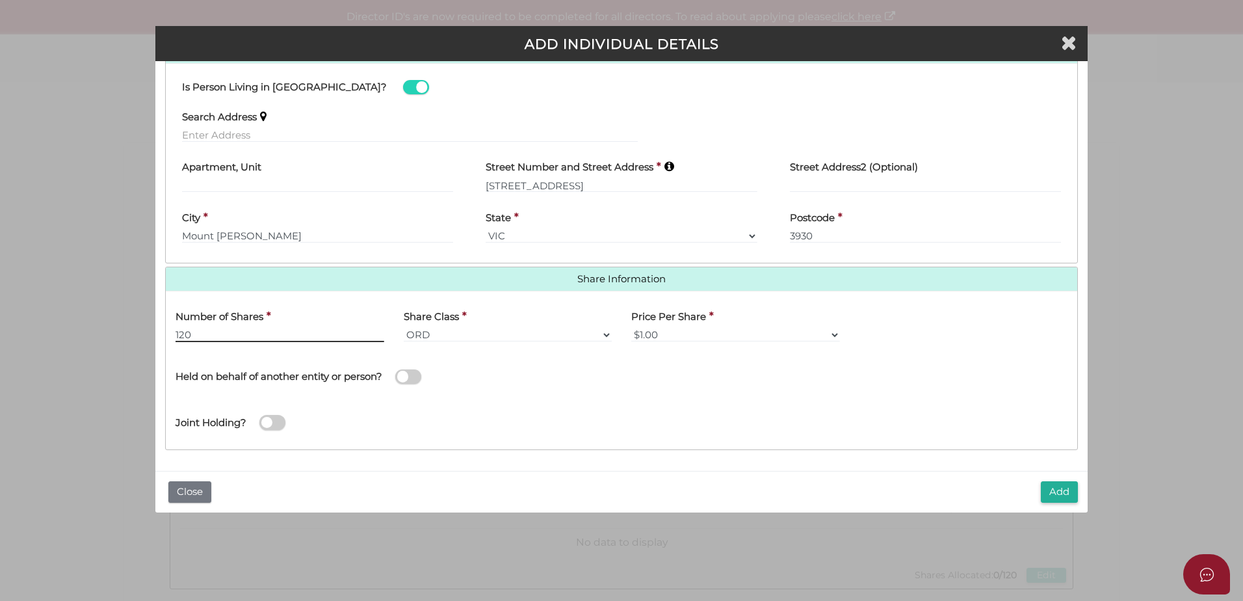
type input "120"
drag, startPoint x: 540, startPoint y: 396, endPoint x: 897, endPoint y: 467, distance: 363.9
click at [540, 396] on div "Held on behalf of another entity or person?" at bounding box center [394, 375] width 456 height 46
click at [1050, 495] on button "Add" at bounding box center [1059, 491] width 37 height 21
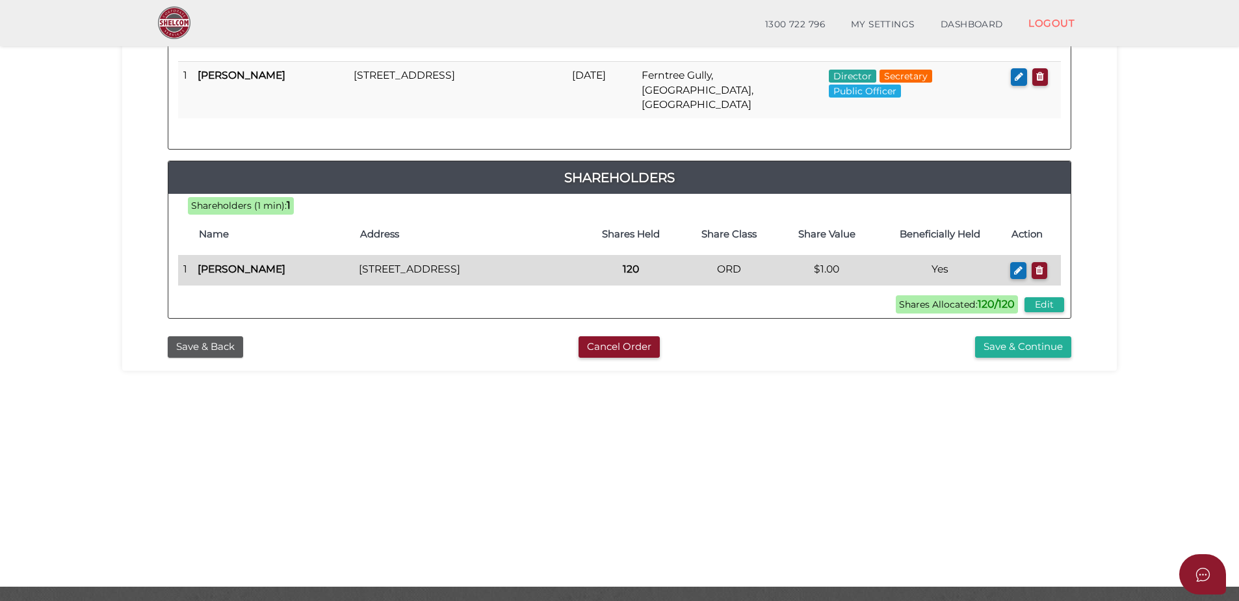
scroll to position [292, 0]
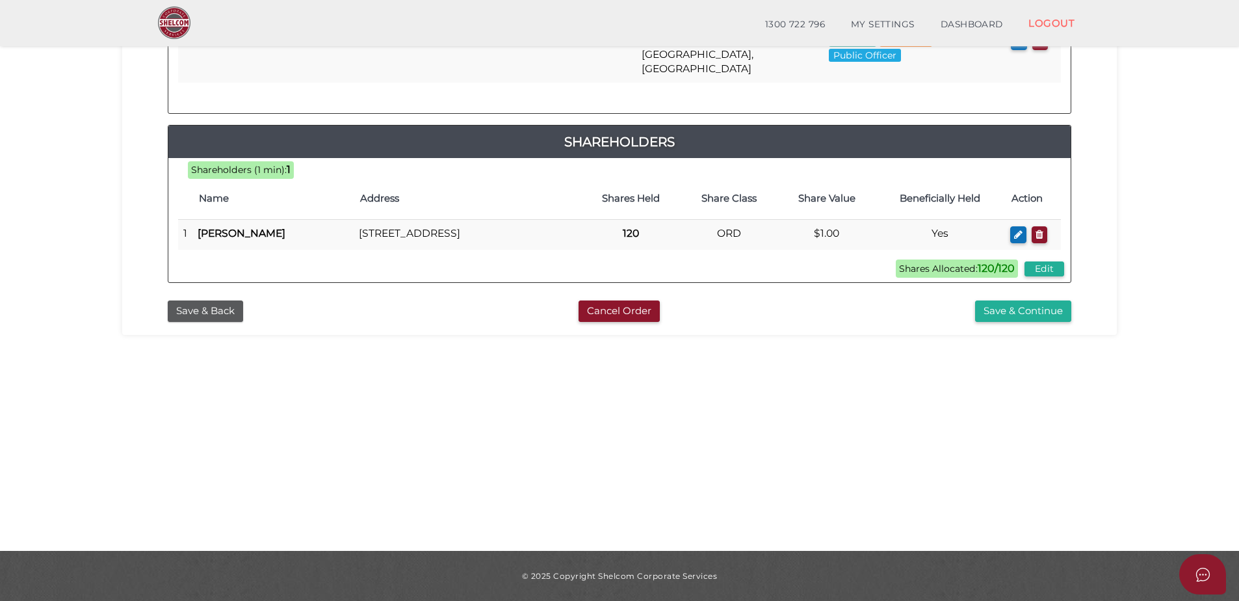
drag, startPoint x: 1006, startPoint y: 310, endPoint x: 805, endPoint y: 330, distance: 201.9
click at [1004, 310] on button "Save & Continue" at bounding box center [1023, 310] width 96 height 21
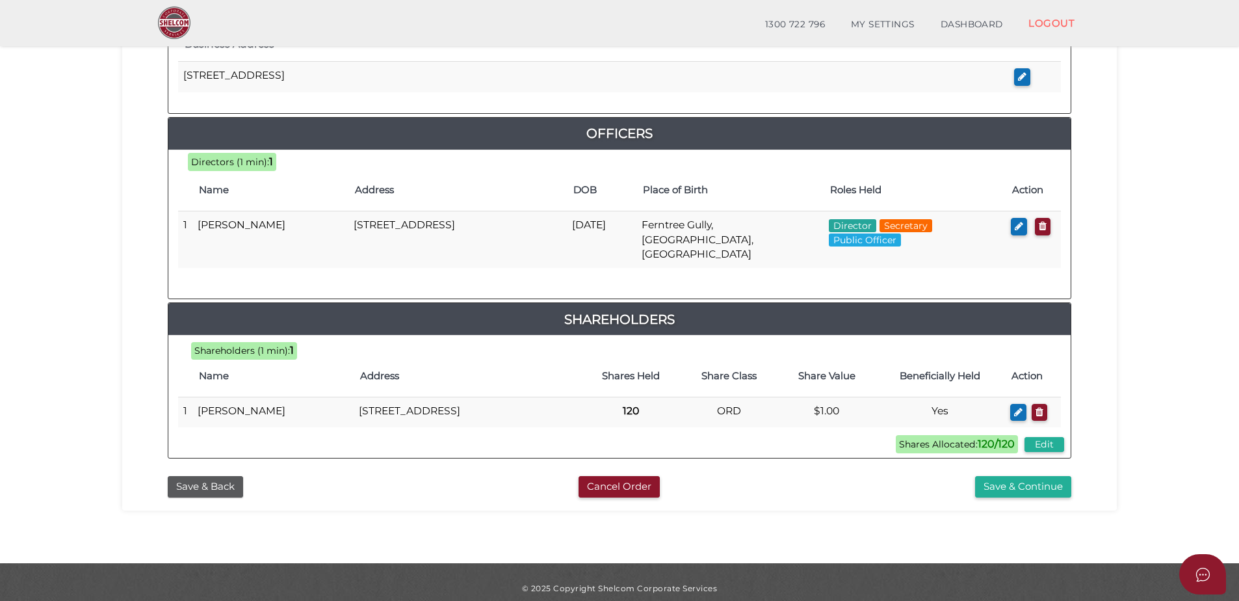
scroll to position [550, 0]
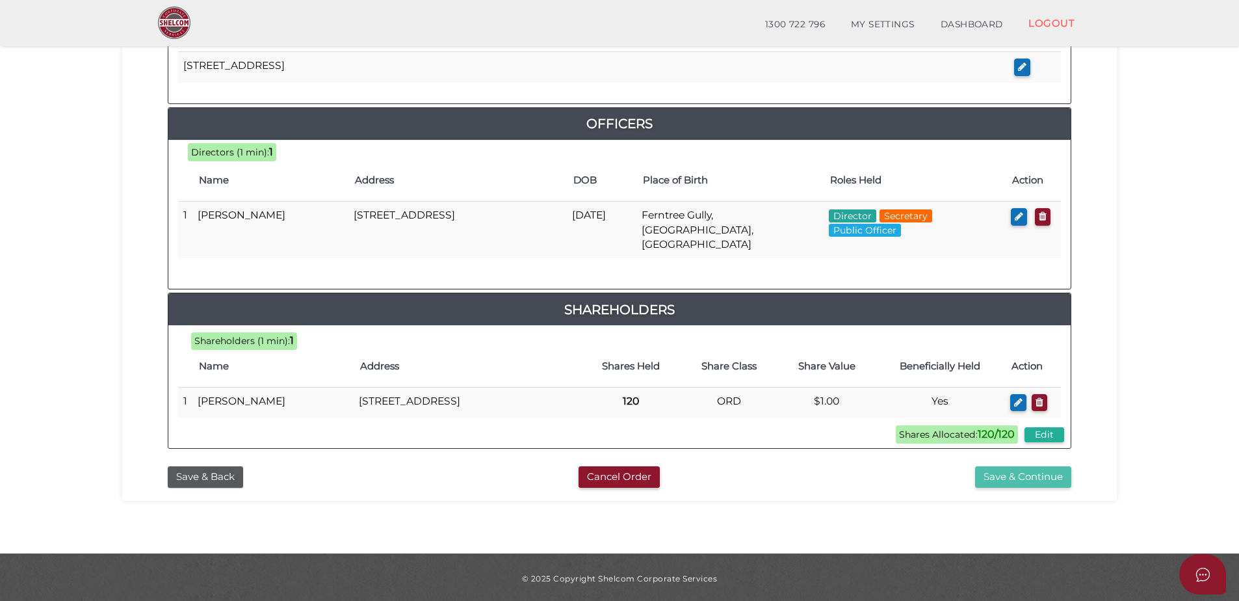
click at [993, 475] on button "Save & Continue" at bounding box center [1023, 476] width 96 height 21
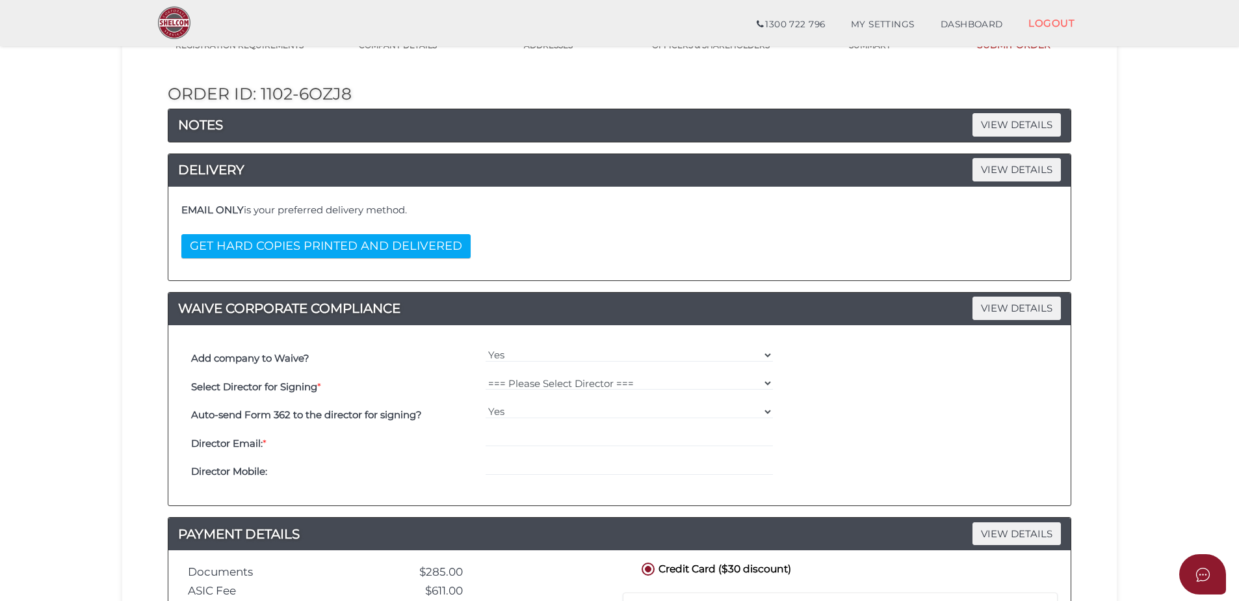
scroll to position [130, 0]
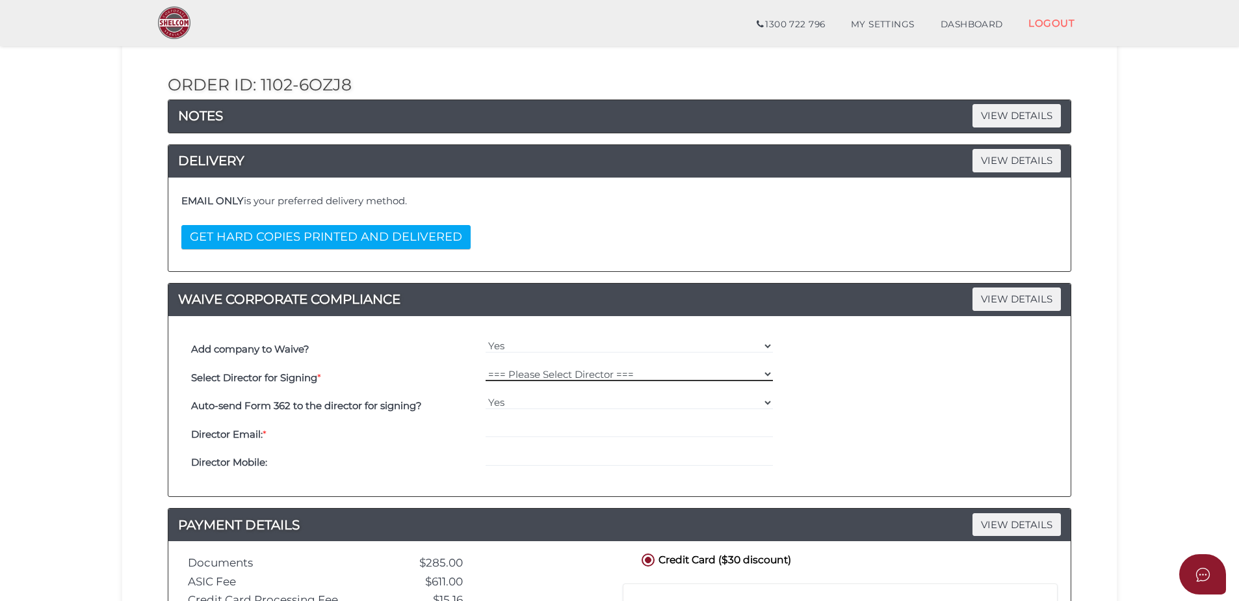
click at [560, 368] on select "=== Please Select Director === [PERSON_NAME]" at bounding box center [630, 374] width 288 height 14
select select "000026888"
click at [486, 367] on select "=== Please Select Director === Benjamin Charles Schoenmaekers" at bounding box center [630, 374] width 288 height 14
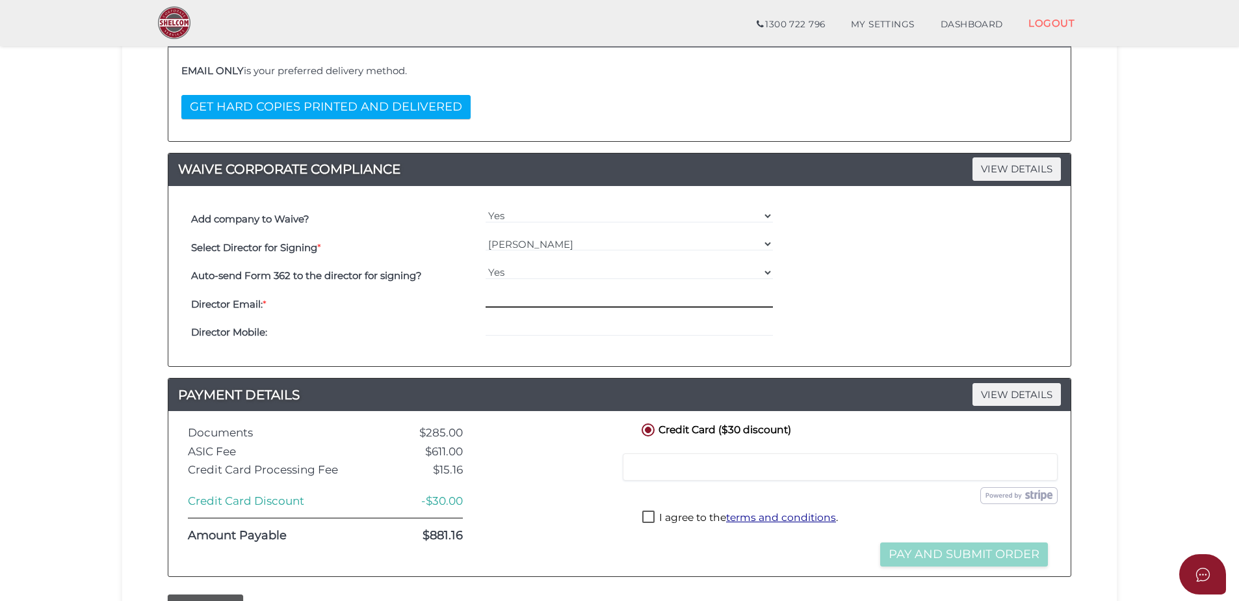
click at [512, 306] on input "email" at bounding box center [630, 300] width 288 height 14
type input "Ben@bizboxacc.com.au"
drag, startPoint x: 530, startPoint y: 326, endPoint x: 549, endPoint y: 329, distance: 19.7
click at [530, 326] on input "tel" at bounding box center [630, 329] width 288 height 14
click at [528, 328] on input "0419" at bounding box center [630, 329] width 288 height 14
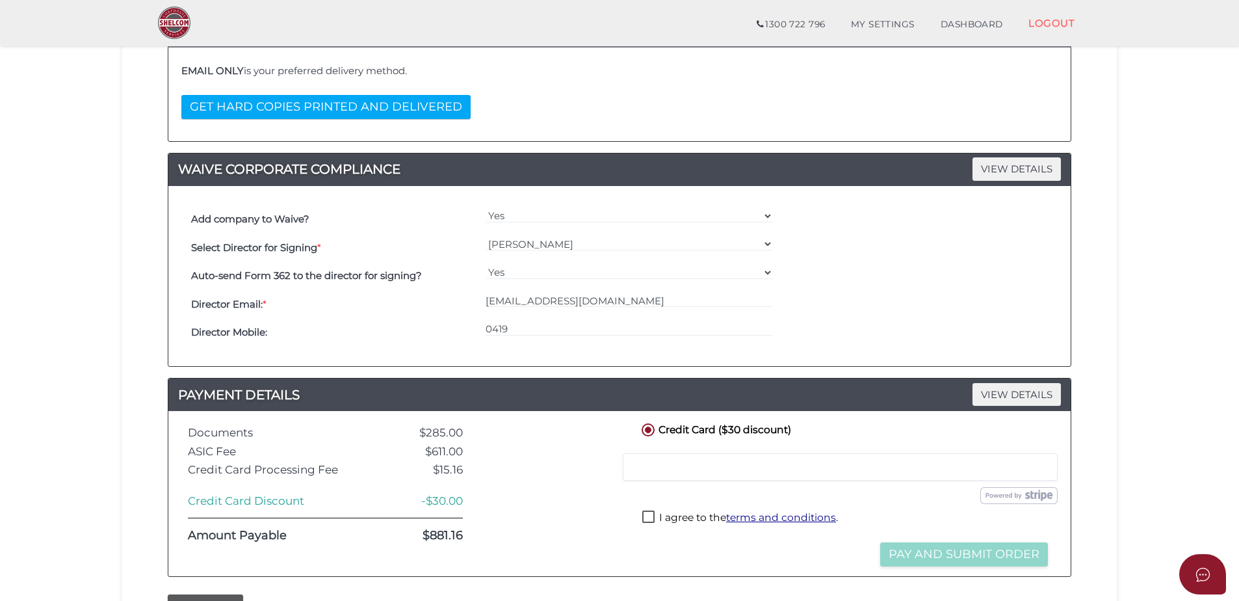
click at [540, 367] on div "Order ID: 1102-6OzJ8 NOTES VIEW DETAILS Note DELIVERY VIEW DETAILS EMAIL ONLY i…" at bounding box center [620, 261] width 904 height 631
click at [519, 335] on input "0419" at bounding box center [630, 329] width 288 height 14
click at [505, 324] on input "0419" at bounding box center [630, 329] width 288 height 14
click at [512, 320] on div "0419" at bounding box center [629, 333] width 295 height 29
click at [523, 328] on input "0419" at bounding box center [630, 329] width 288 height 14
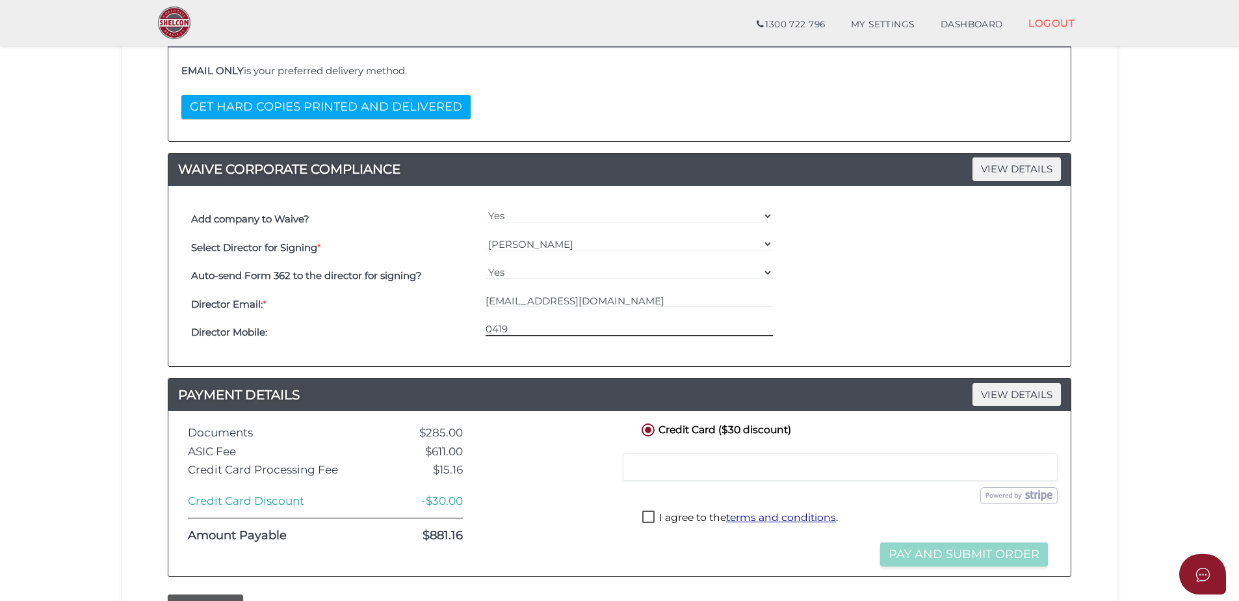
click at [523, 322] on input "0419" at bounding box center [630, 329] width 288 height 14
type input "0419502693"
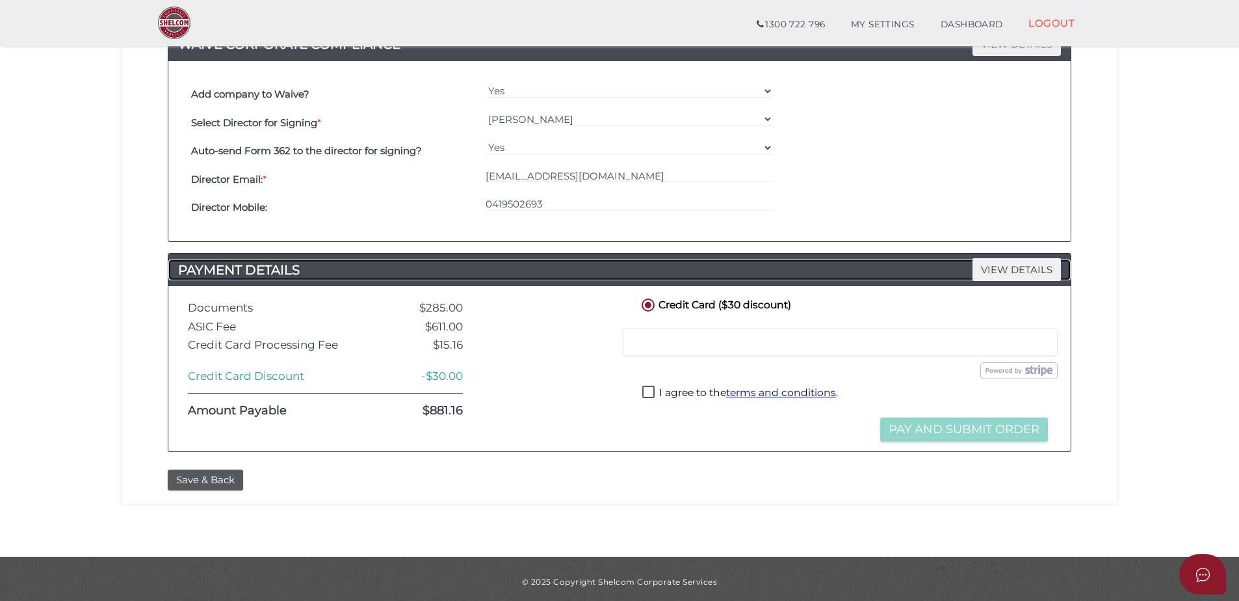
scroll to position [391, 0]
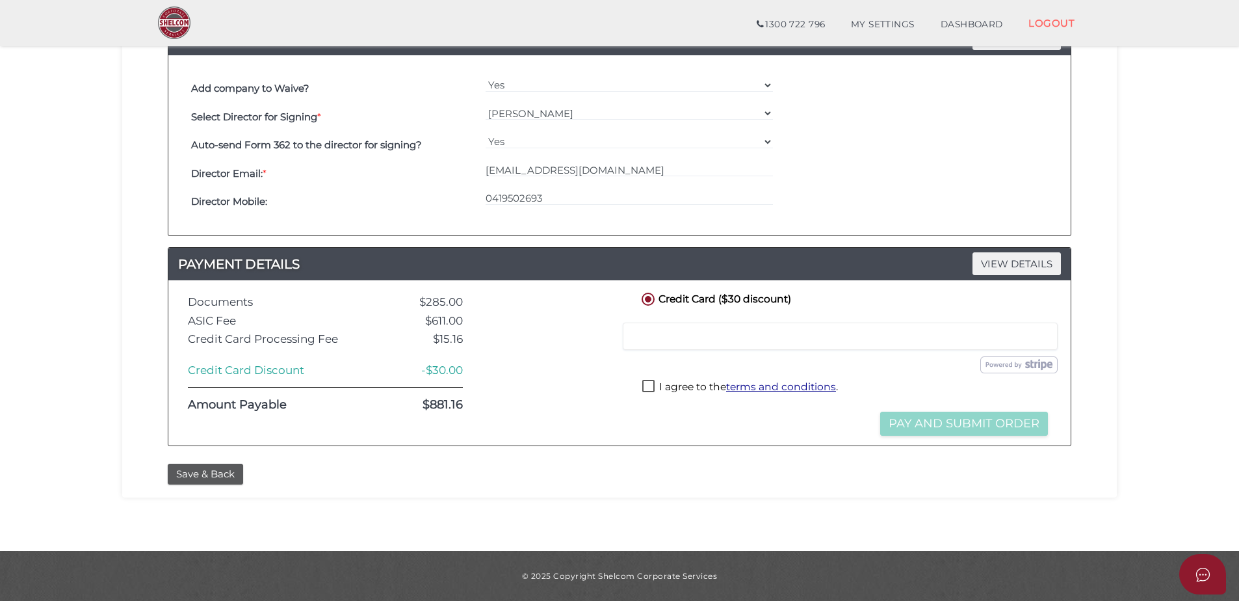
click at [769, 352] on div "Credit or Debit Card Loading saved cards... Select a saved card Submit Order an…" at bounding box center [845, 347] width 432 height 57
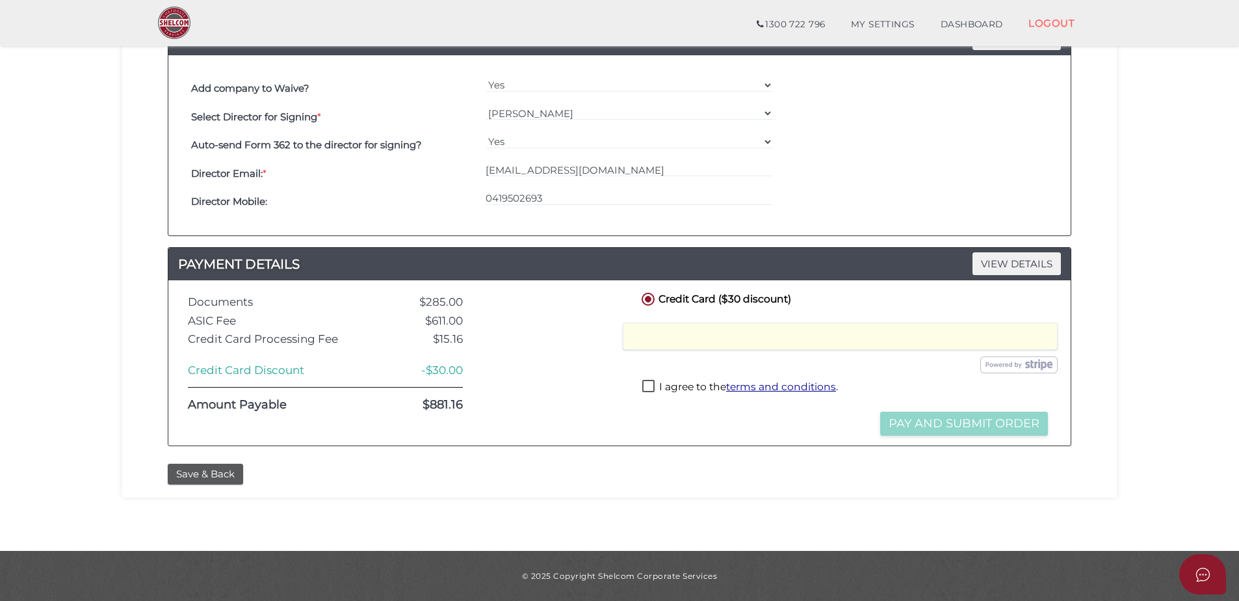
click at [650, 384] on label "I agree to the terms and conditions ." at bounding box center [740, 388] width 196 height 16
click at [930, 422] on button "Pay and Submit Order" at bounding box center [964, 424] width 168 height 24
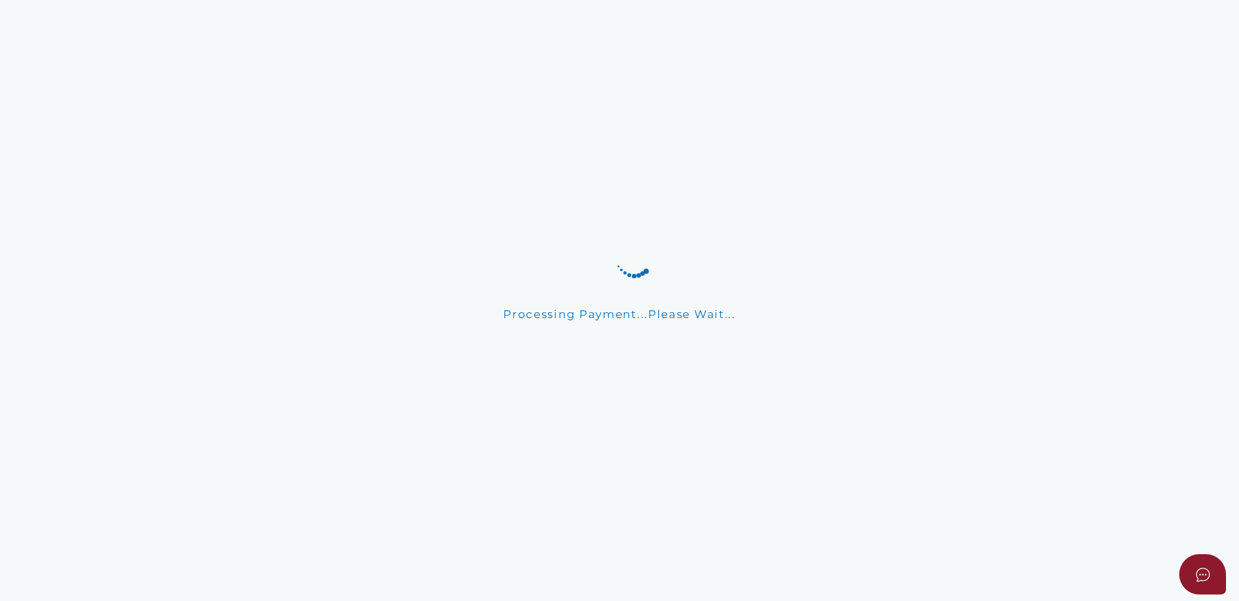
scroll to position [0, 0]
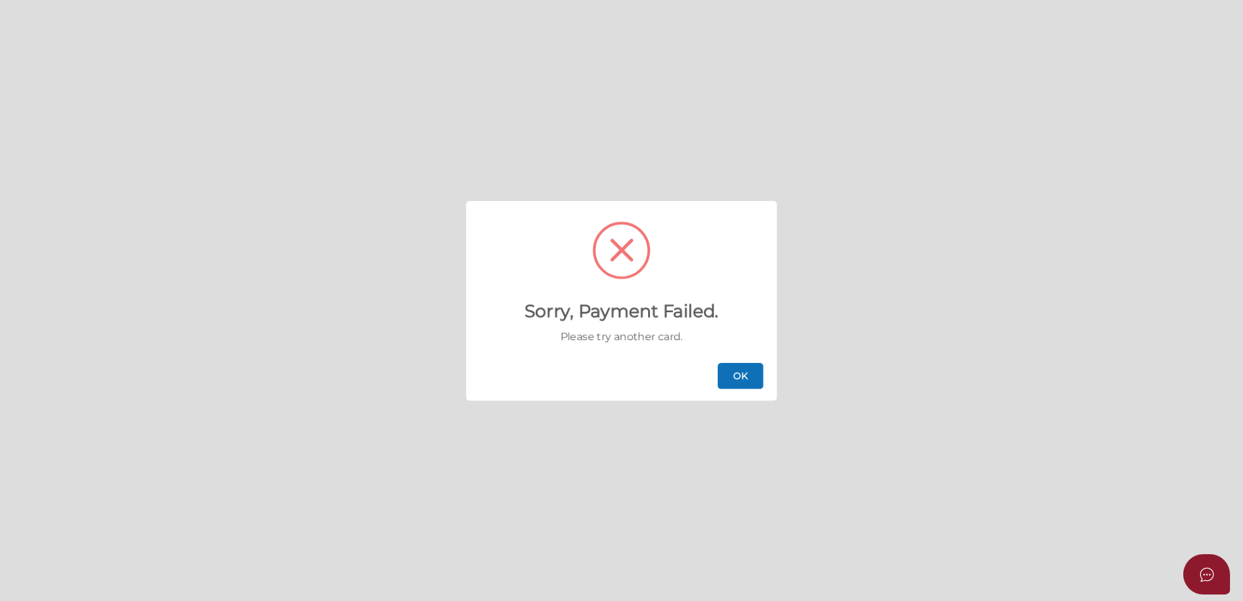
click at [724, 364] on button "OK" at bounding box center [741, 376] width 46 height 26
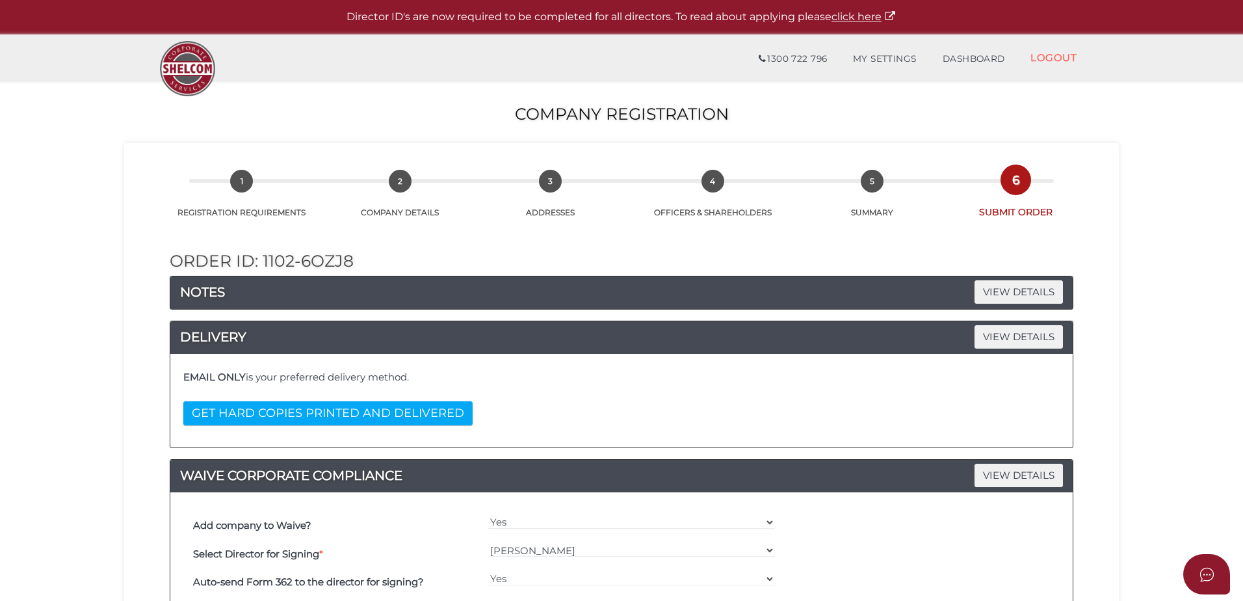
checkbox input "false"
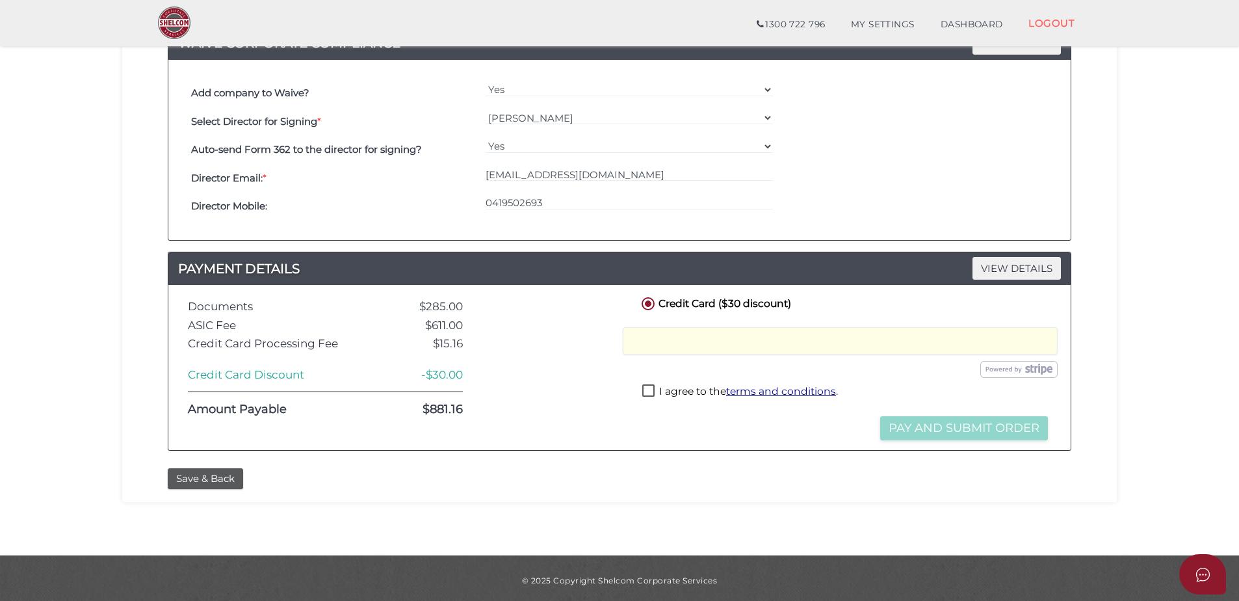
scroll to position [391, 0]
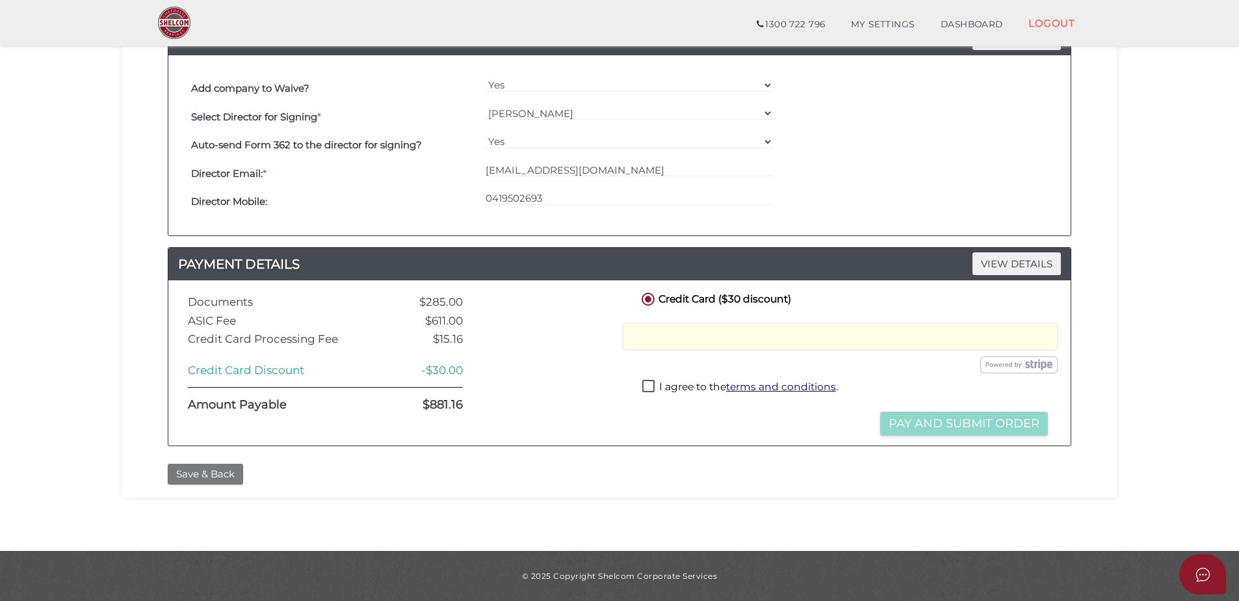
click at [210, 471] on button "Save & Back" at bounding box center [205, 474] width 75 height 21
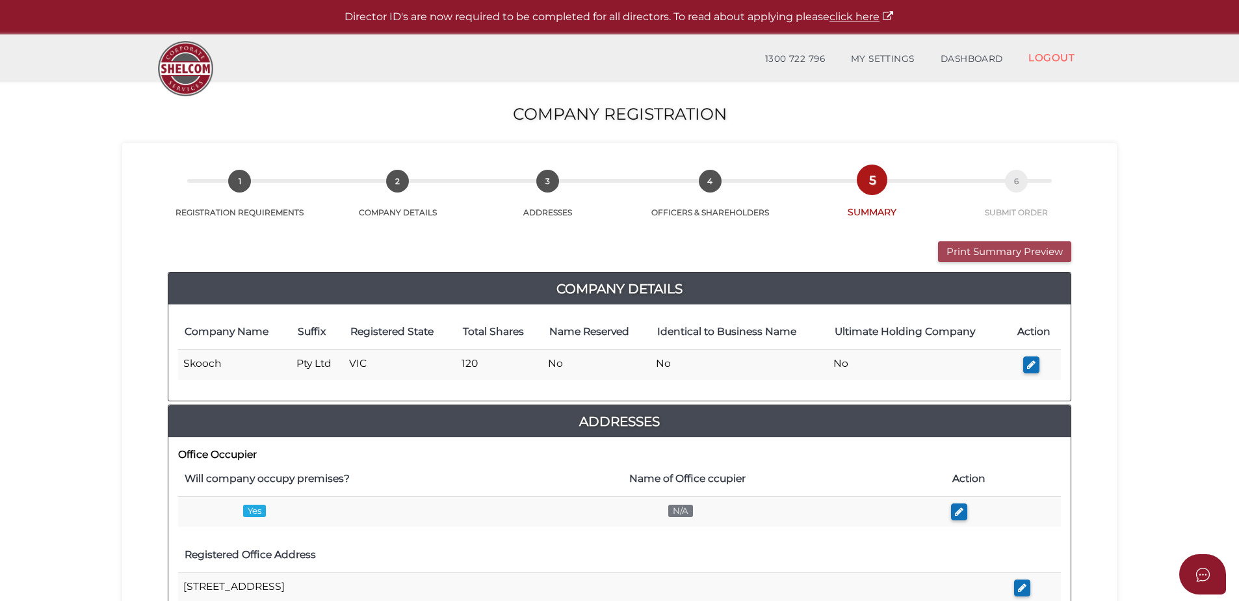
click at [990, 256] on button "Print Summary Preview" at bounding box center [1004, 251] width 133 height 21
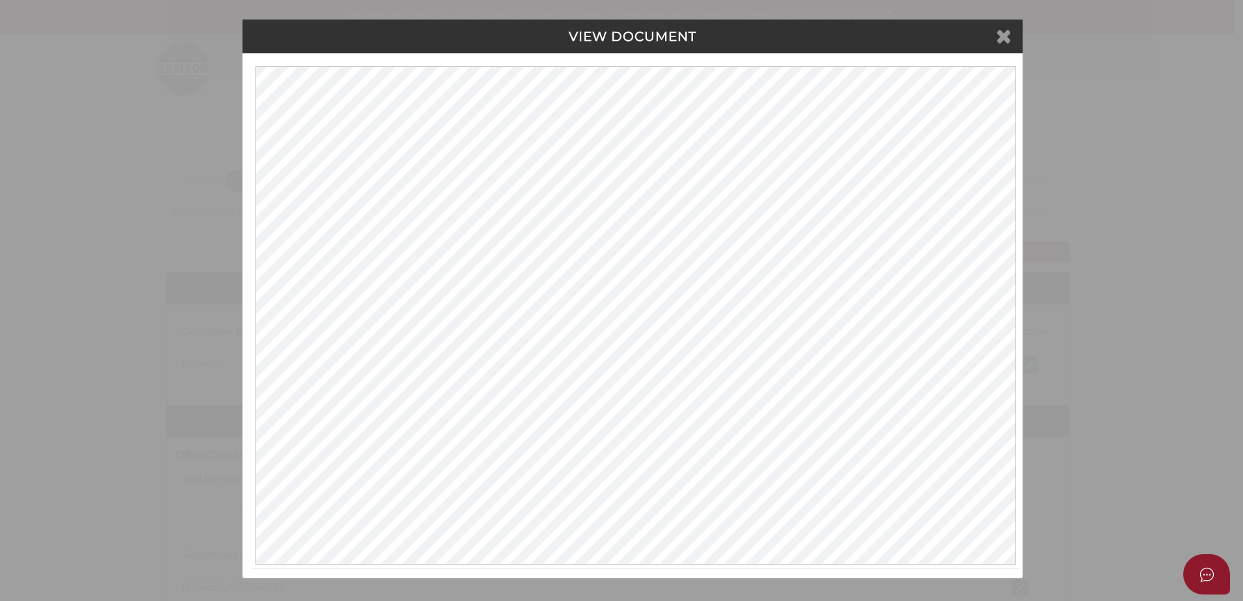
click at [1000, 40] on icon at bounding box center [1004, 36] width 16 height 20
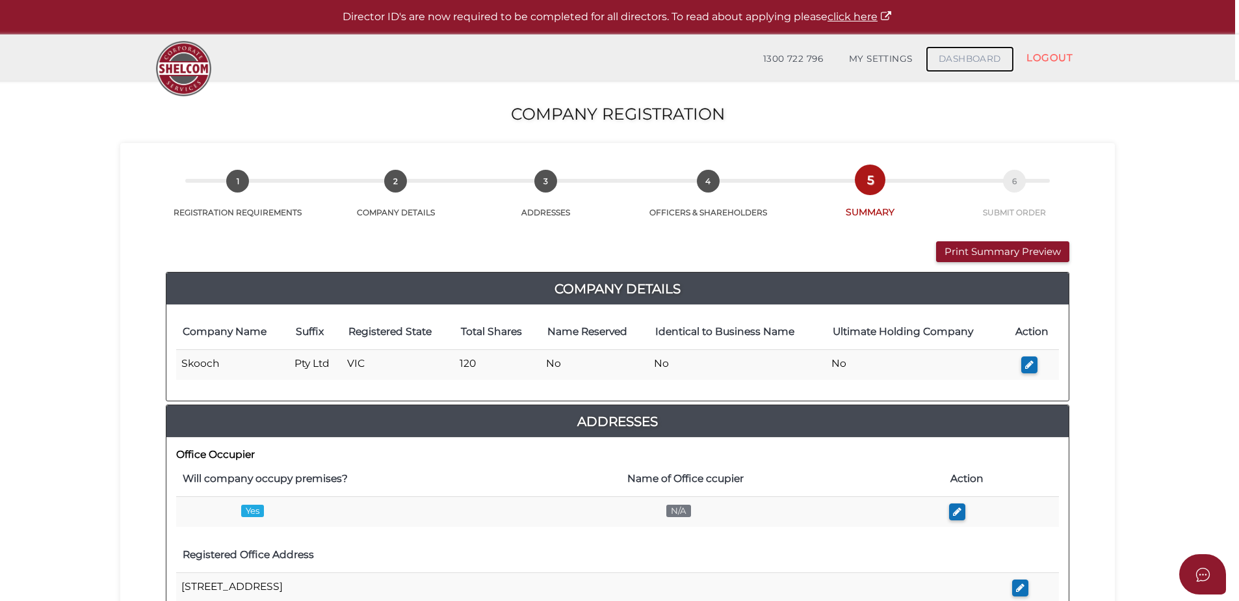
drag, startPoint x: 969, startPoint y: 61, endPoint x: 889, endPoint y: 91, distance: 85.4
click at [969, 62] on link "DASHBOARD" at bounding box center [970, 59] width 88 height 26
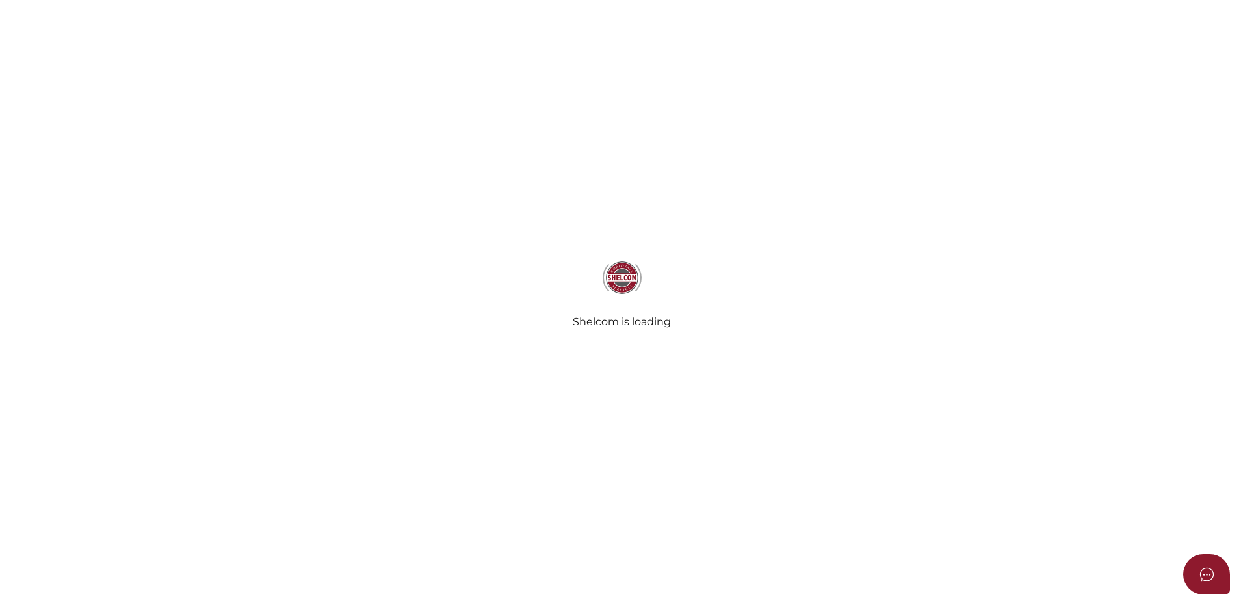
select select
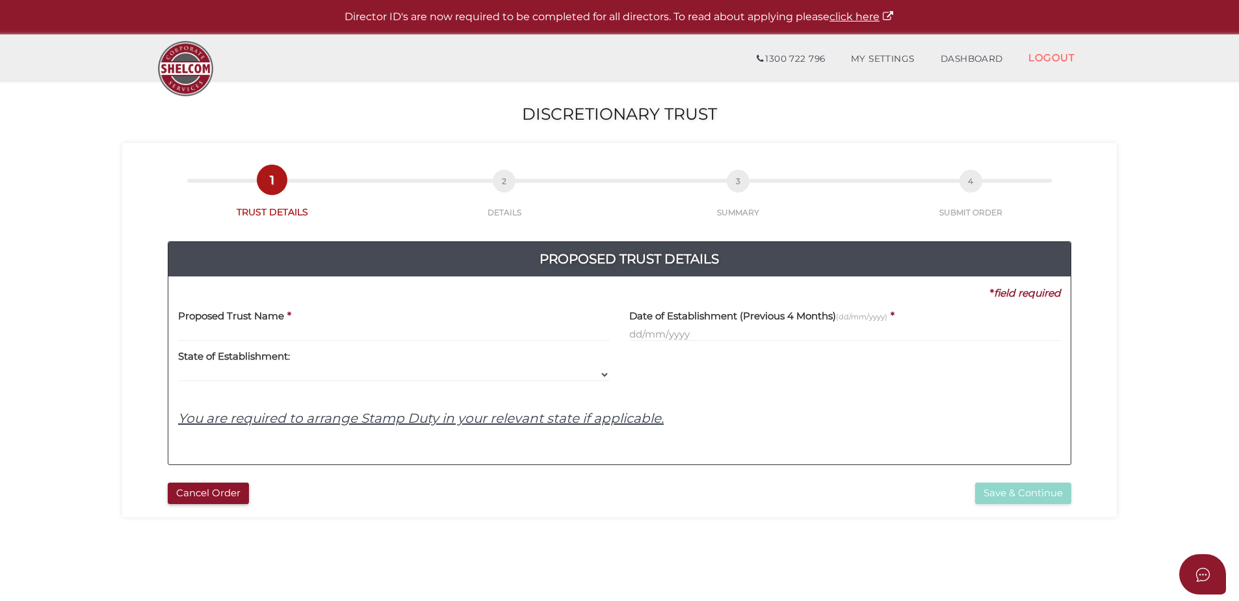
click at [261, 326] on label "Proposed Trust Name" at bounding box center [231, 313] width 106 height 27
click at [261, 328] on input "text" at bounding box center [394, 334] width 432 height 14
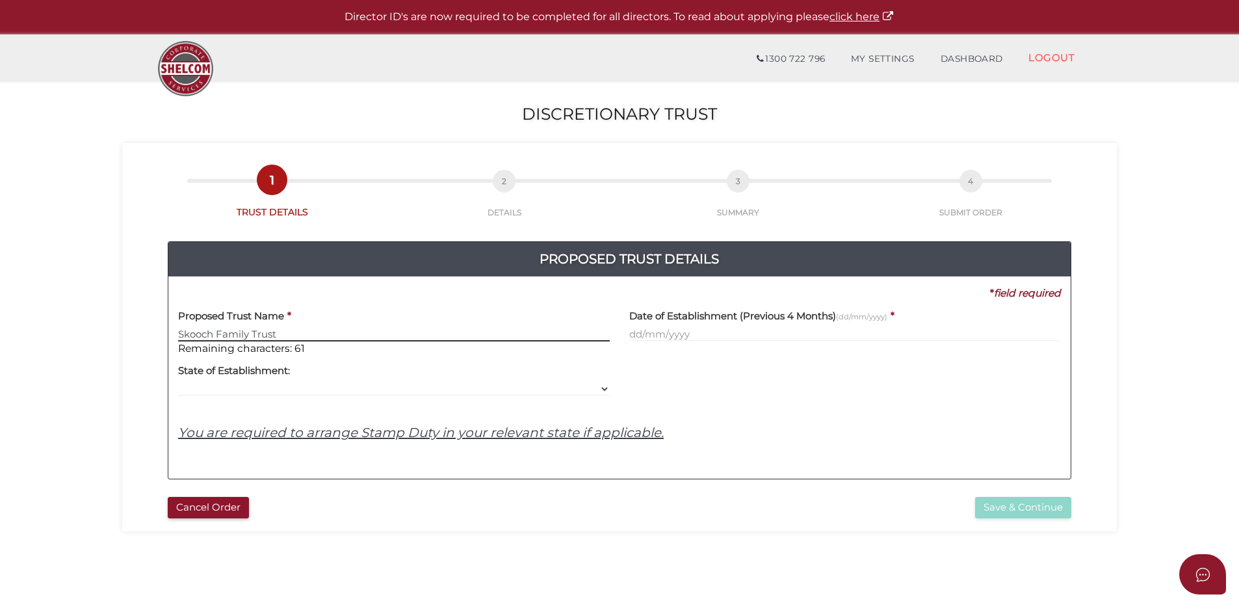
type input "Skooch Family Trust"
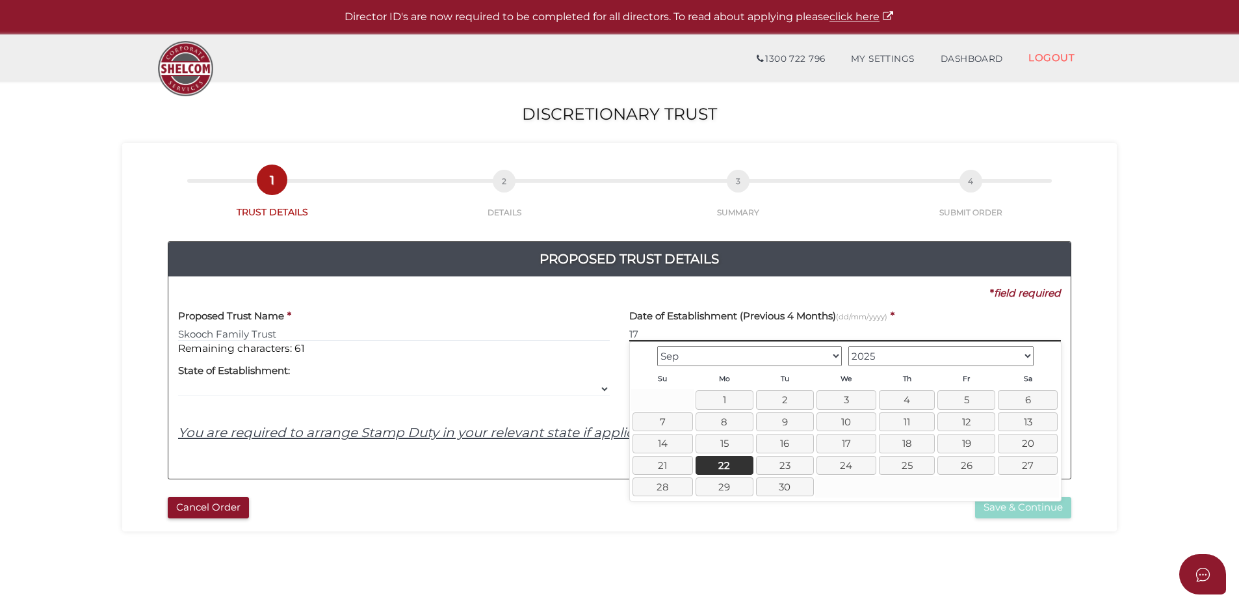
type input "1"
click at [719, 411] on td "8" at bounding box center [724, 421] width 60 height 21
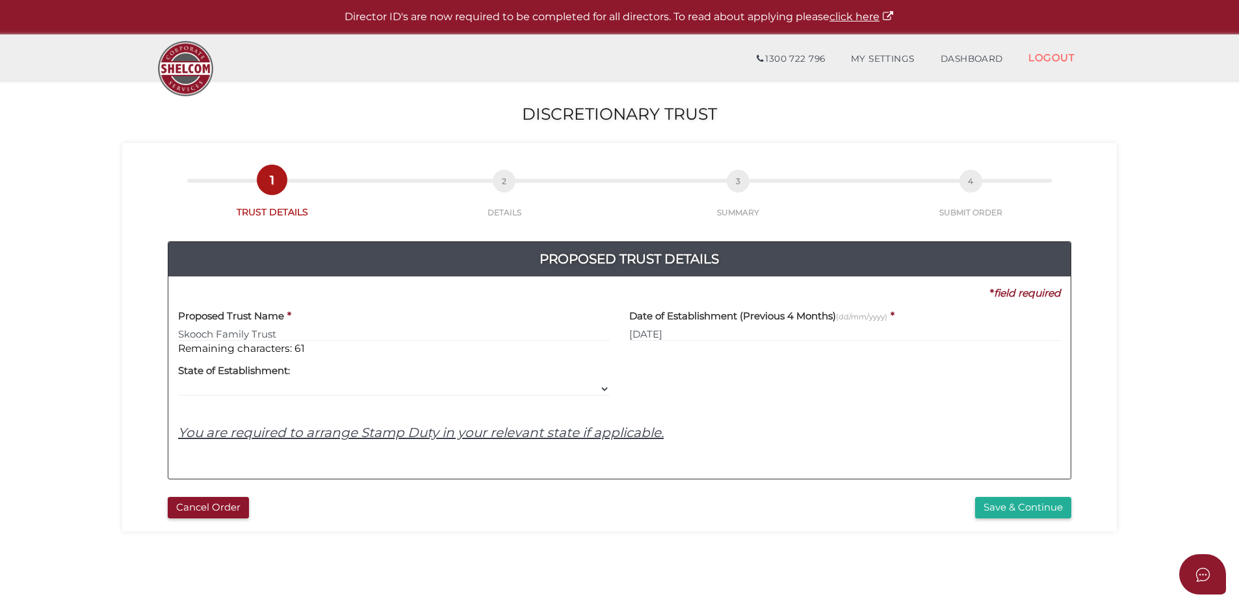
click at [729, 404] on div "Proposed Trust Name * Skooch Family Trust Remaining characters: 61 Date of Esta…" at bounding box center [619, 384] width 883 height 168
click at [709, 335] on input "08/09/2025" at bounding box center [845, 334] width 432 height 14
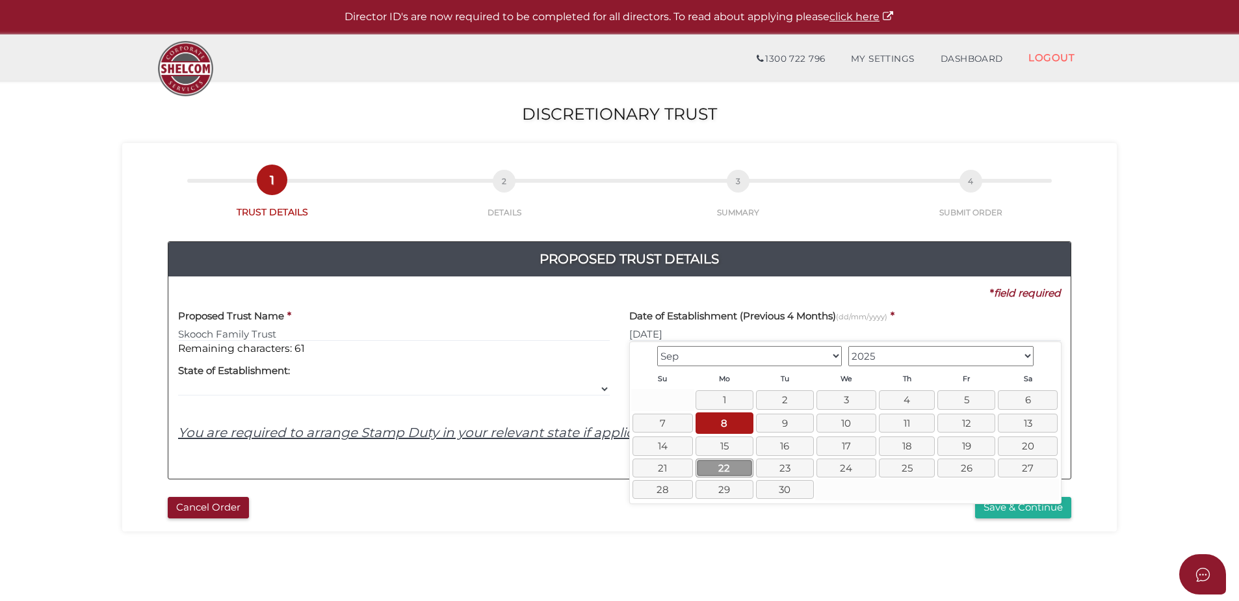
click at [720, 467] on link "22" at bounding box center [725, 467] width 58 height 19
type input "22/09/2025"
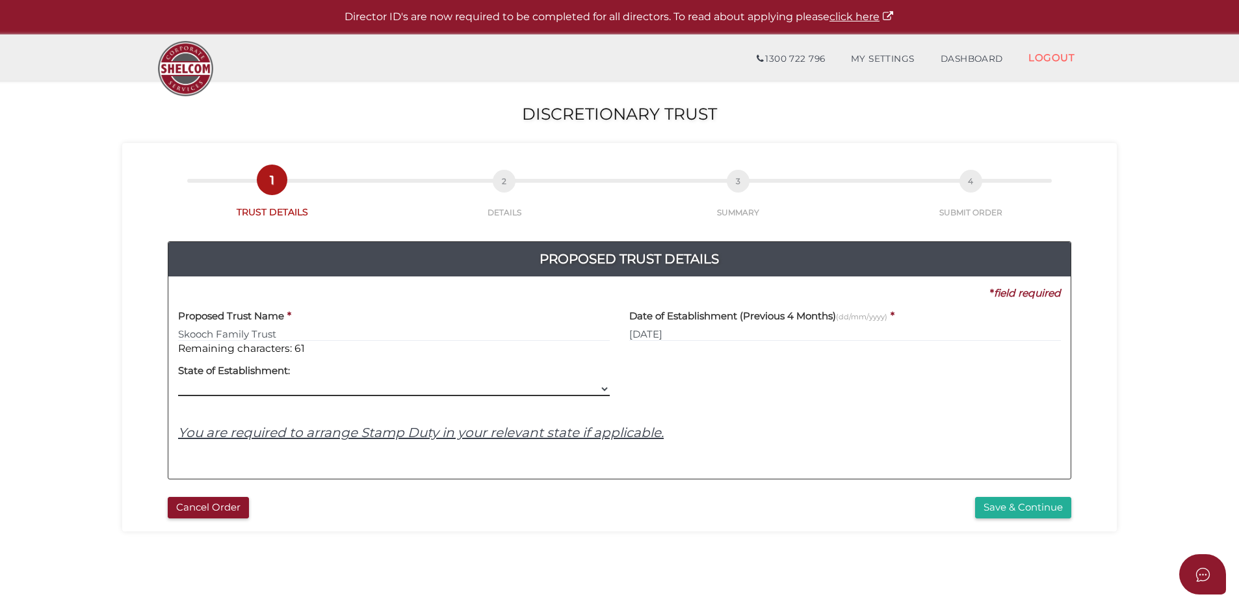
drag, startPoint x: 267, startPoint y: 388, endPoint x: 295, endPoint y: 393, distance: 28.3
click at [268, 389] on select "VIC ACT NSW NT QLD TAS WA SA" at bounding box center [394, 389] width 432 height 14
select select "VIC"
click at [178, 382] on select "VIC ACT NSW NT QLD TAS WA SA" at bounding box center [394, 389] width 432 height 14
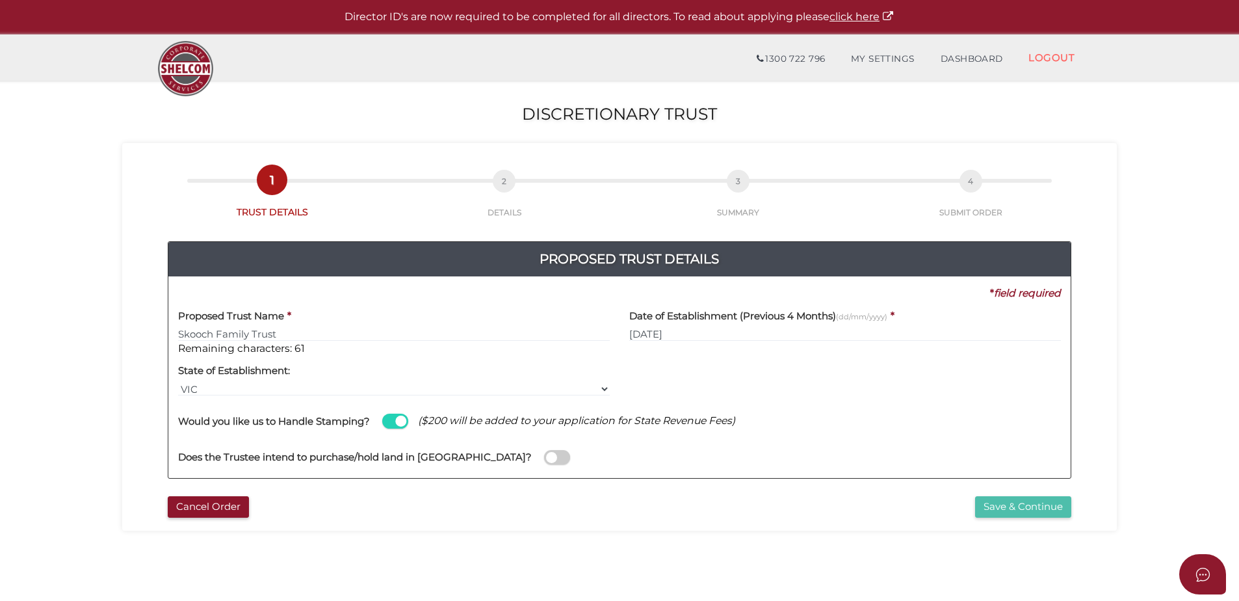
click at [1000, 506] on button "Save & Continue" at bounding box center [1023, 506] width 96 height 21
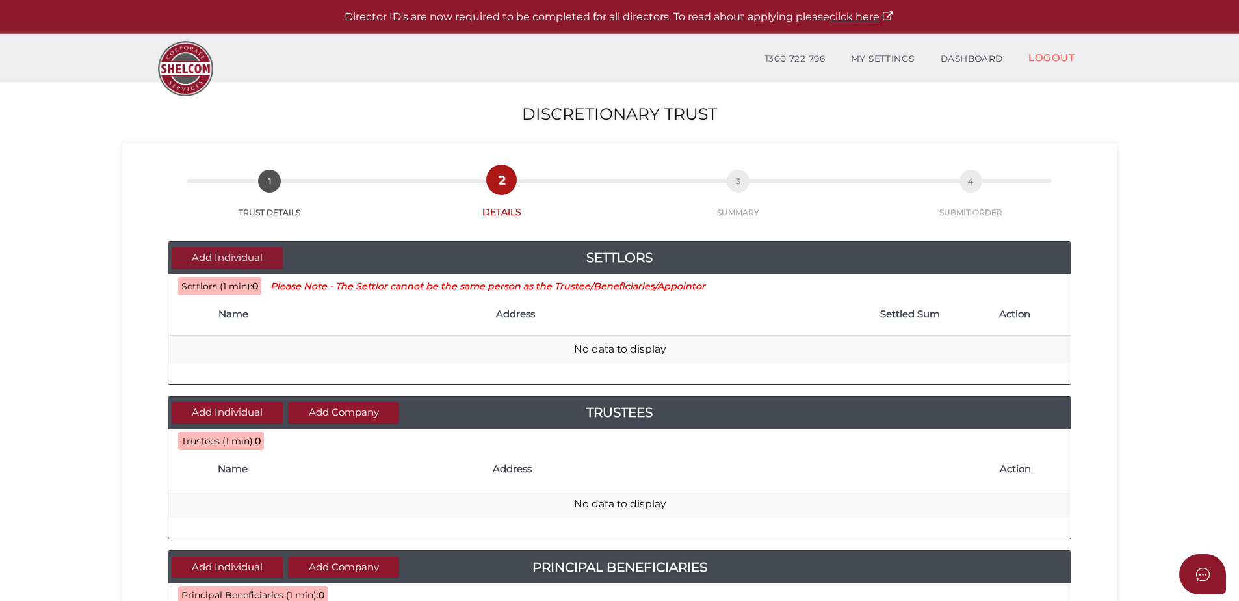
click at [221, 255] on button "Add Individual" at bounding box center [227, 257] width 111 height 21
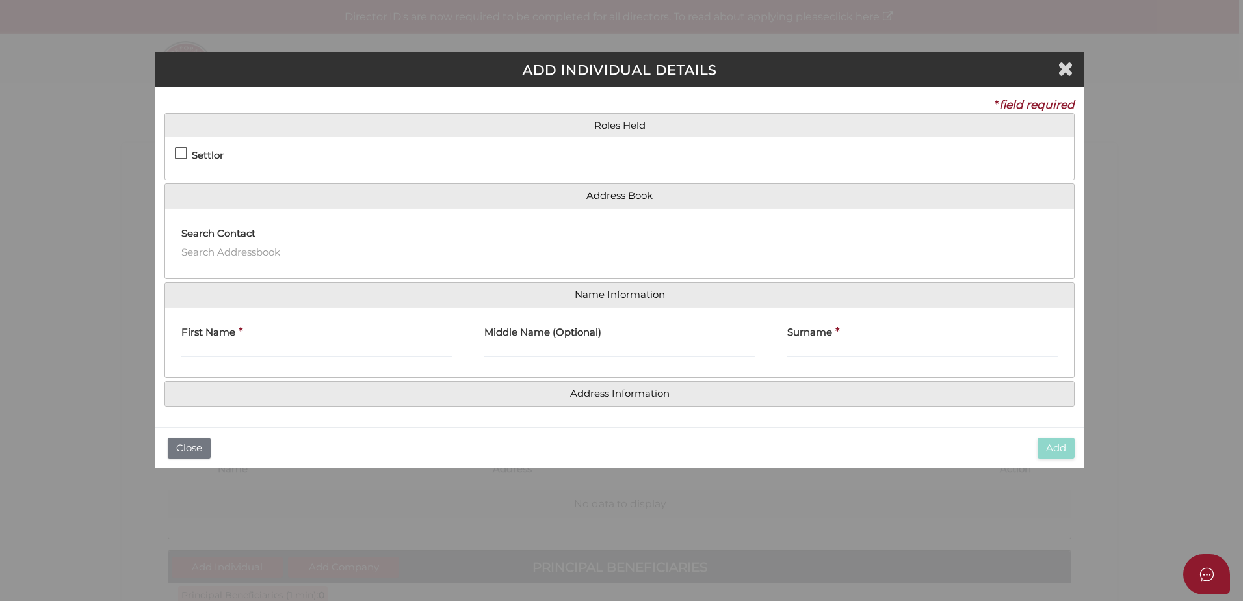
click at [180, 155] on label "Settlor" at bounding box center [199, 158] width 49 height 16
checkbox input "true"
type input "10"
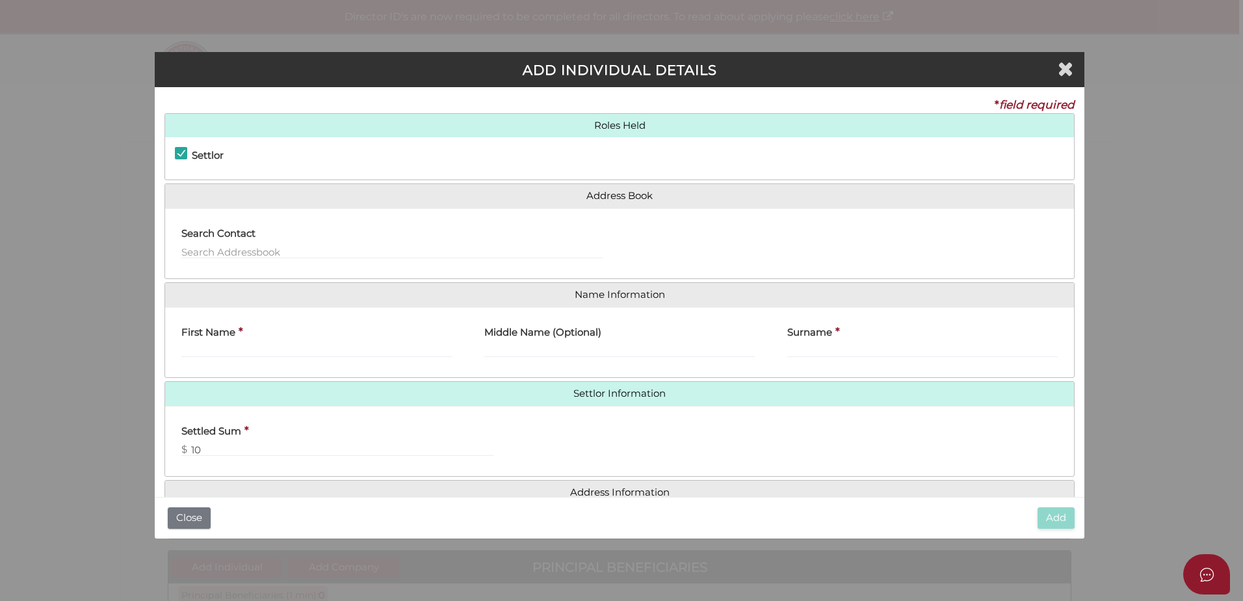
click at [211, 244] on label "Search Contact" at bounding box center [218, 231] width 74 height 27
click at [232, 251] on input "text" at bounding box center [392, 251] width 422 height 14
click at [222, 345] on input "First Name" at bounding box center [316, 350] width 270 height 14
type input "[PERSON_NAME]"
type input "Joseph"
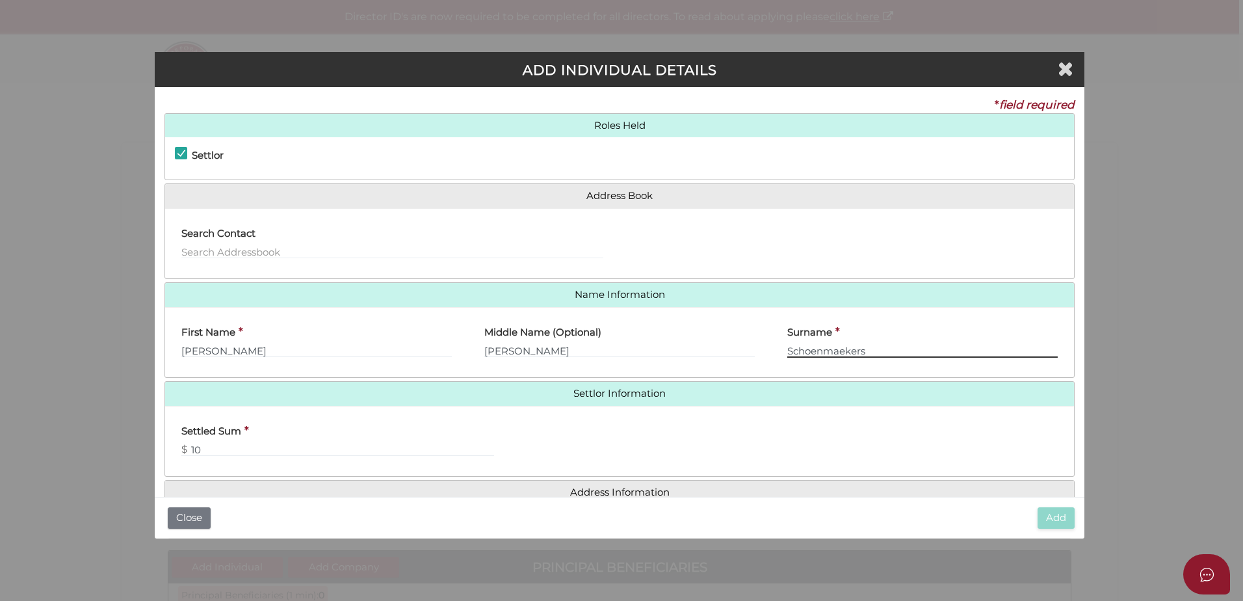
type input "Schoenmaekers"
drag, startPoint x: 405, startPoint y: 462, endPoint x: 438, endPoint y: 456, distance: 33.2
click at [407, 462] on div "Settled Sum * $ 10" at bounding box center [332, 441] width 335 height 51
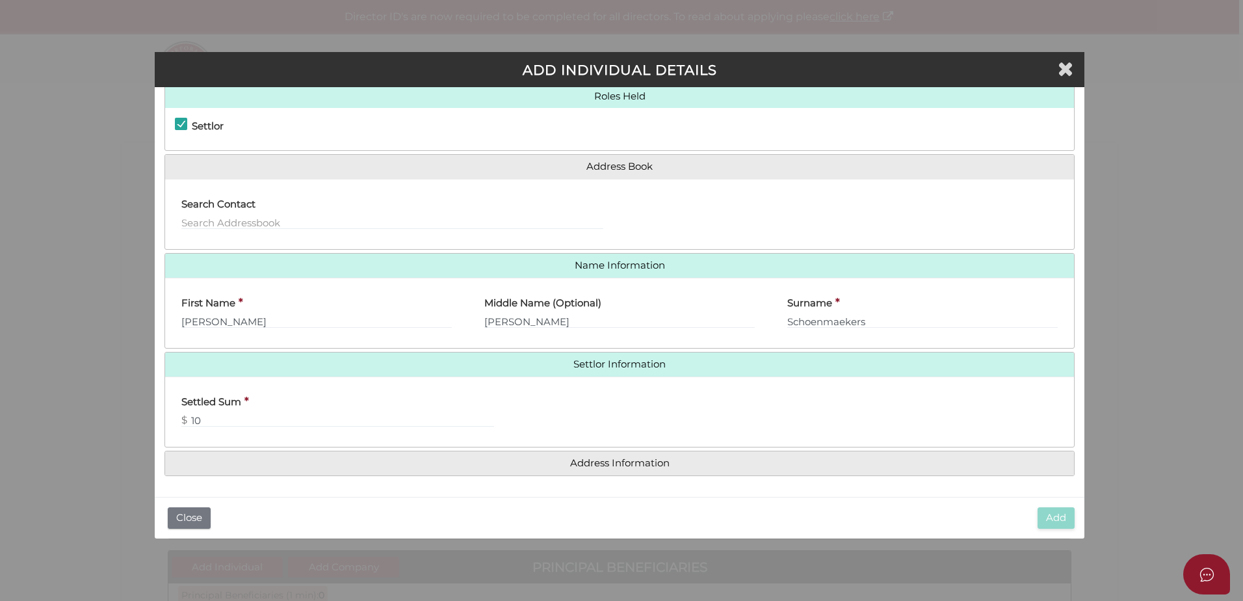
click at [607, 471] on h4 "Address Information" at bounding box center [619, 463] width 909 height 24
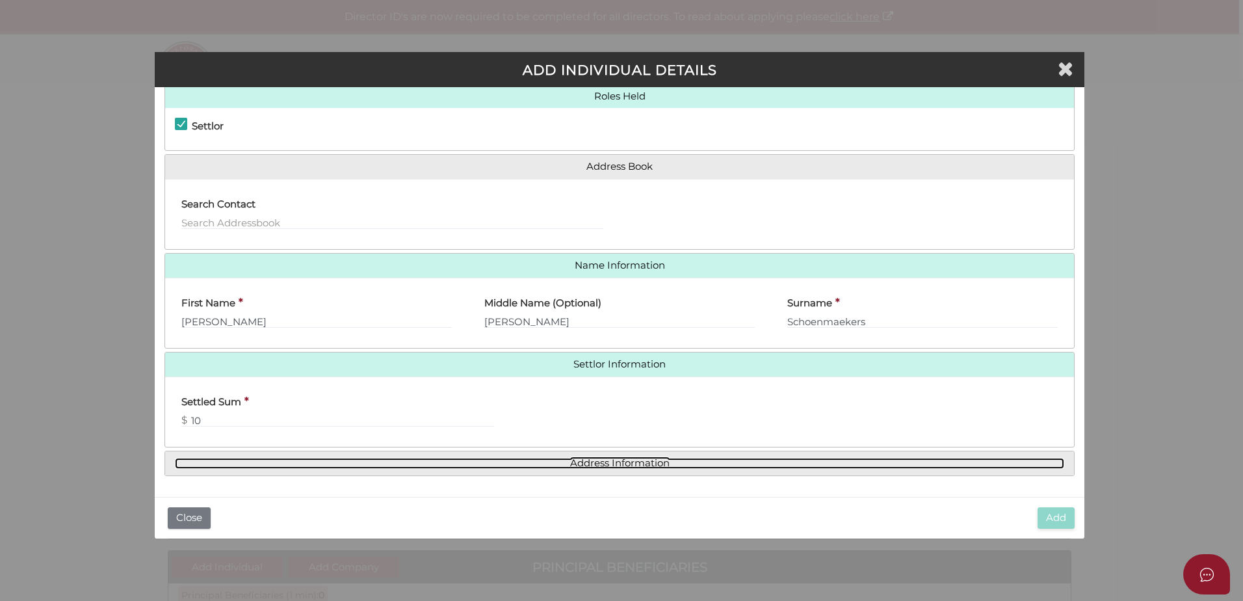
click at [562, 458] on link "Address Information" at bounding box center [619, 463] width 889 height 11
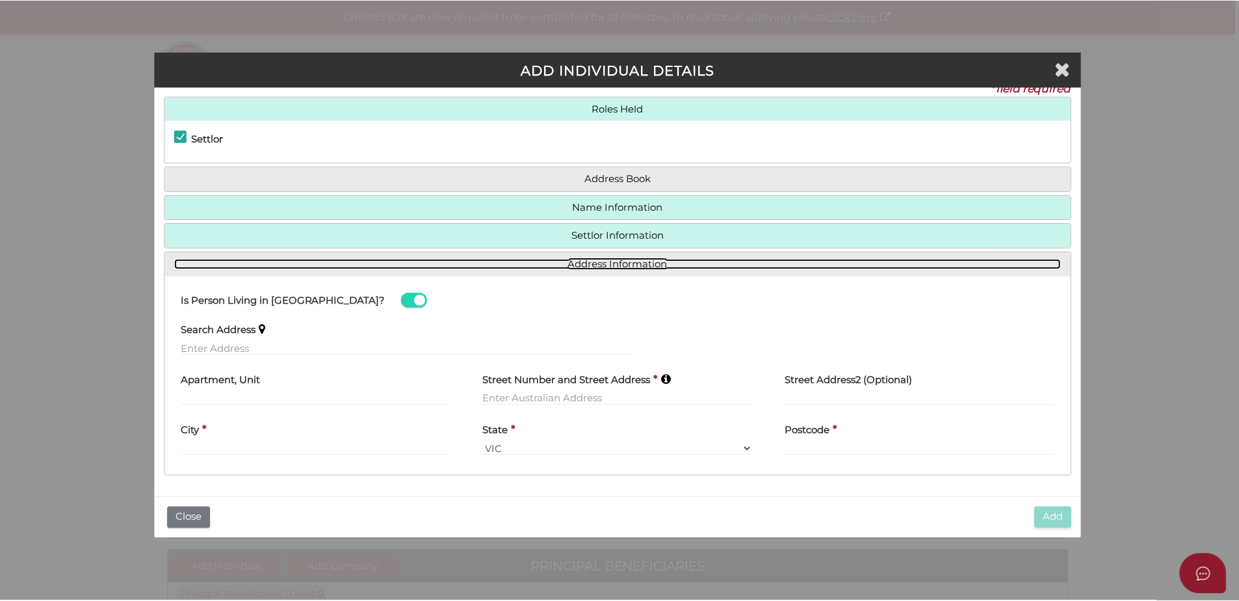
scroll to position [17, 0]
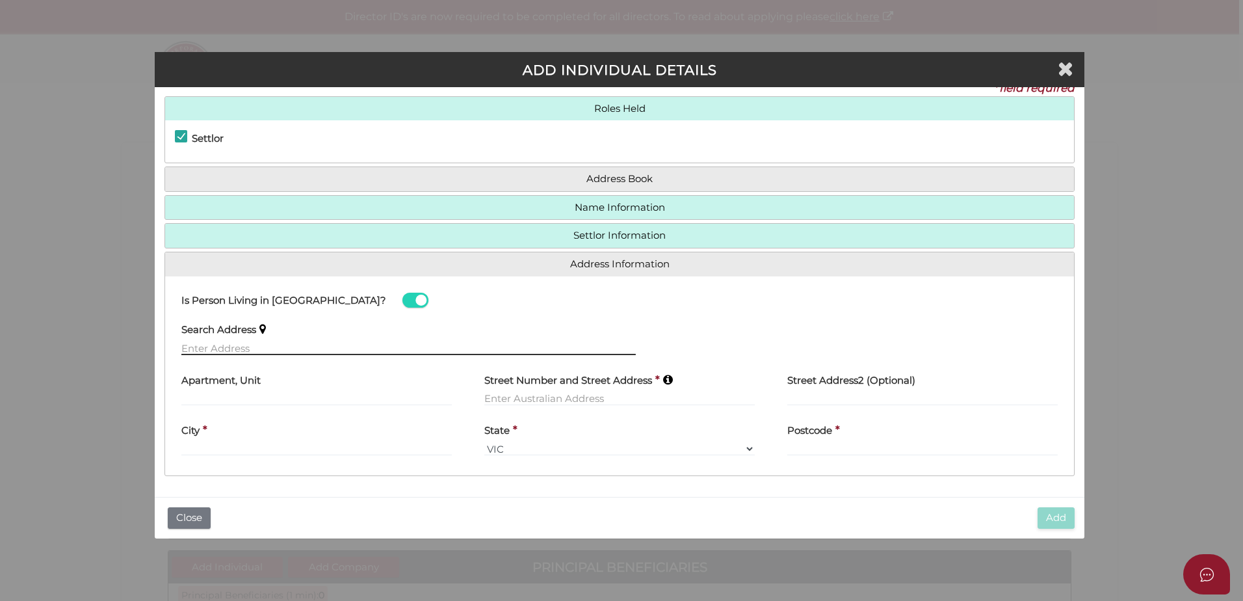
click at [232, 347] on input "text" at bounding box center [408, 348] width 454 height 14
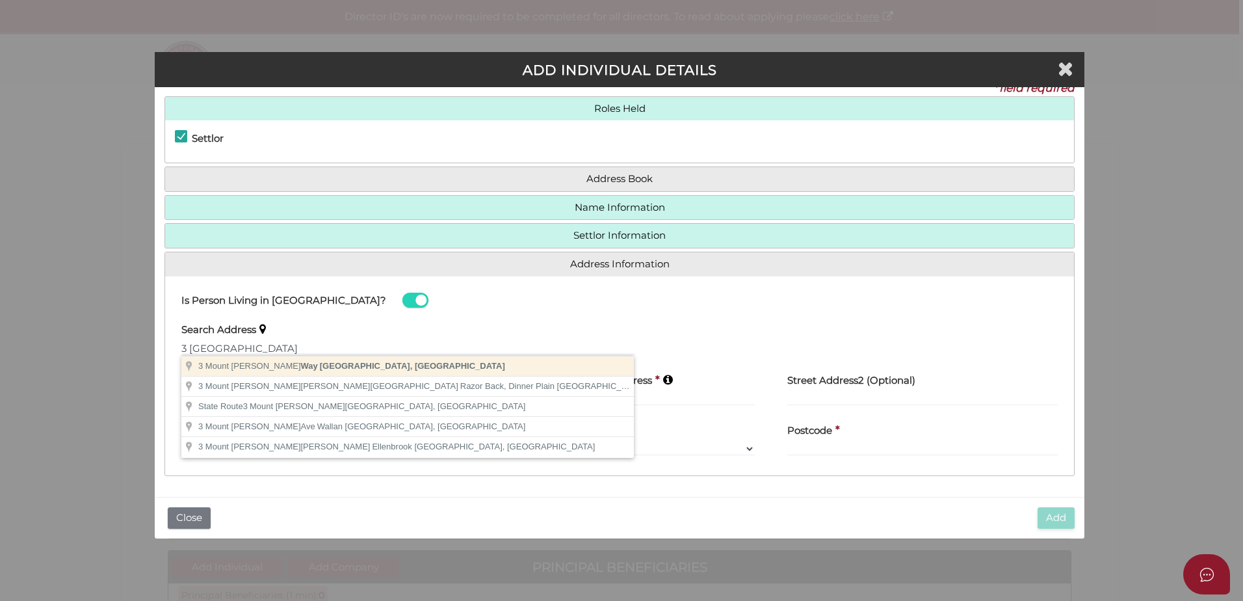
type input "3 Mount Eliza Way, Mount Eliza VIC, Australia"
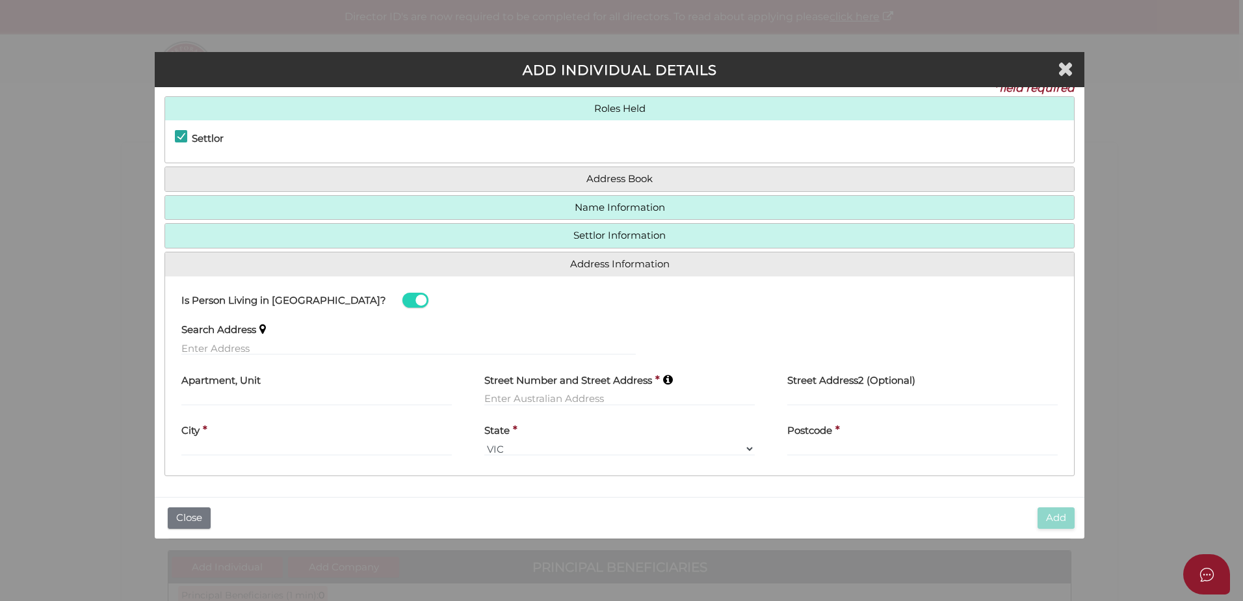
type input "3 Mount Eliza Way"
type input "Mount Eliza"
select select "VIC"
type input "3930"
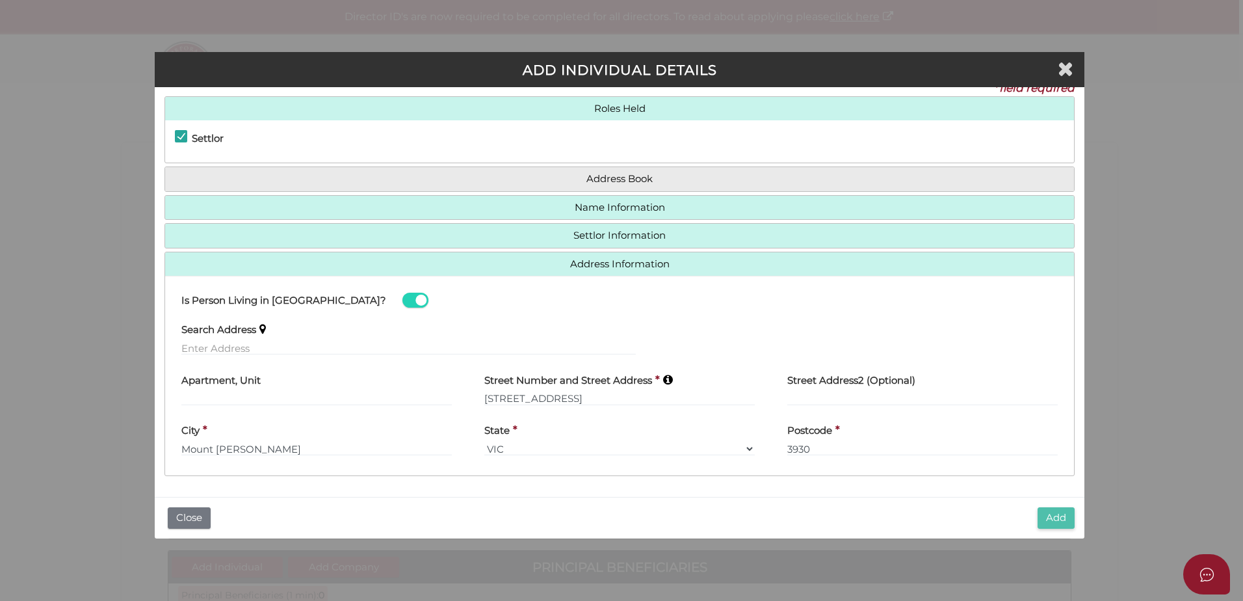
click at [1057, 518] on button "Add" at bounding box center [1056, 517] width 37 height 21
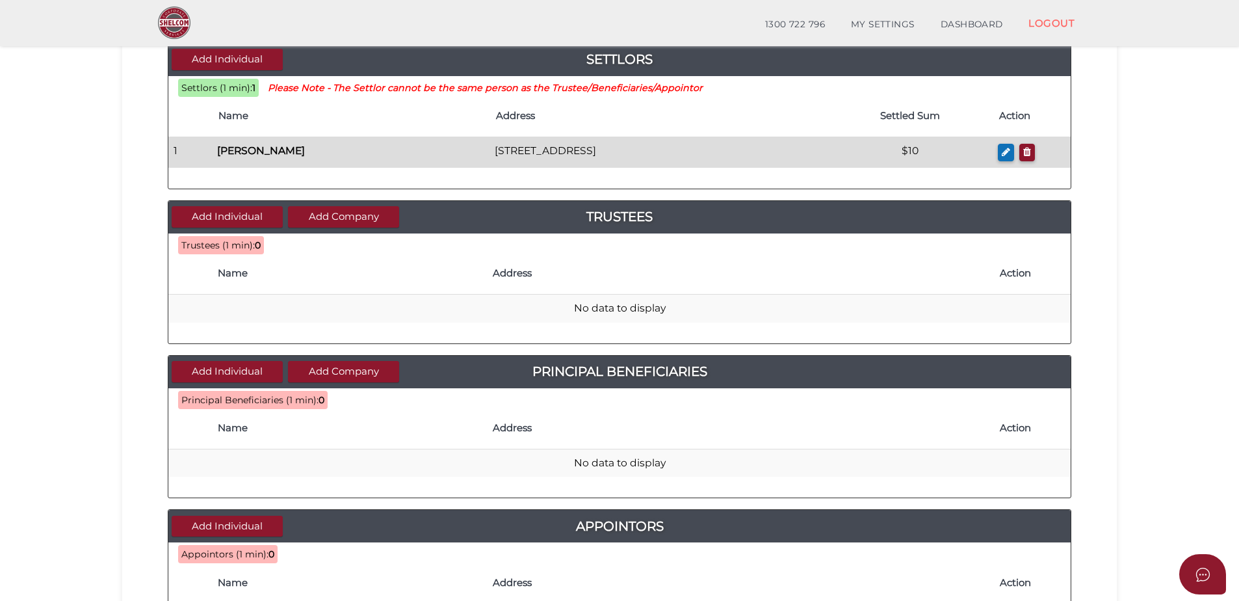
scroll to position [195, 0]
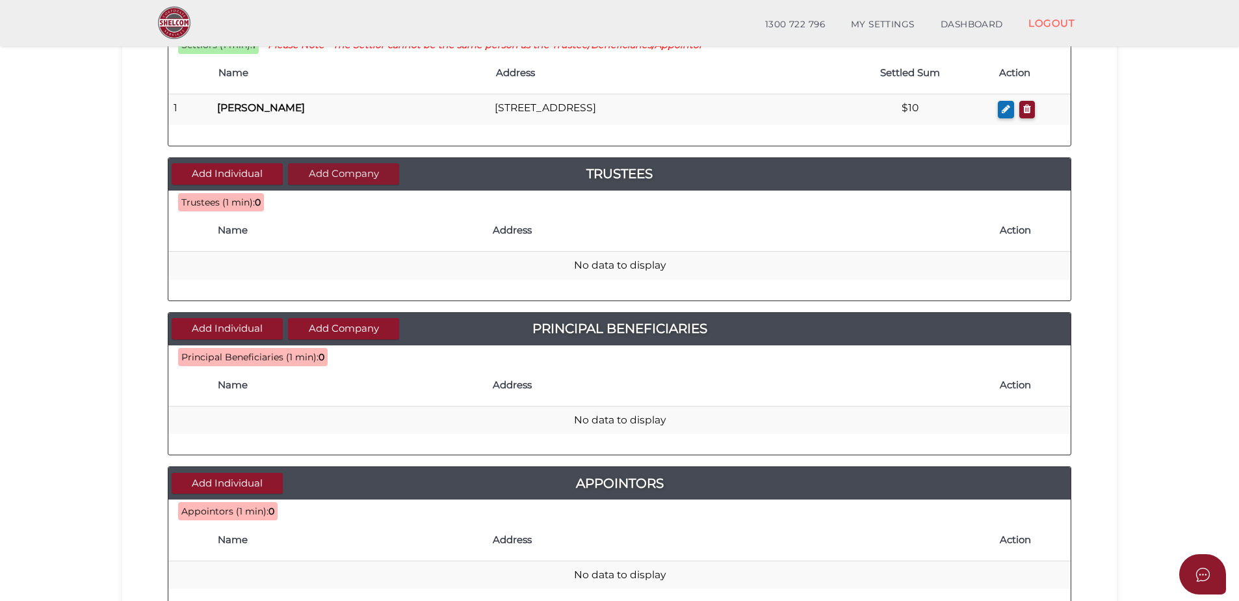
click at [327, 171] on button "Add Company" at bounding box center [343, 173] width 111 height 21
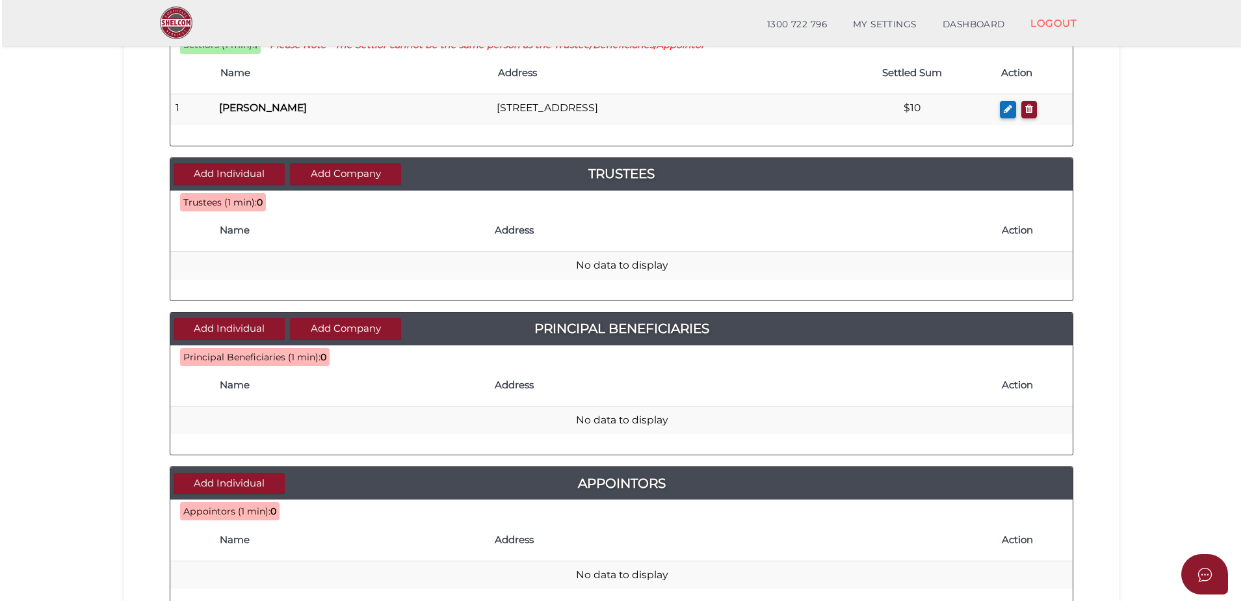
scroll to position [0, 0]
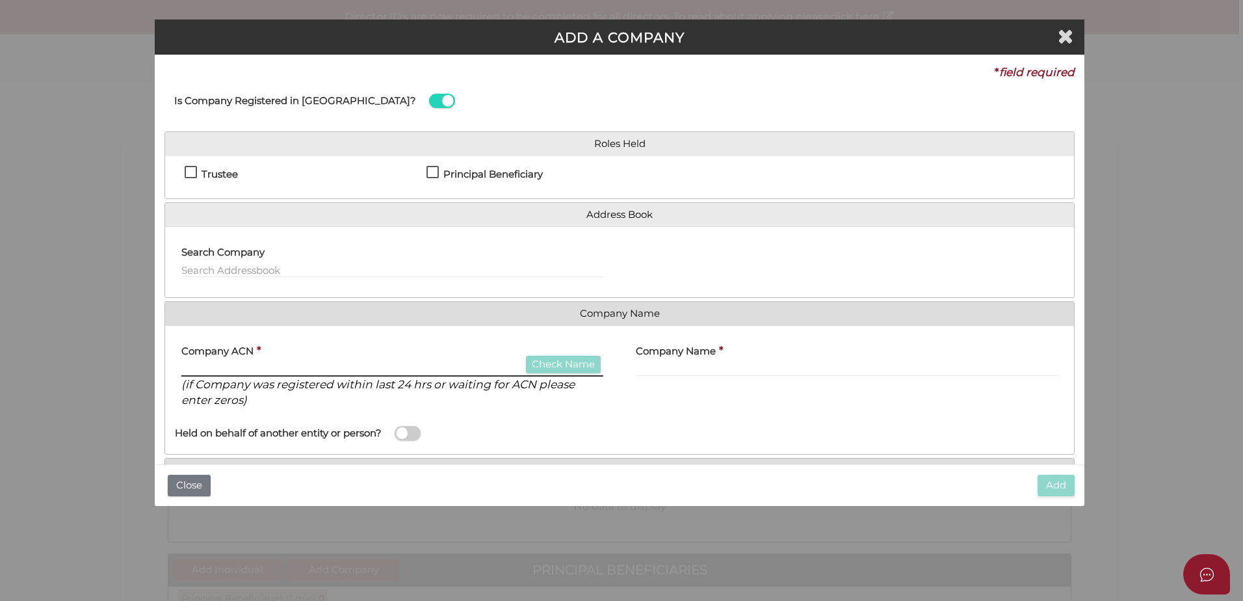
click at [207, 371] on input "text" at bounding box center [392, 369] width 422 height 14
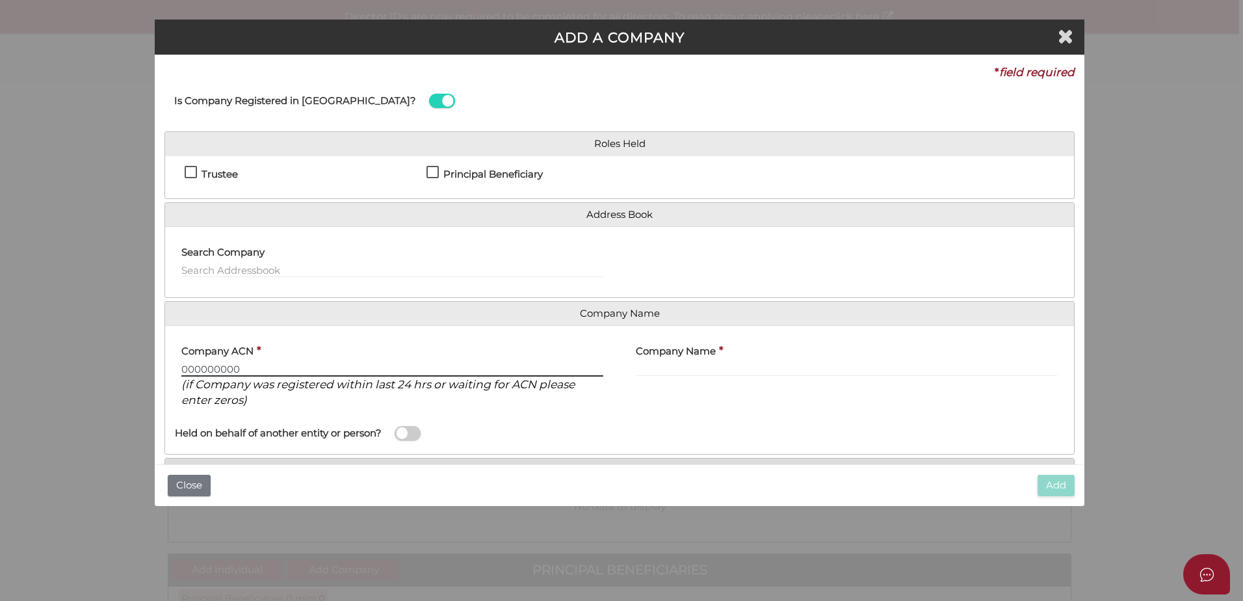
type input "000000000"
click at [672, 361] on label "Company Name" at bounding box center [676, 348] width 80 height 27
click at [672, 365] on input "text" at bounding box center [847, 369] width 422 height 14
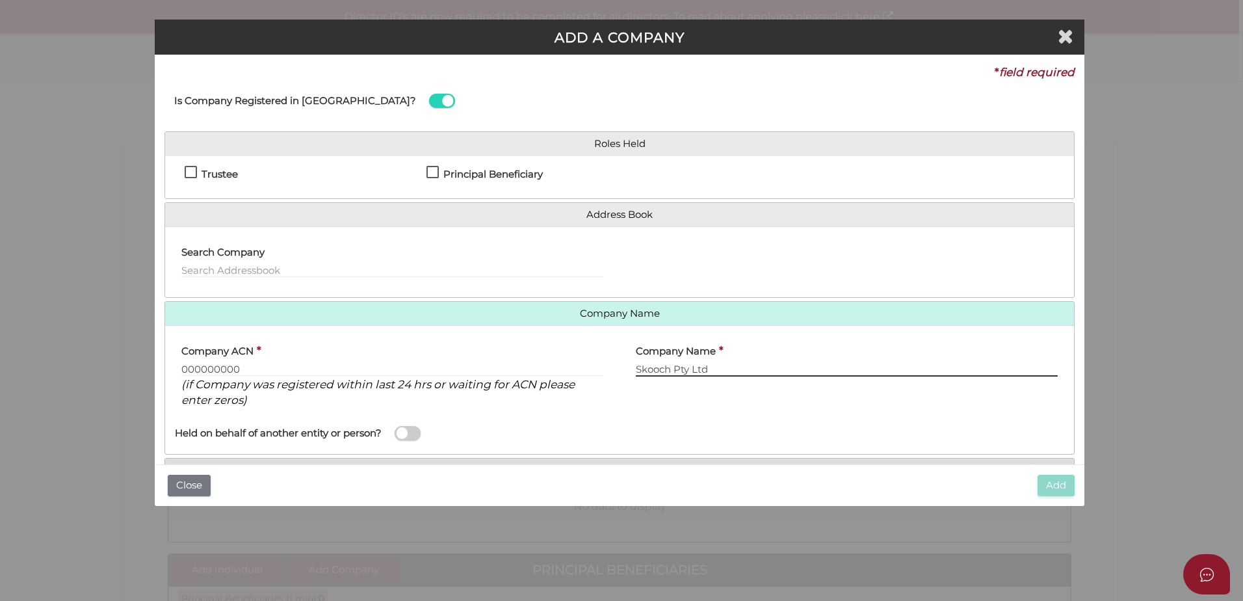
type input "Skooch Pty Ltd"
click at [728, 390] on div "Company Name * Skooch Pty Ltd" at bounding box center [847, 376] width 454 height 83
click at [185, 171] on label "Trustee" at bounding box center [211, 177] width 53 height 16
checkbox input "true"
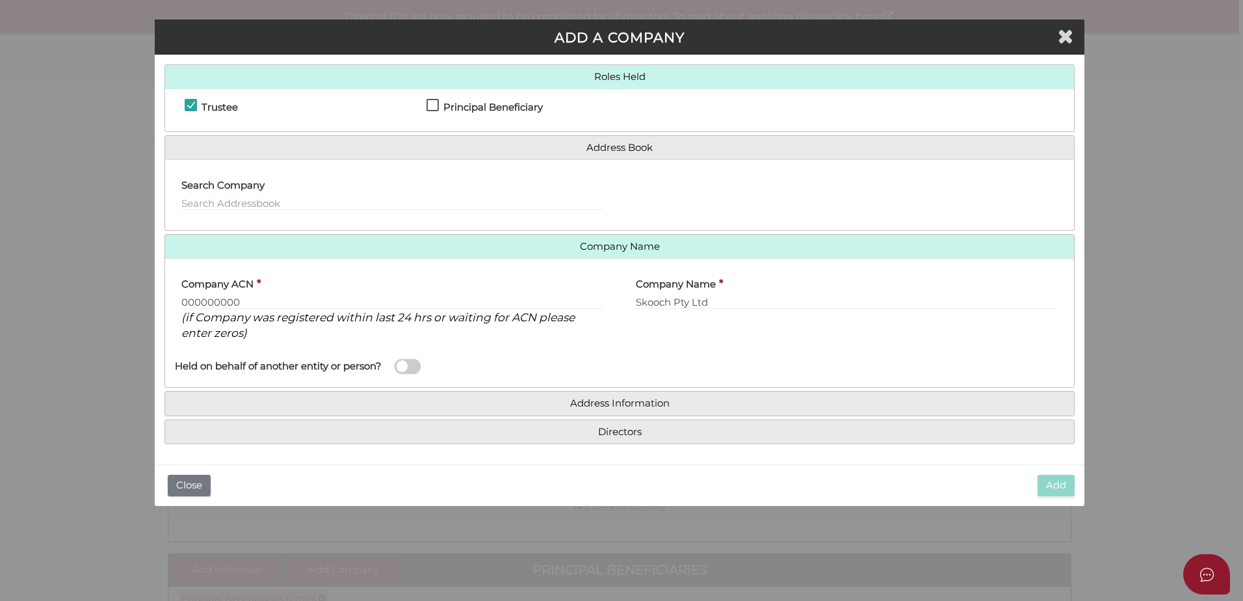
scroll to position [68, 0]
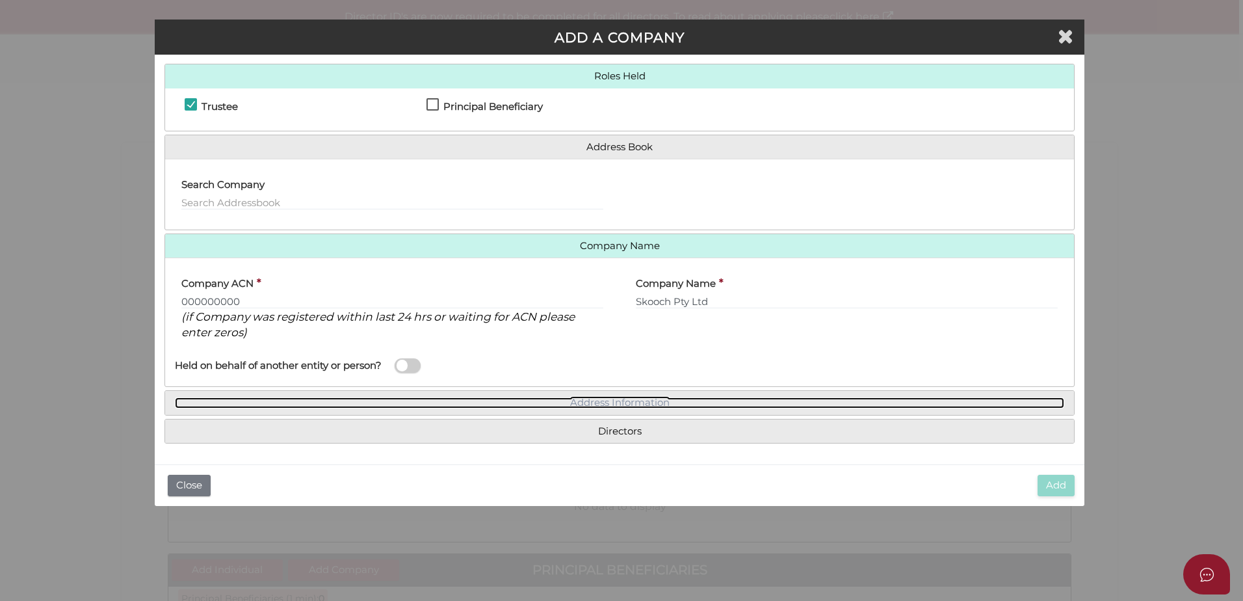
click at [509, 398] on link "Address Information" at bounding box center [619, 402] width 889 height 11
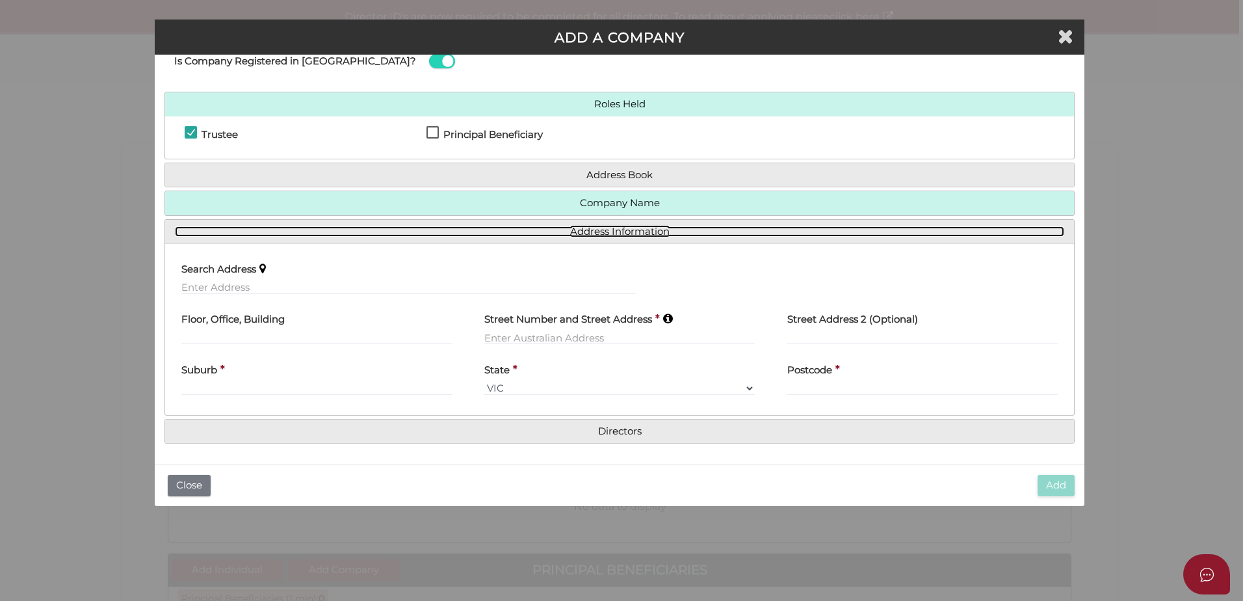
scroll to position [40, 0]
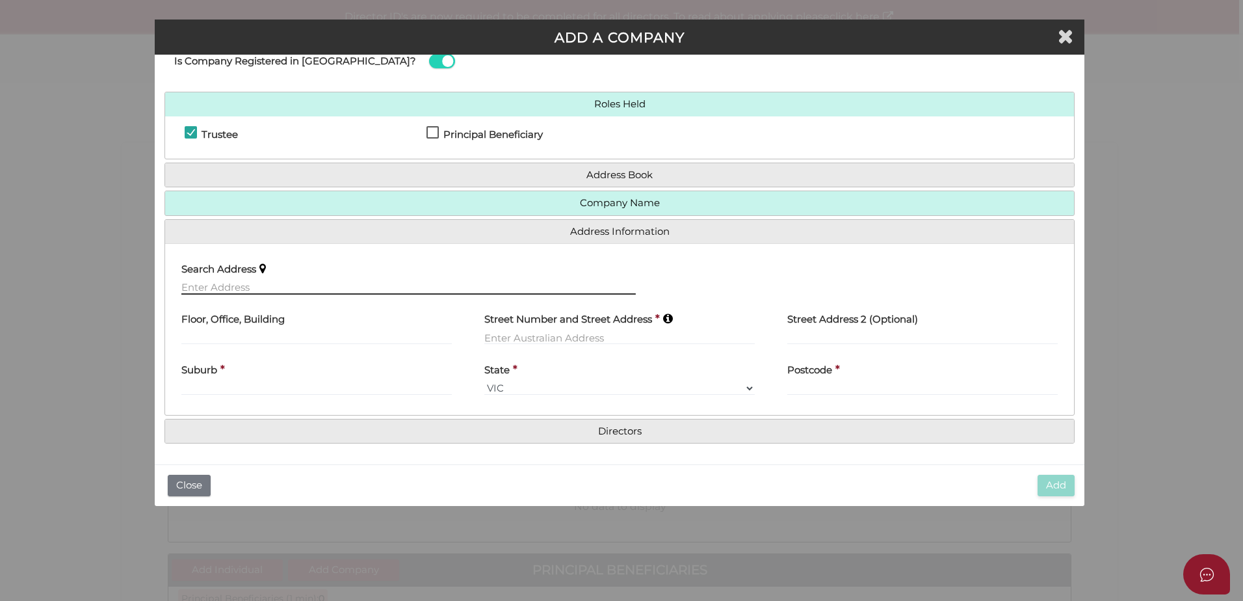
click at [233, 290] on input "text" at bounding box center [408, 287] width 454 height 14
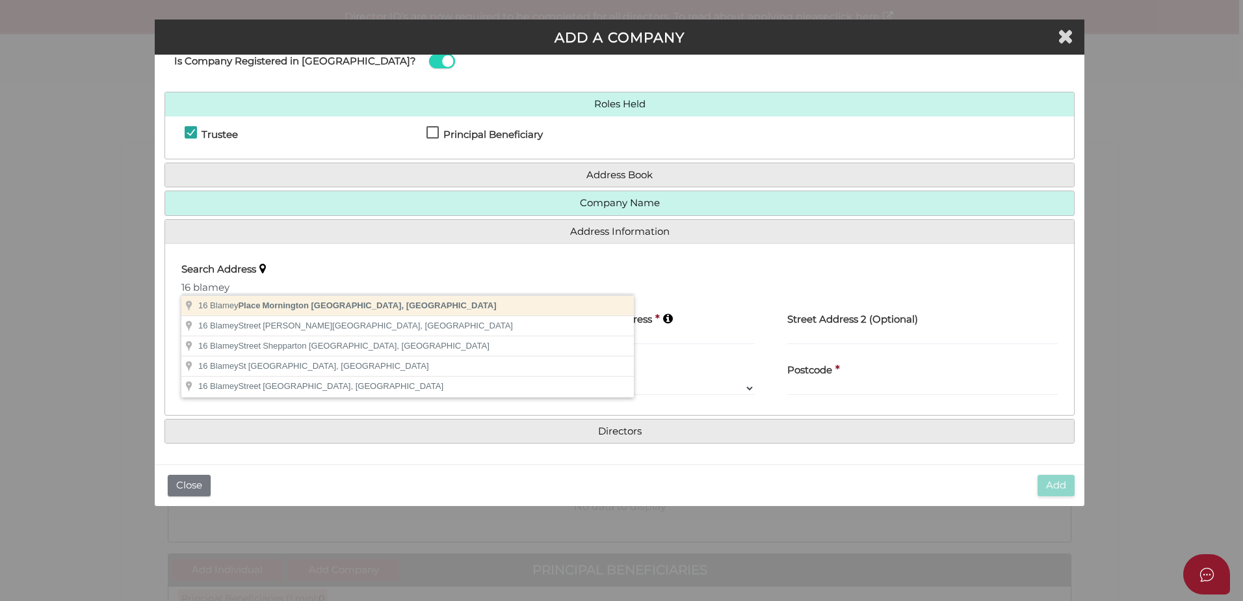
type input "[STREET_ADDRESS]"
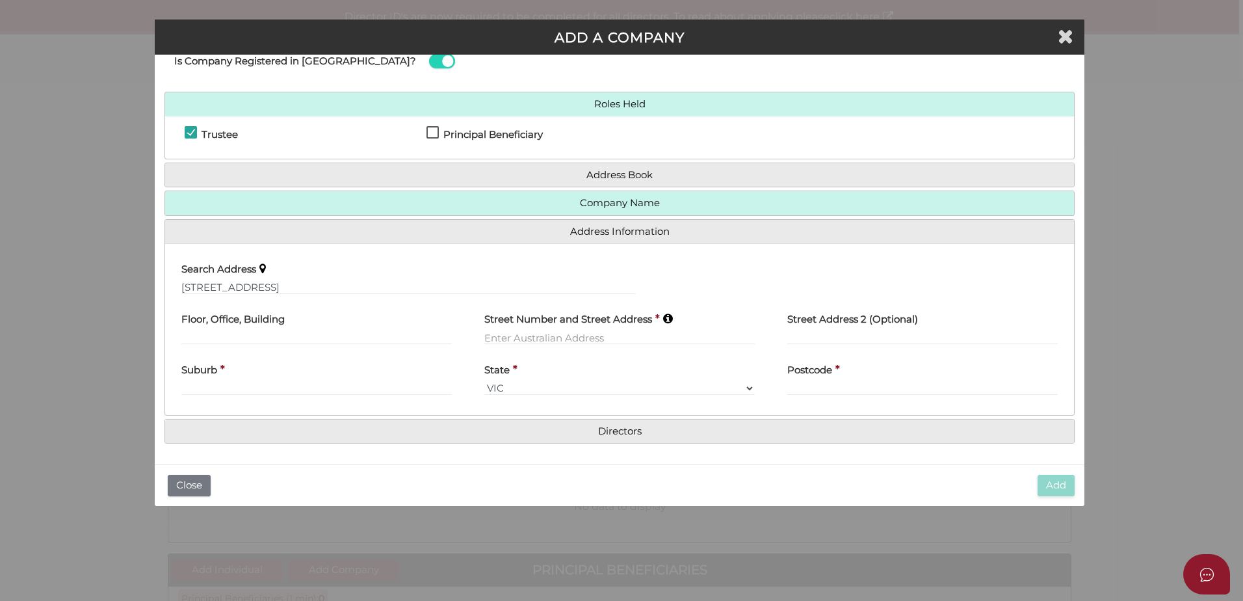
type input "[STREET_ADDRESS]"
type input "Mornington"
select select "VIC"
type input "3931"
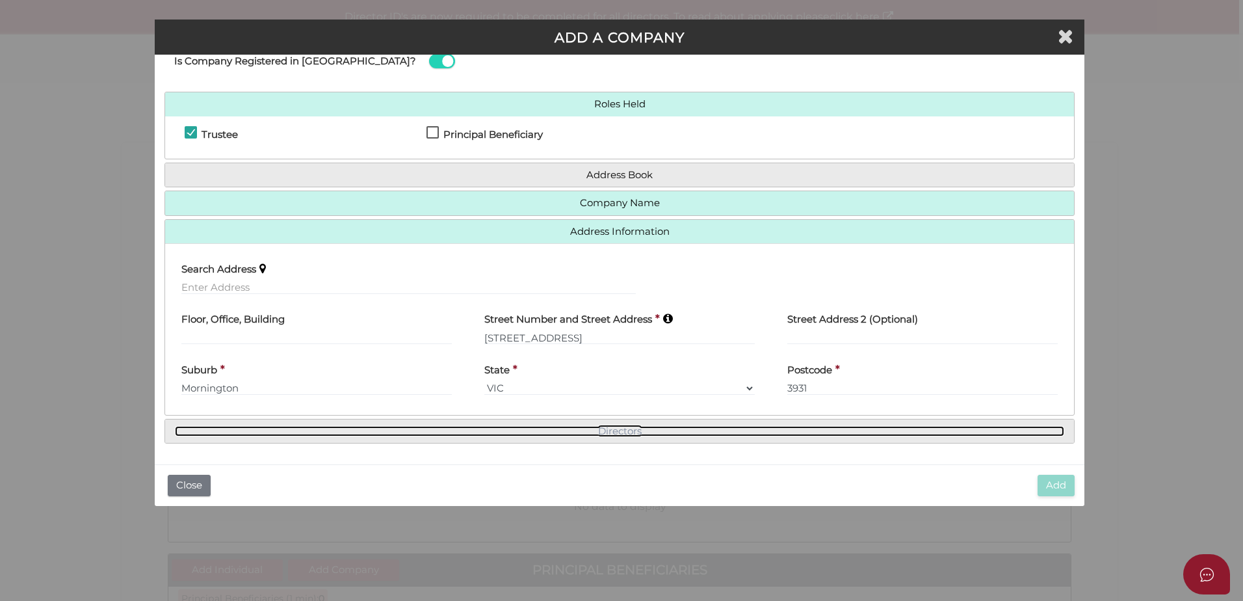
click at [601, 432] on link "Directors" at bounding box center [619, 431] width 889 height 11
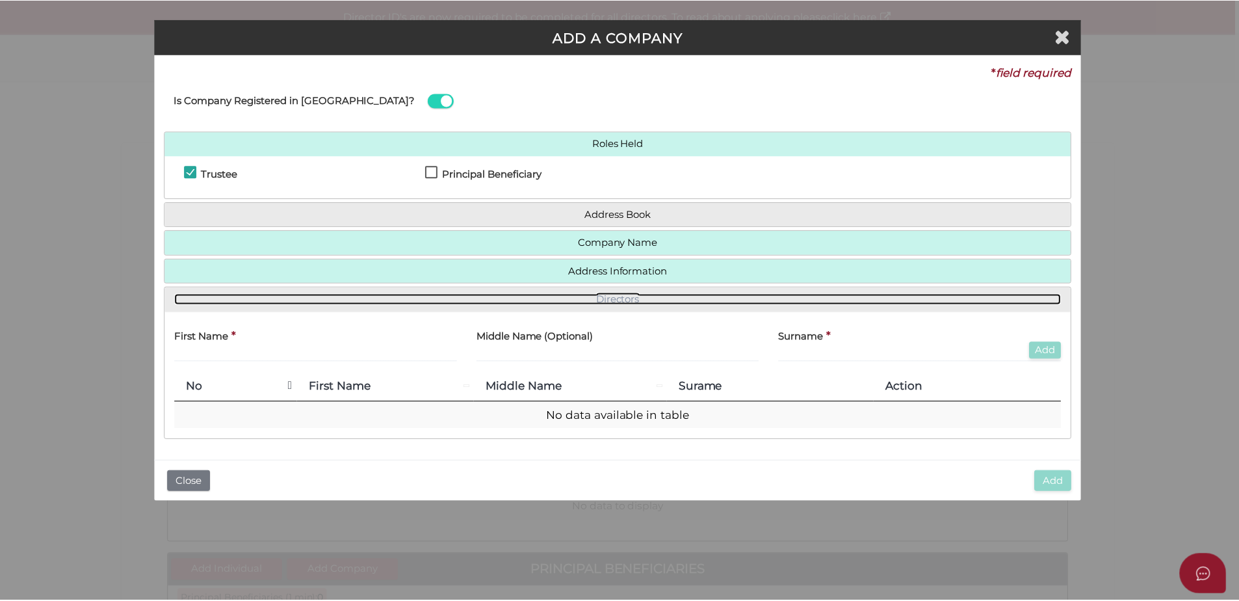
scroll to position [0, 0]
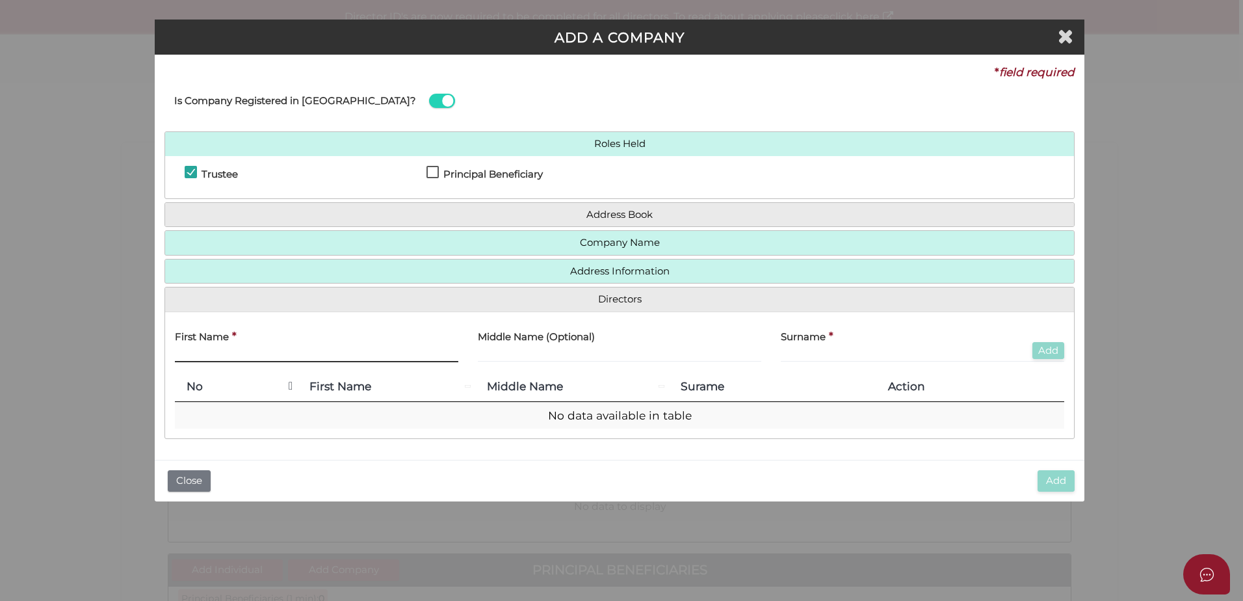
click at [216, 350] on input "text" at bounding box center [316, 355] width 283 height 14
type input "[PERSON_NAME]"
type input "Schoenmaekers"
click at [1046, 358] on button "Add" at bounding box center [1048, 351] width 32 height 18
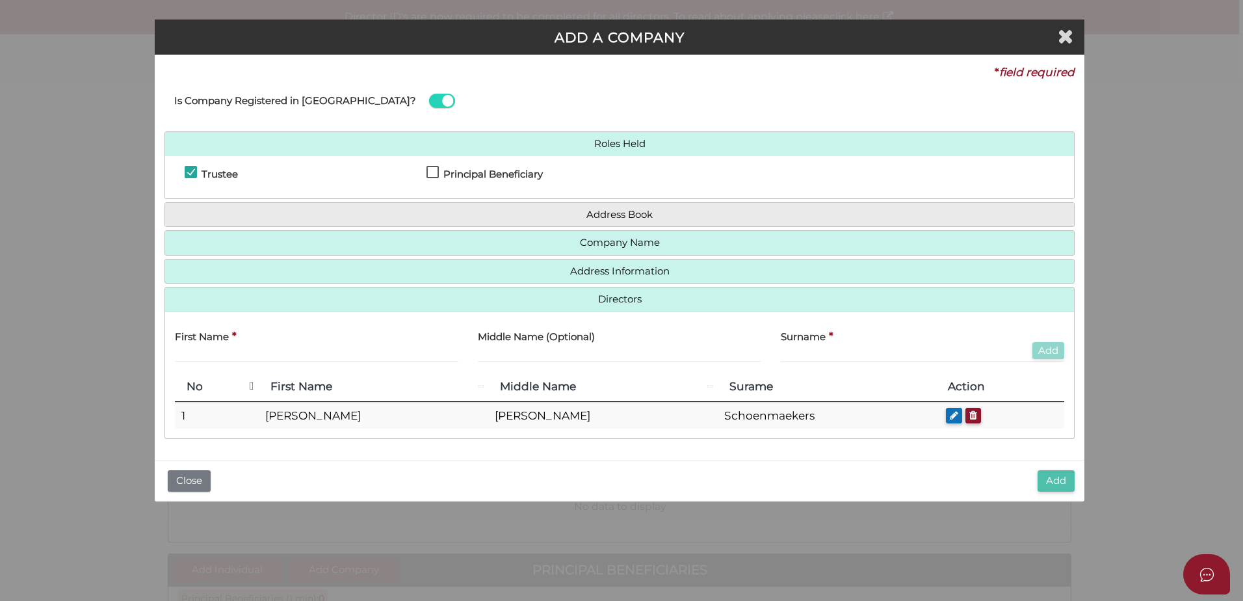
click at [1058, 478] on button "Add" at bounding box center [1056, 480] width 37 height 21
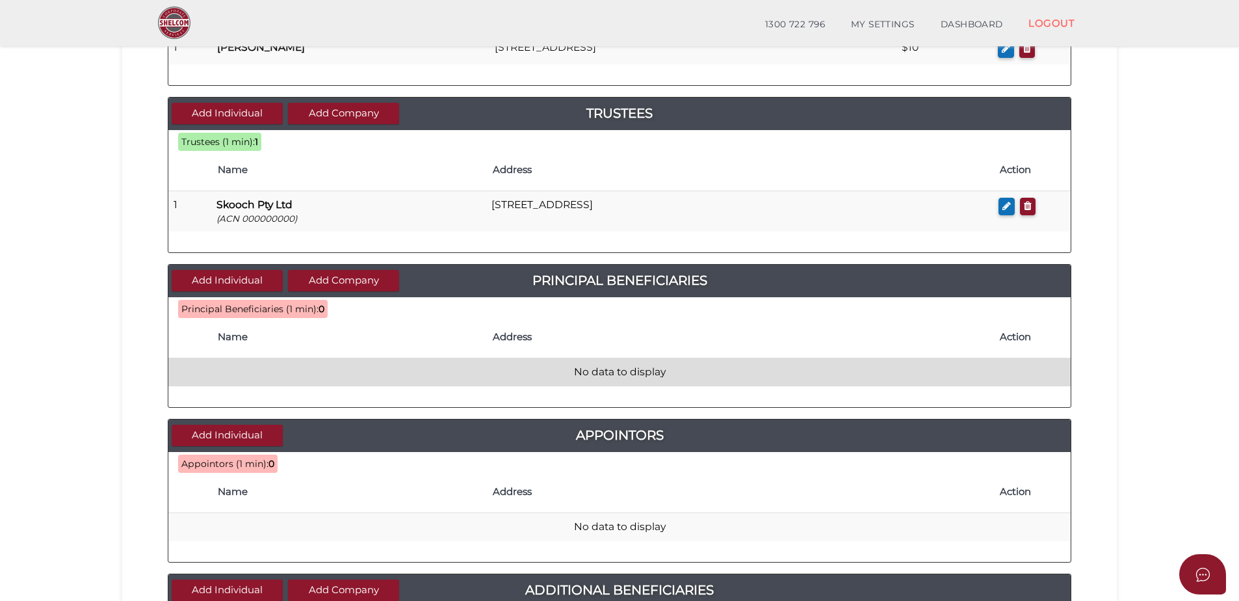
scroll to position [260, 0]
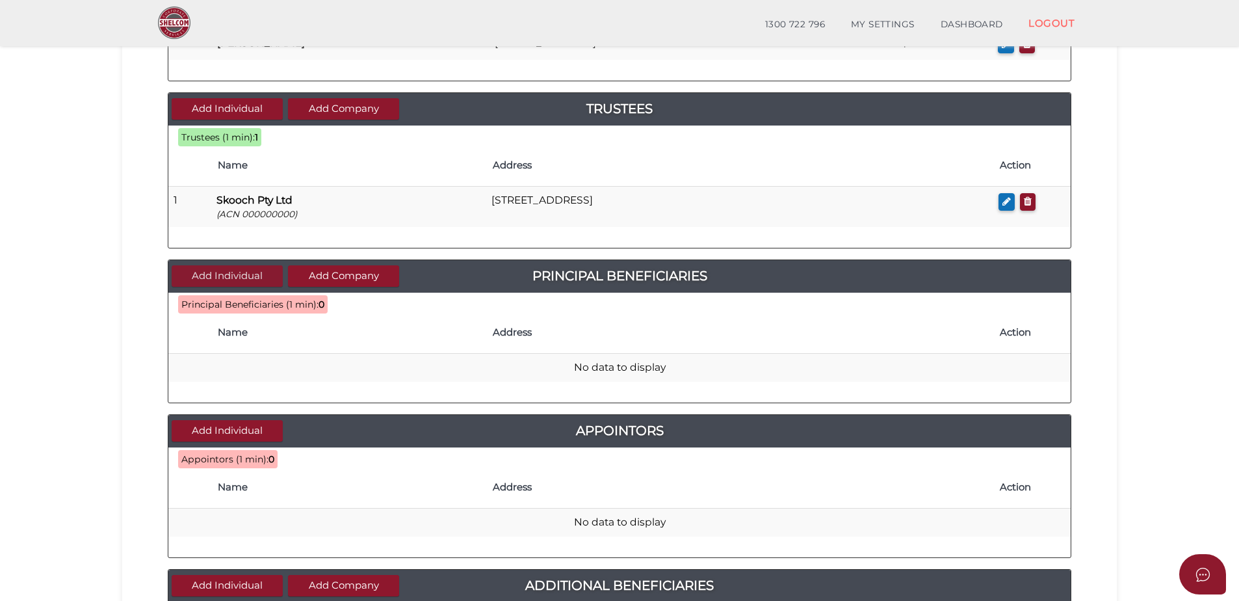
click at [232, 273] on button "Add Individual" at bounding box center [227, 275] width 111 height 21
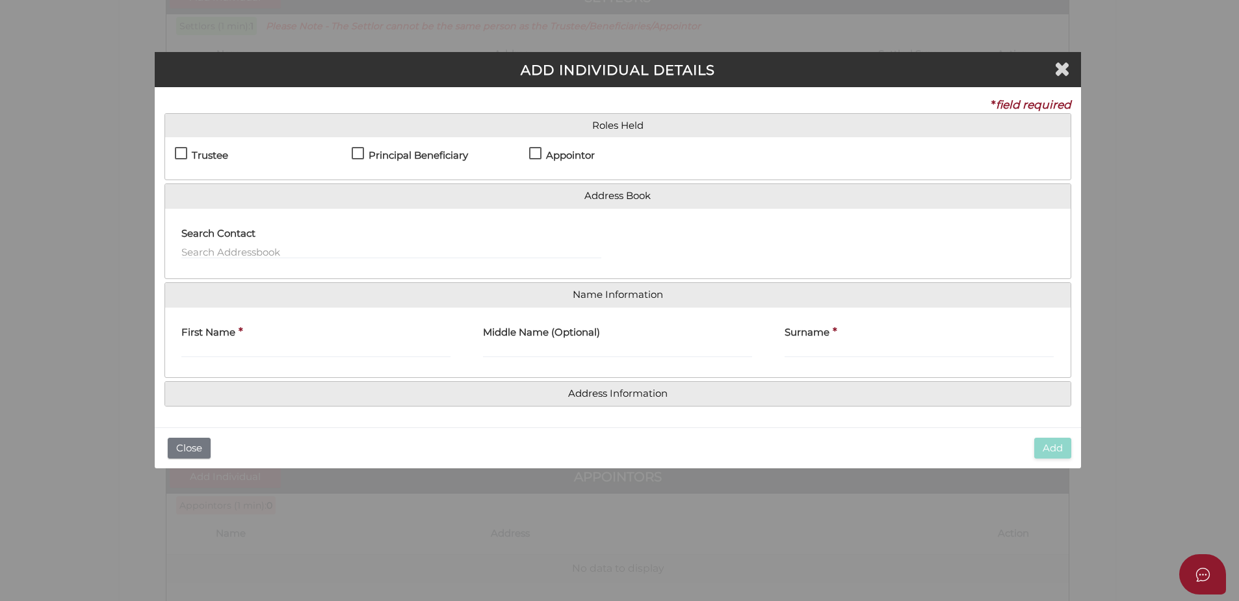
scroll to position [0, 0]
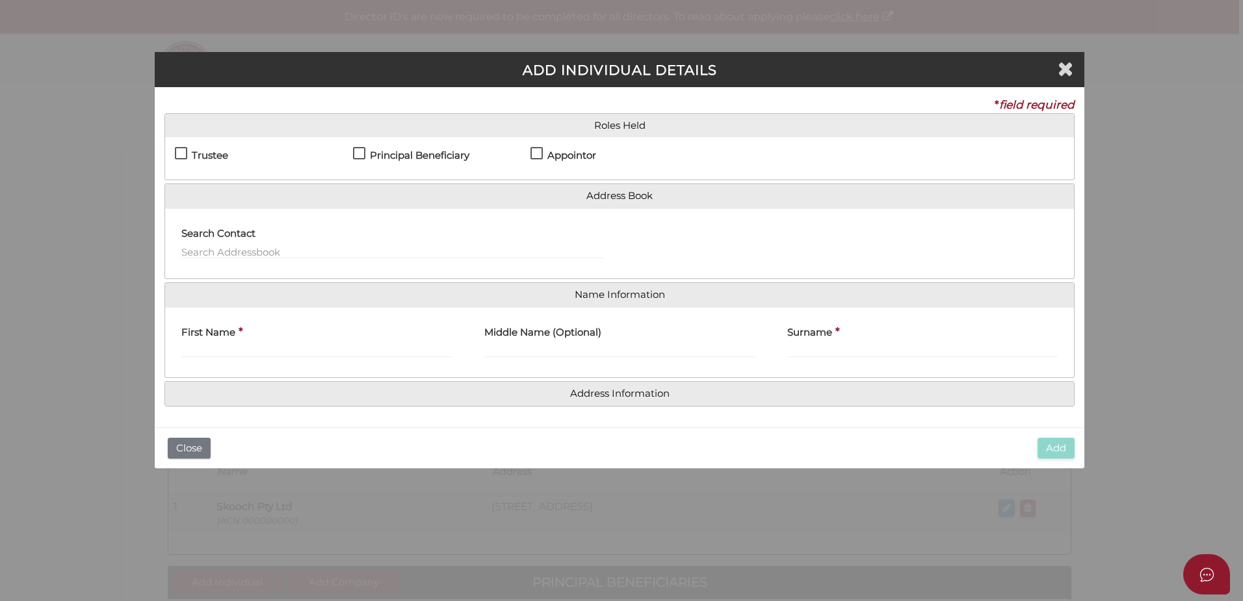
click at [356, 153] on label "Principal Beneficiary" at bounding box center [411, 158] width 116 height 16
checkbox input "true"
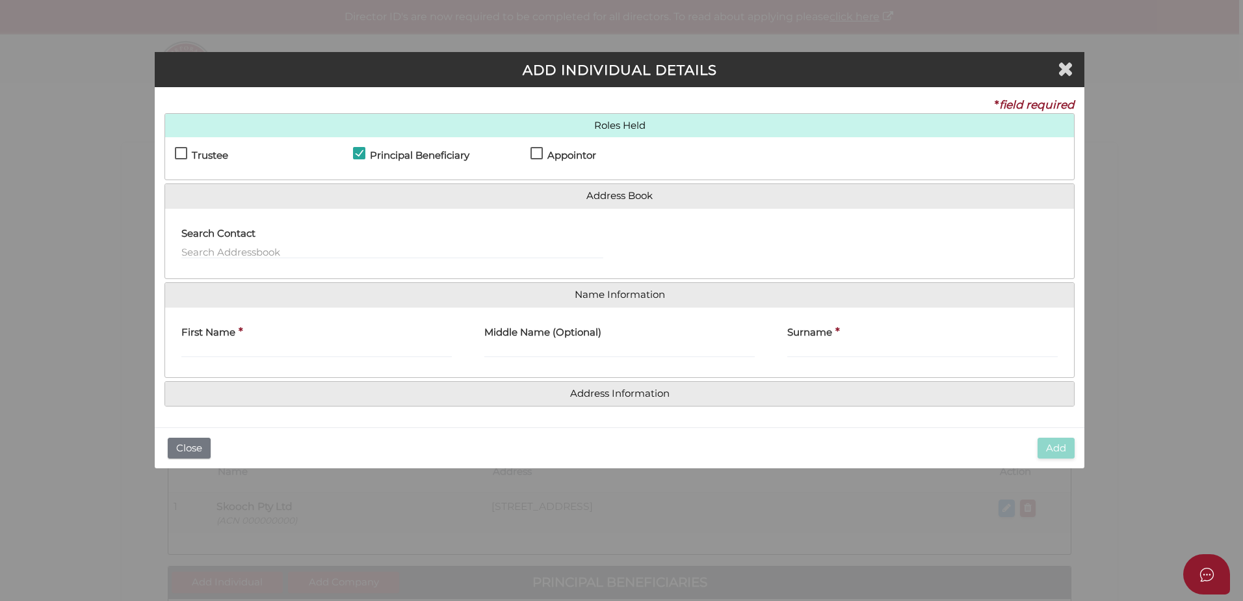
click at [534, 152] on label "Appointor" at bounding box center [564, 158] width 66 height 16
checkbox input "true"
drag, startPoint x: 211, startPoint y: 248, endPoint x: 466, endPoint y: 256, distance: 255.0
click at [211, 248] on input "text" at bounding box center [392, 251] width 422 height 14
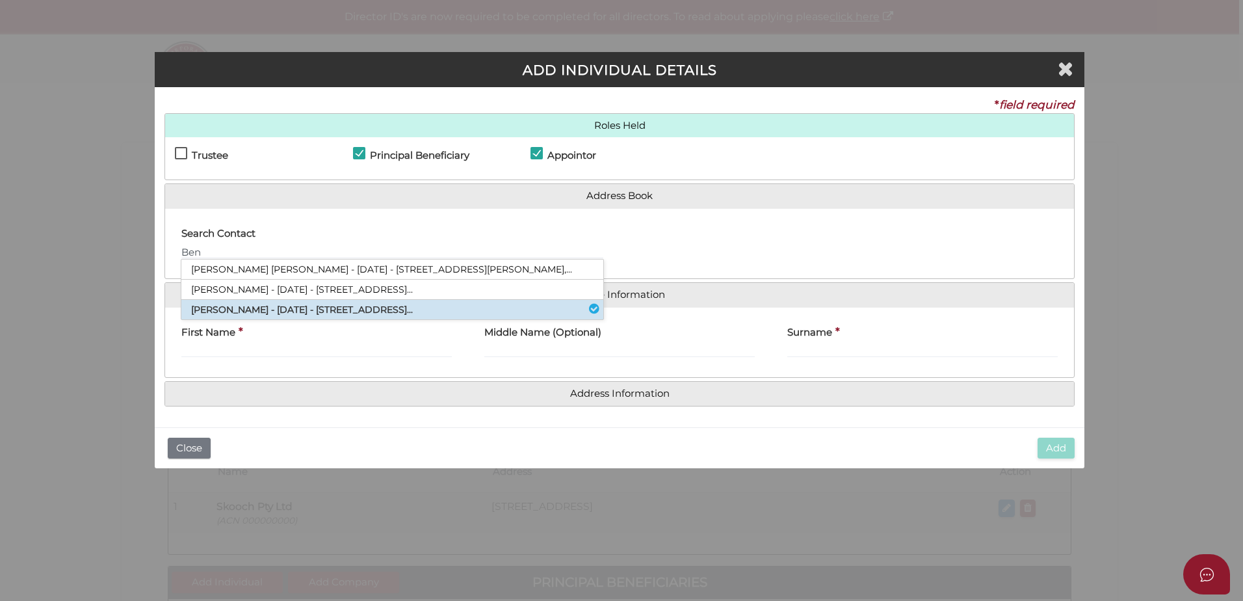
click at [391, 307] on li "Benjamin Charles Schoenmaekers - 04/06/1995 - 3 Mount Eliza Way, Mount Eliza..." at bounding box center [392, 310] width 422 height 20
type input "Benjamin"
type input "Charles"
type input "Schoenmaekers"
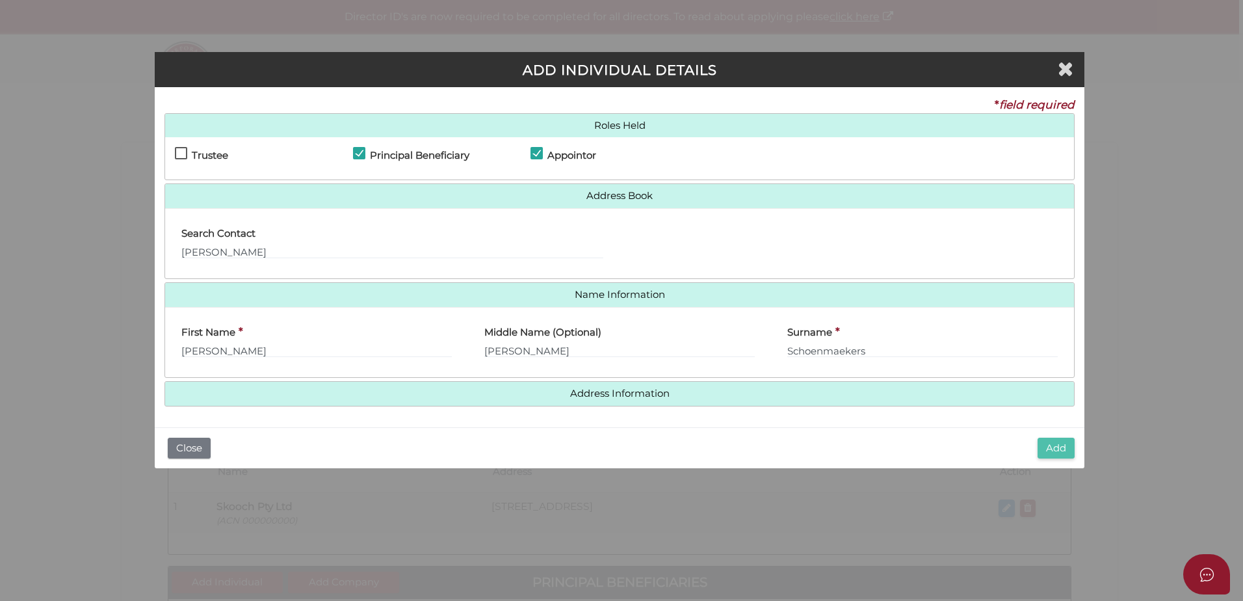
click at [1056, 454] on button "Add" at bounding box center [1056, 448] width 37 height 21
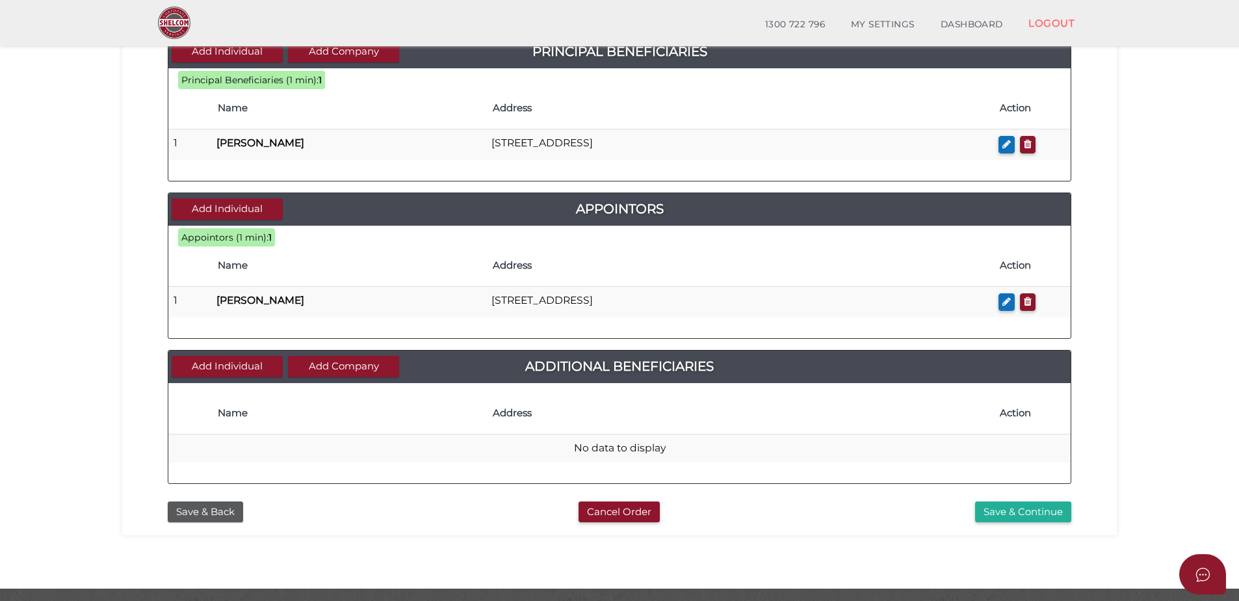
scroll to position [520, 0]
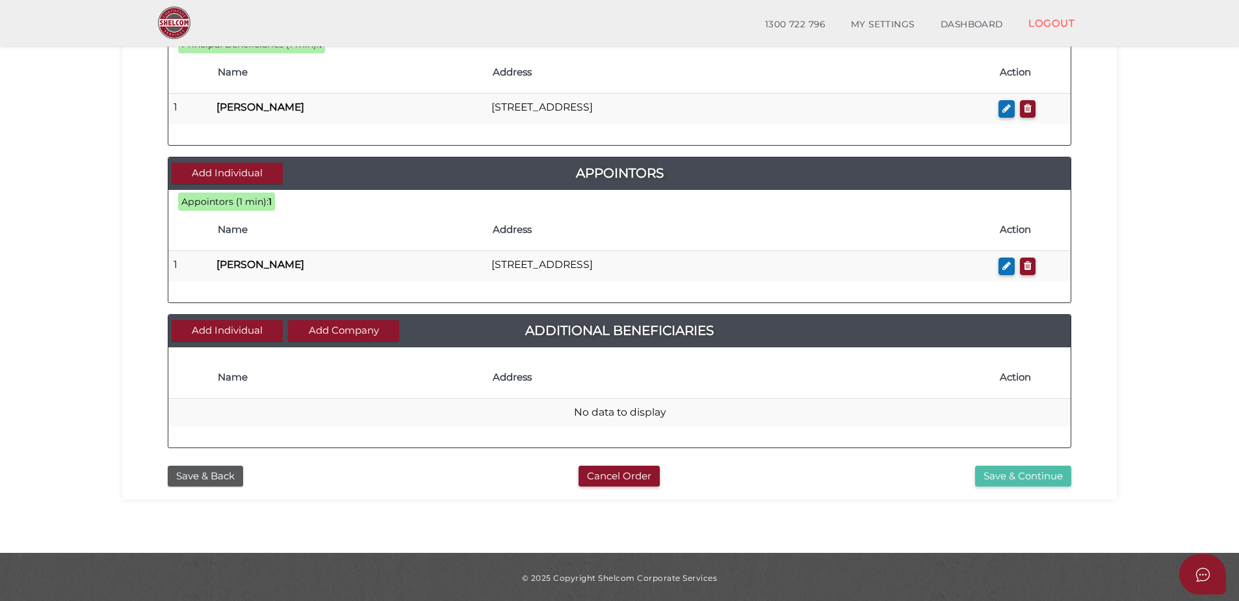
click at [991, 473] on button "Save & Continue" at bounding box center [1023, 476] width 96 height 21
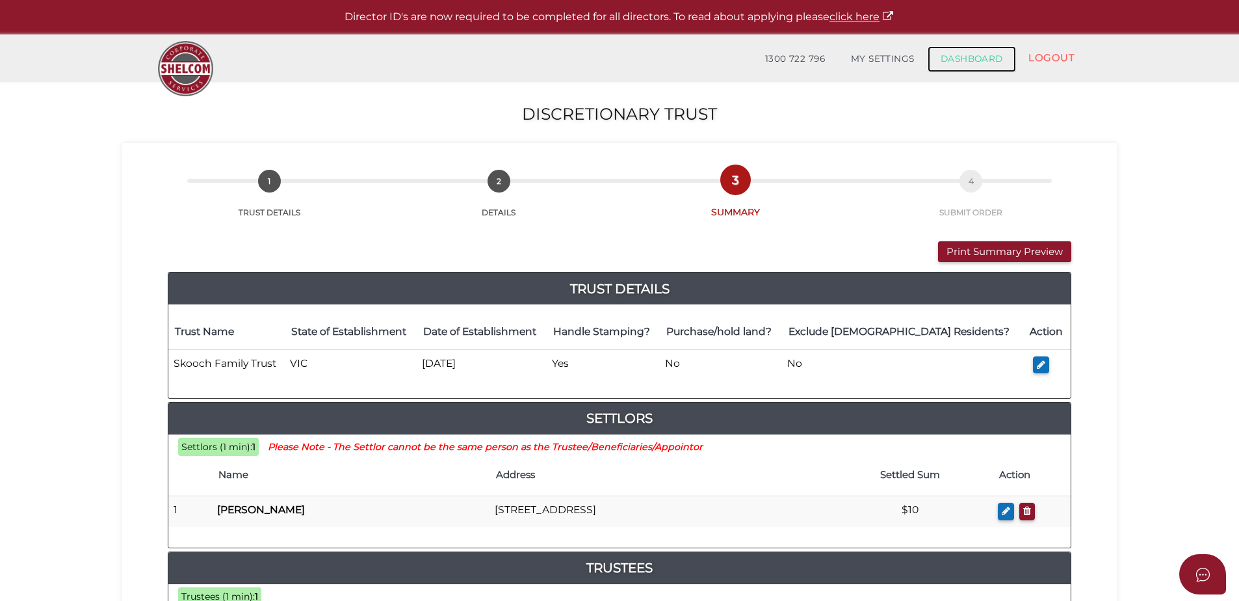
click at [960, 60] on link "DASHBOARD" at bounding box center [972, 59] width 88 height 26
